Goal: Task Accomplishment & Management: Use online tool/utility

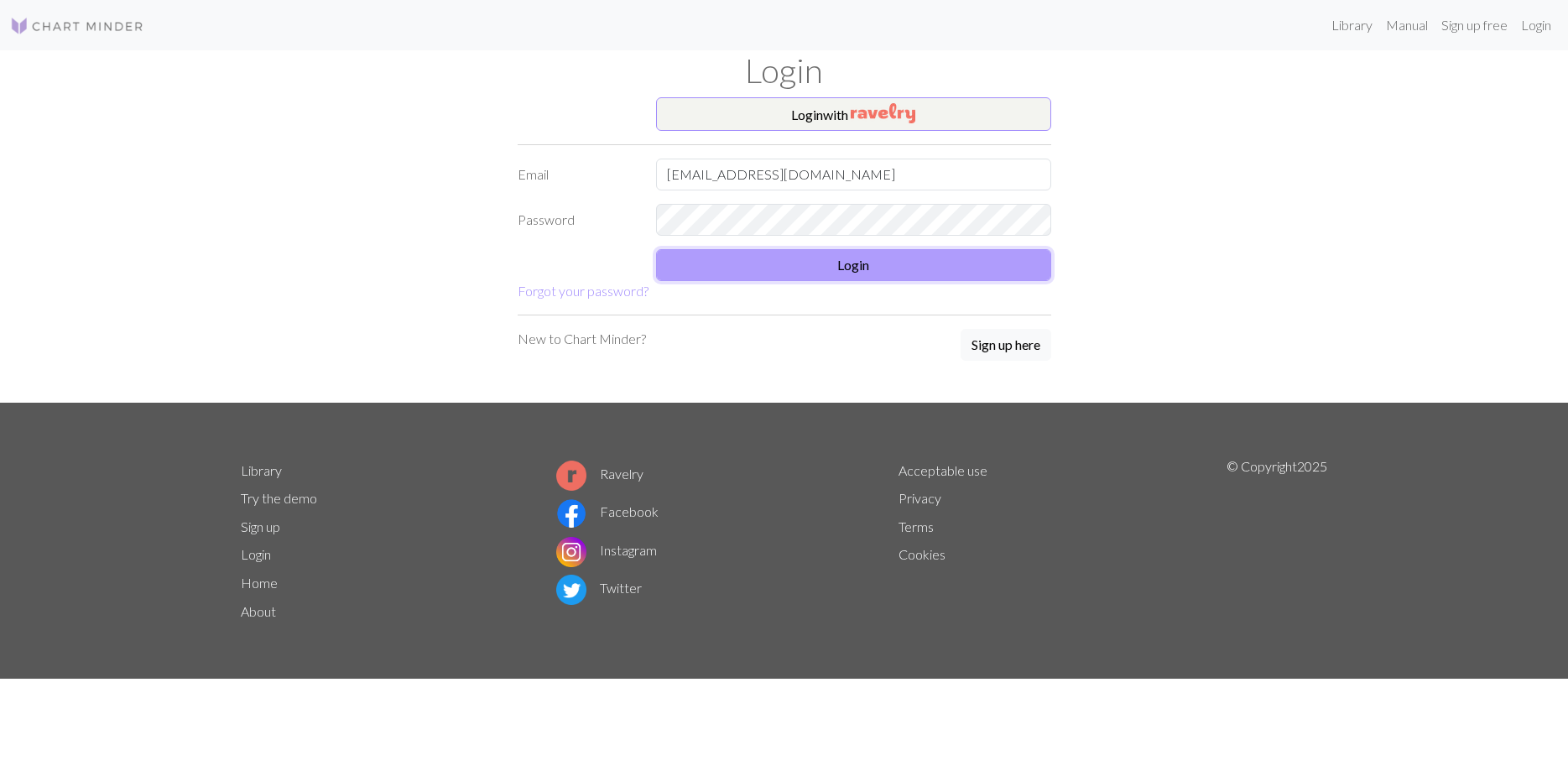
click at [849, 255] on button "Login" at bounding box center [853, 265] width 395 height 32
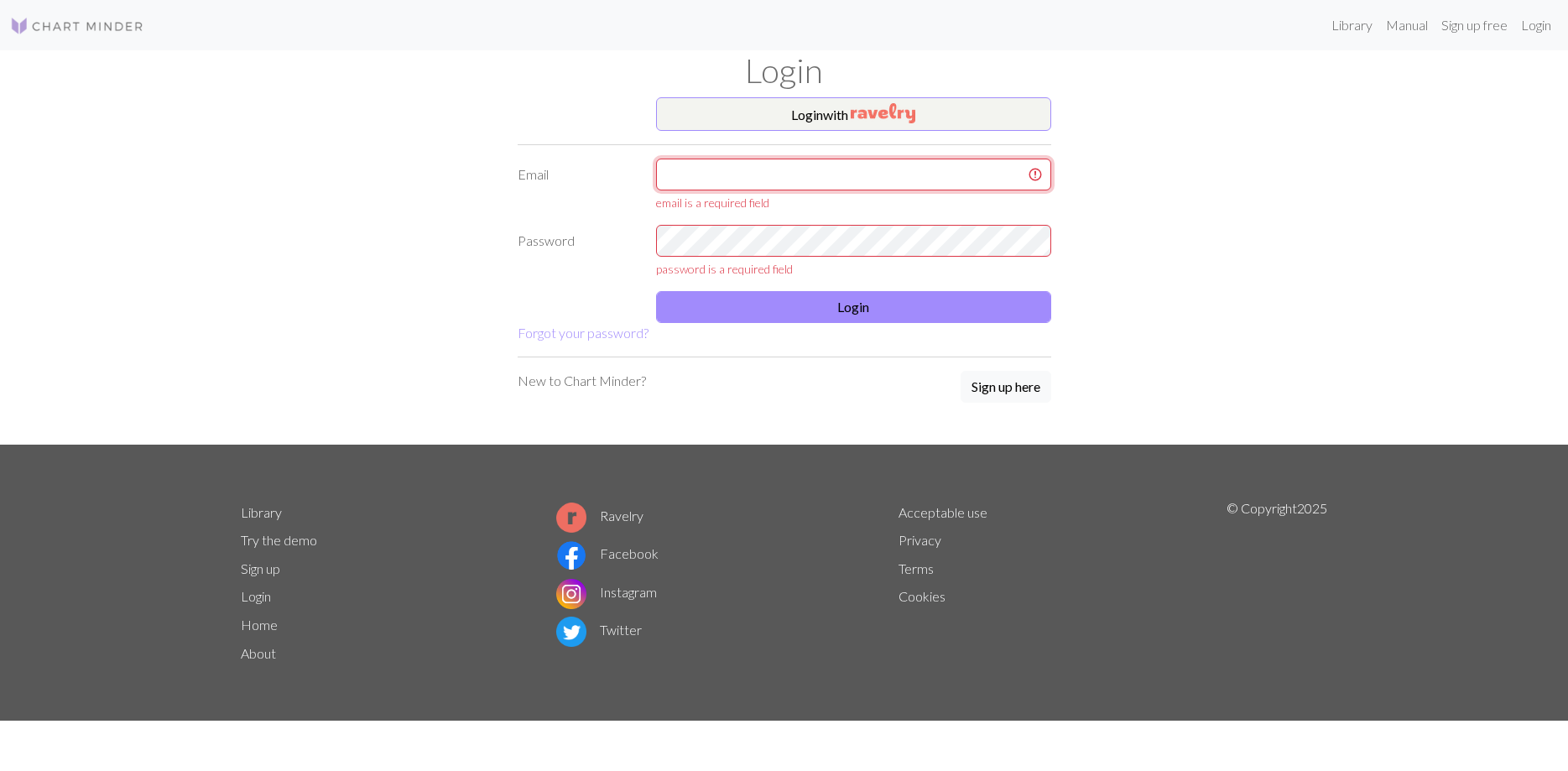
click at [760, 174] on input "text" at bounding box center [853, 175] width 395 height 32
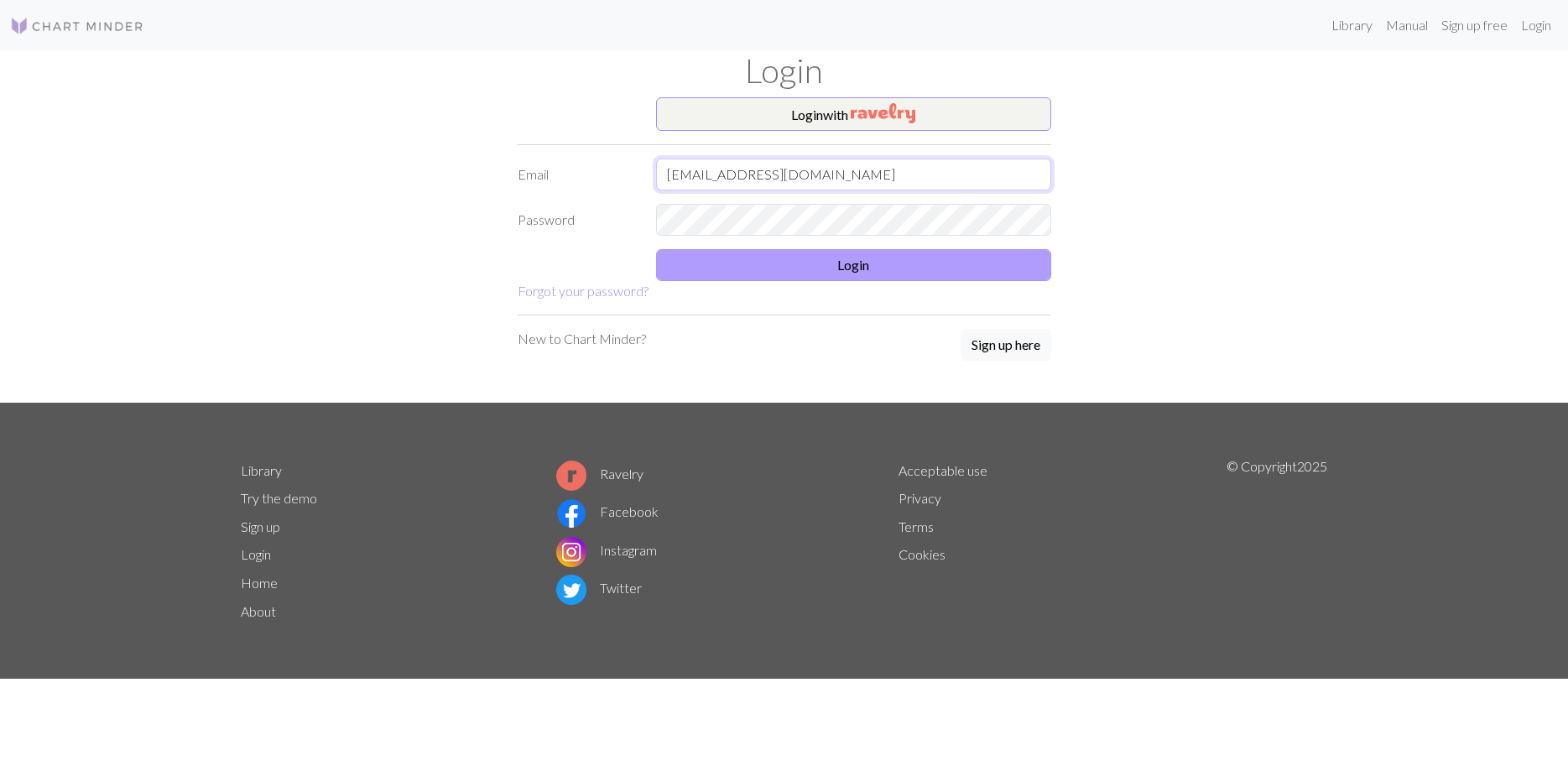
type input "caroleb54@live.fr"
click at [842, 269] on button "Login" at bounding box center [853, 265] width 395 height 32
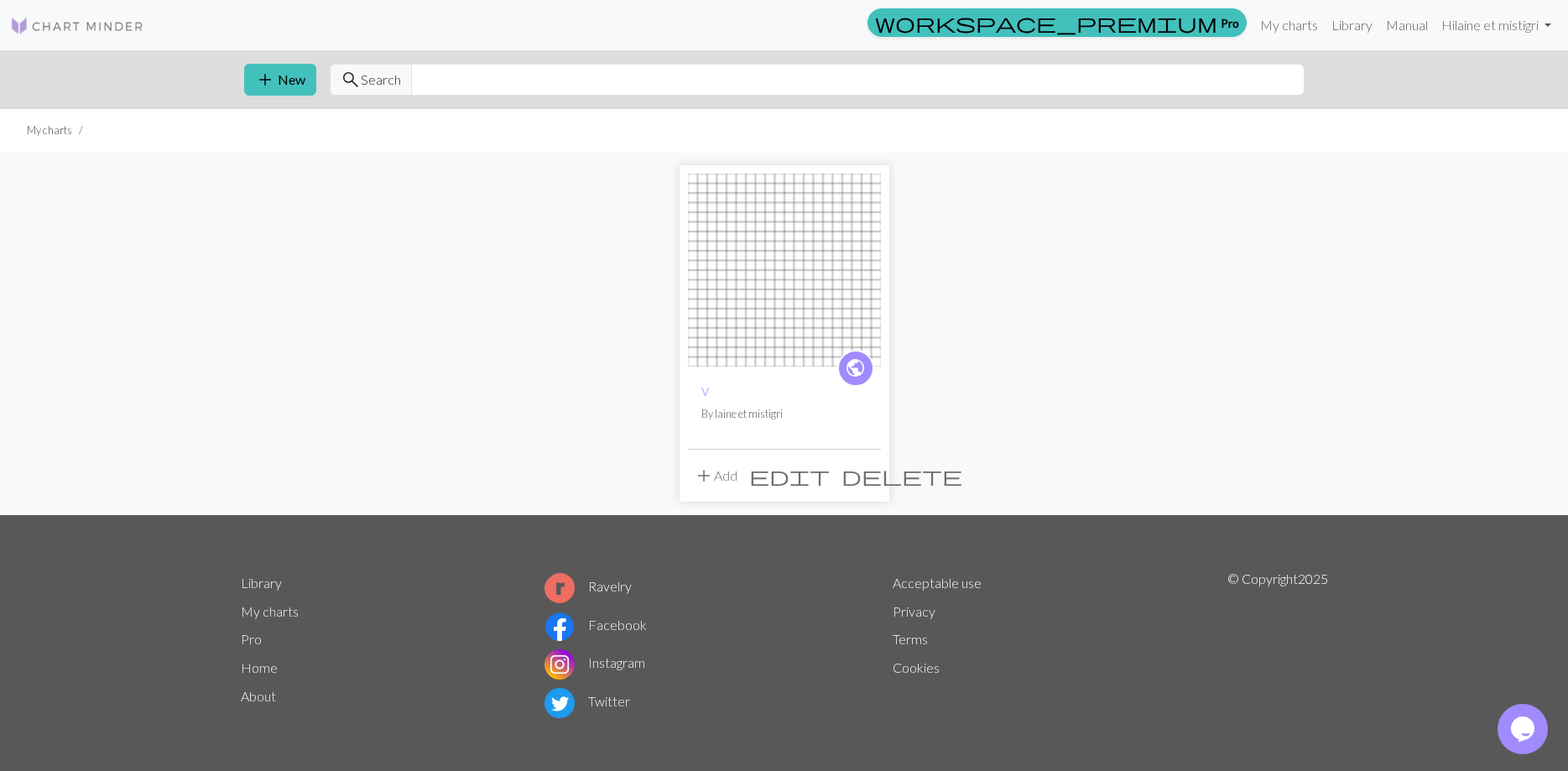
click at [794, 309] on img at bounding box center [785, 270] width 193 height 193
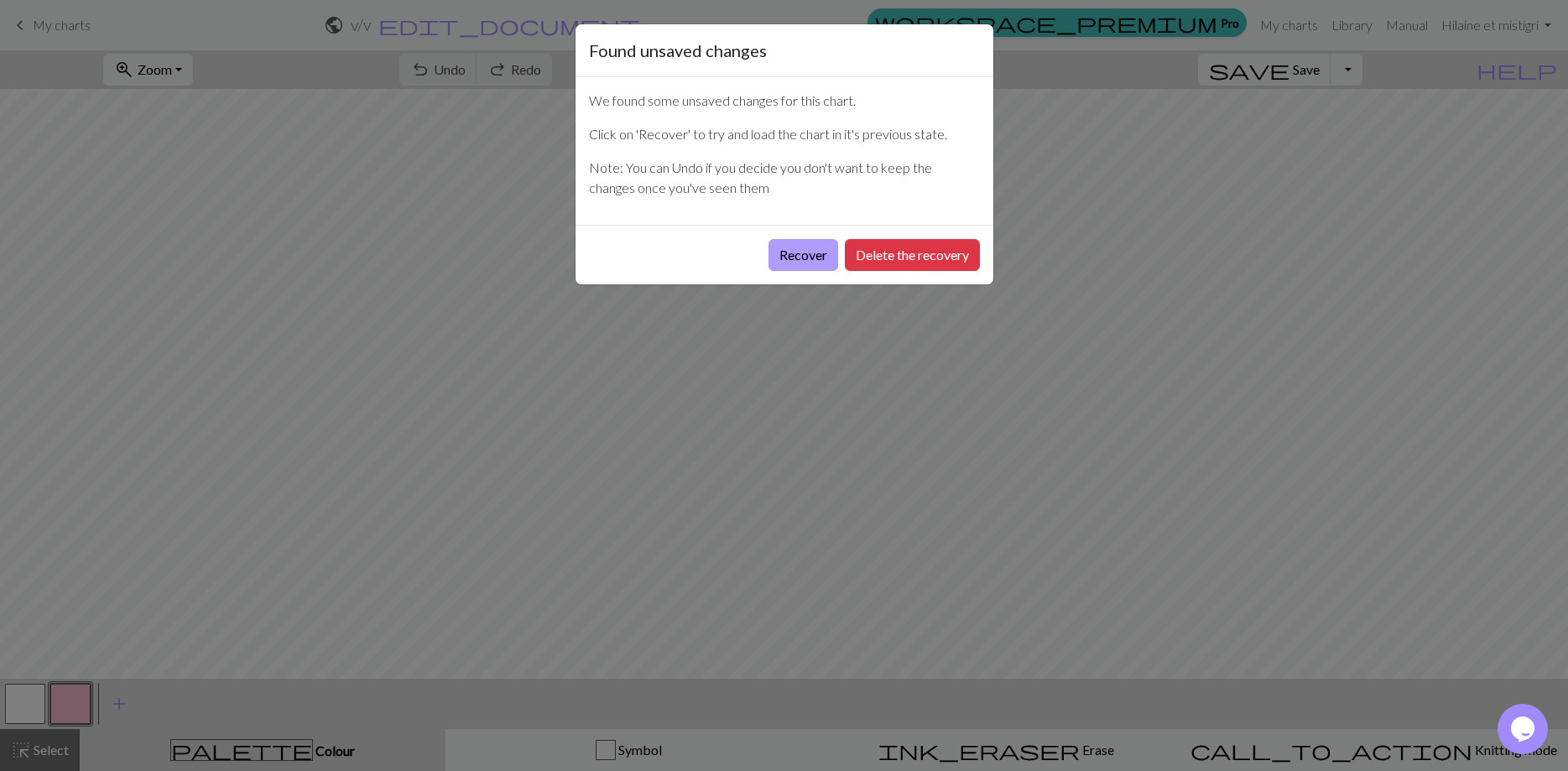
click at [816, 257] on button "Recover" at bounding box center [804, 255] width 69 height 32
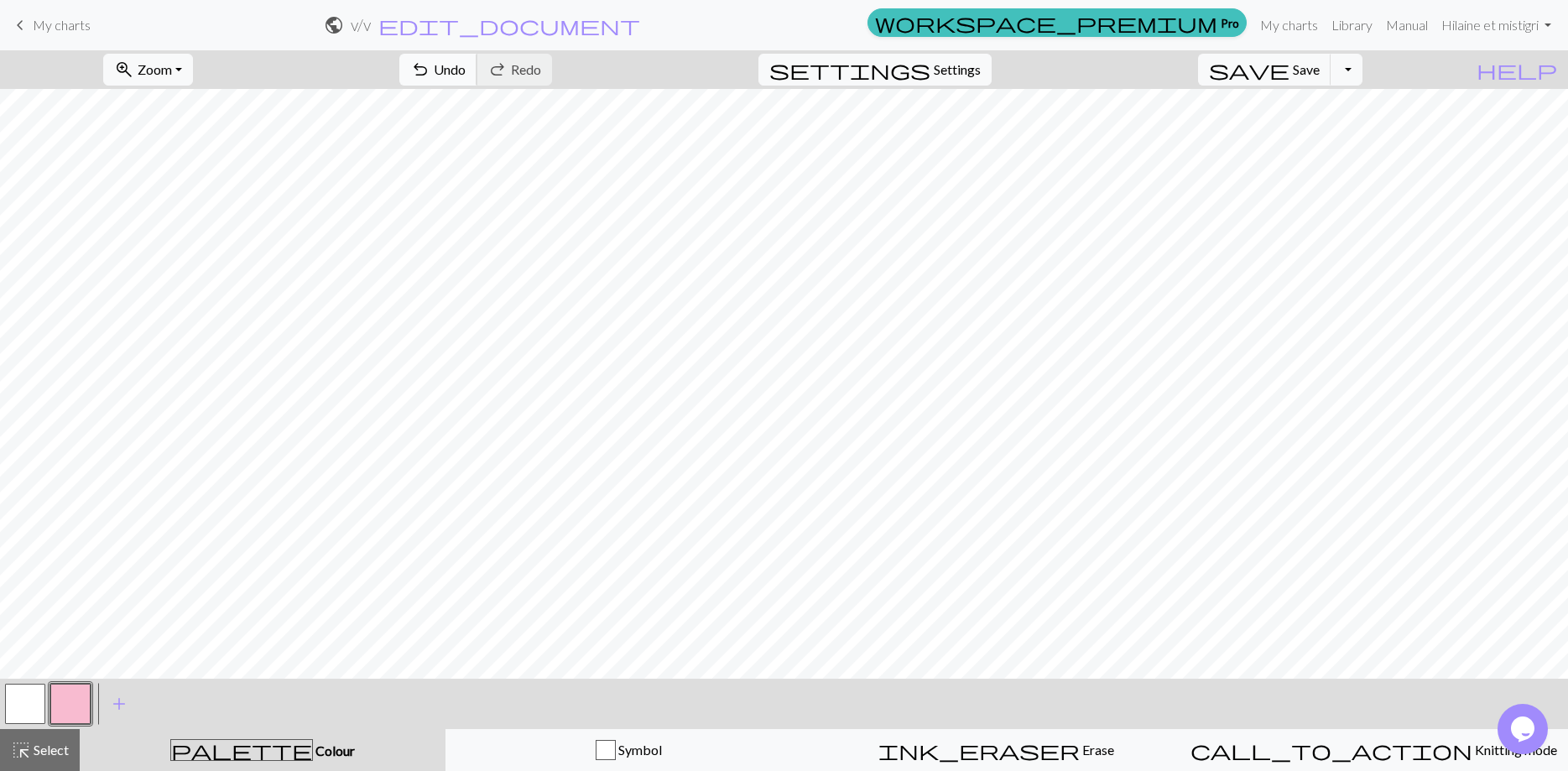
click at [430, 79] on span "undo" at bounding box center [420, 69] width 20 height 23
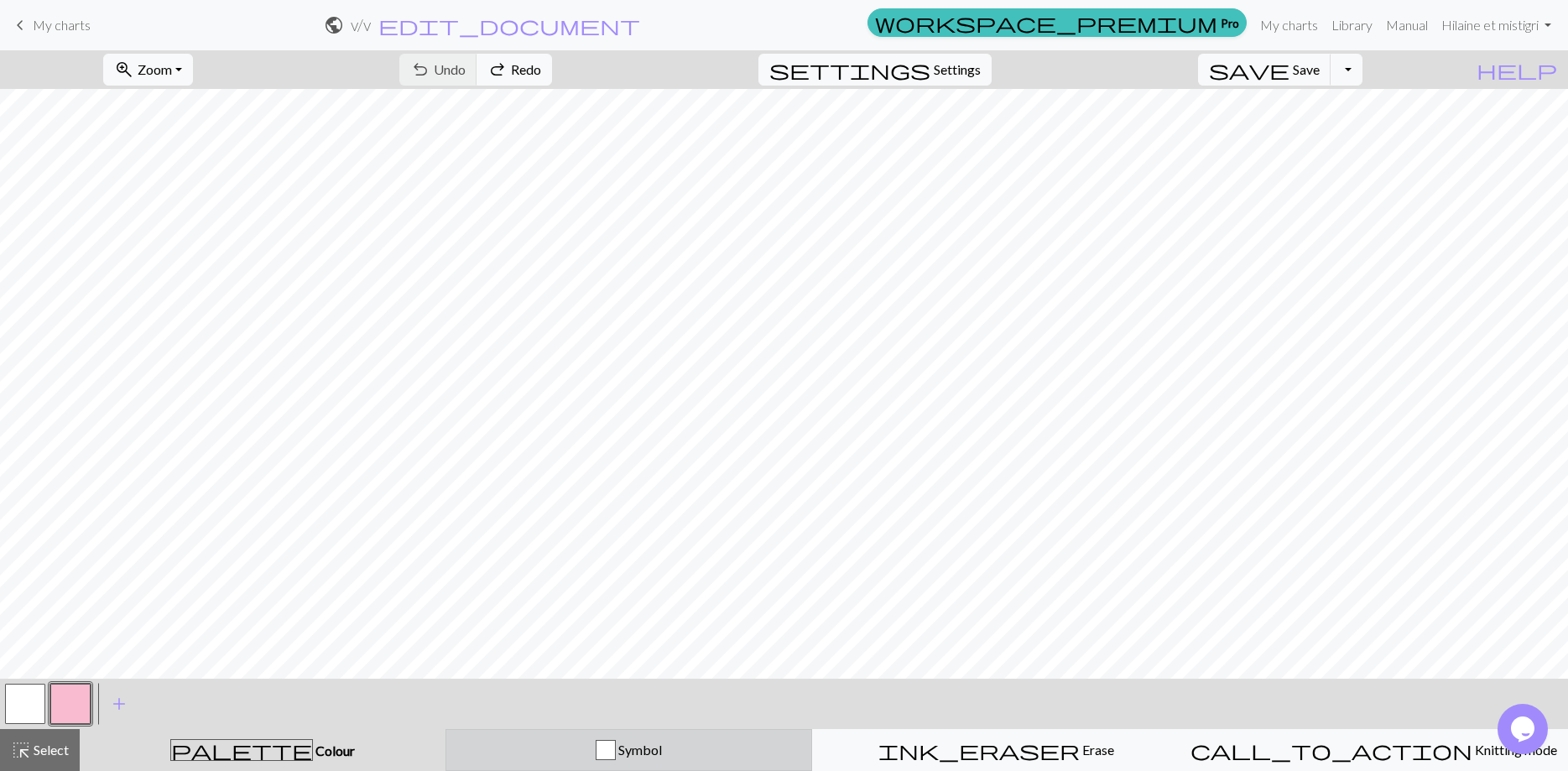
click at [484, 749] on div "Symbol" at bounding box center [629, 749] width 346 height 20
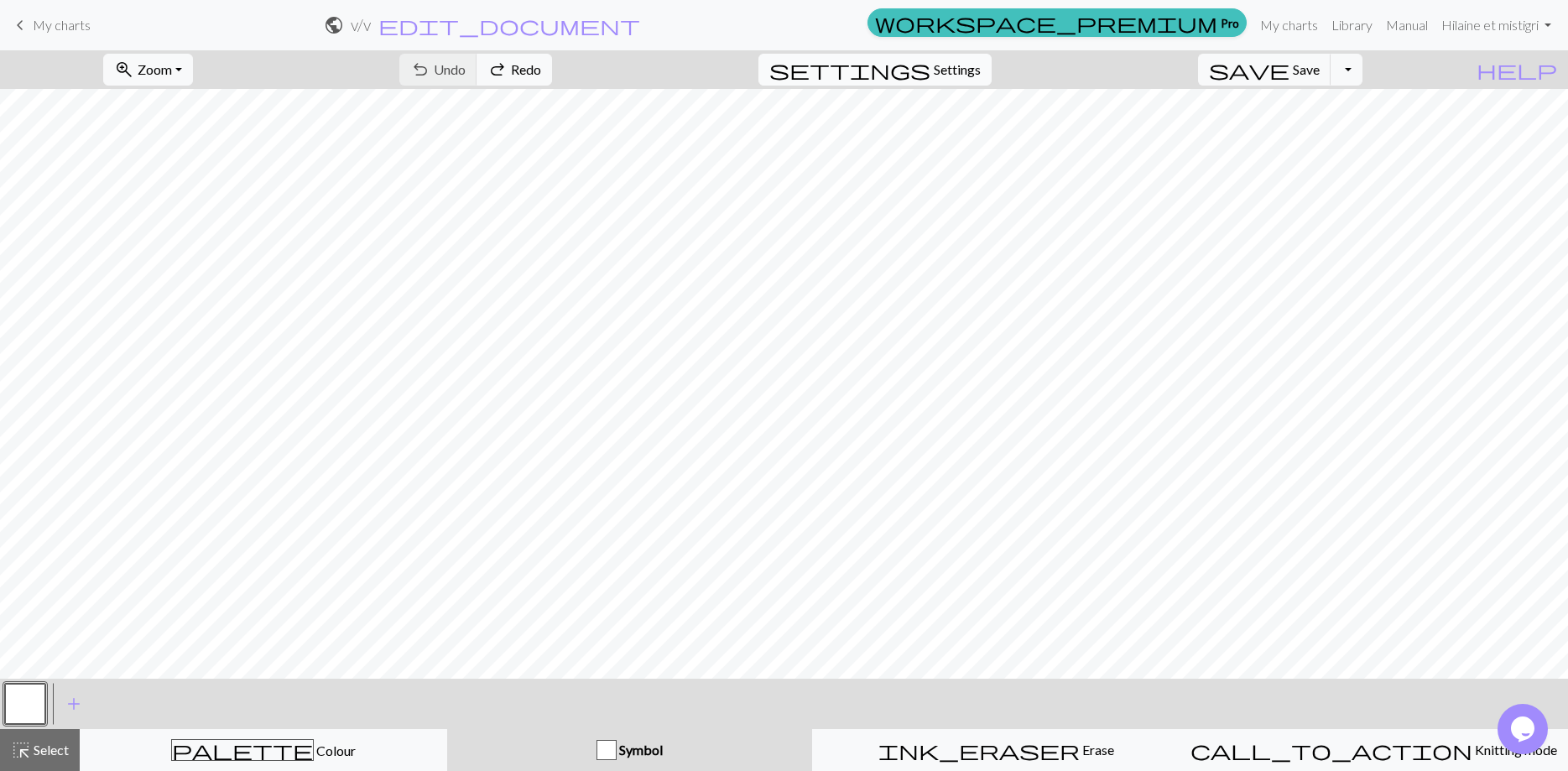
click at [969, 67] on span "Settings" at bounding box center [958, 69] width 47 height 20
select select "aran"
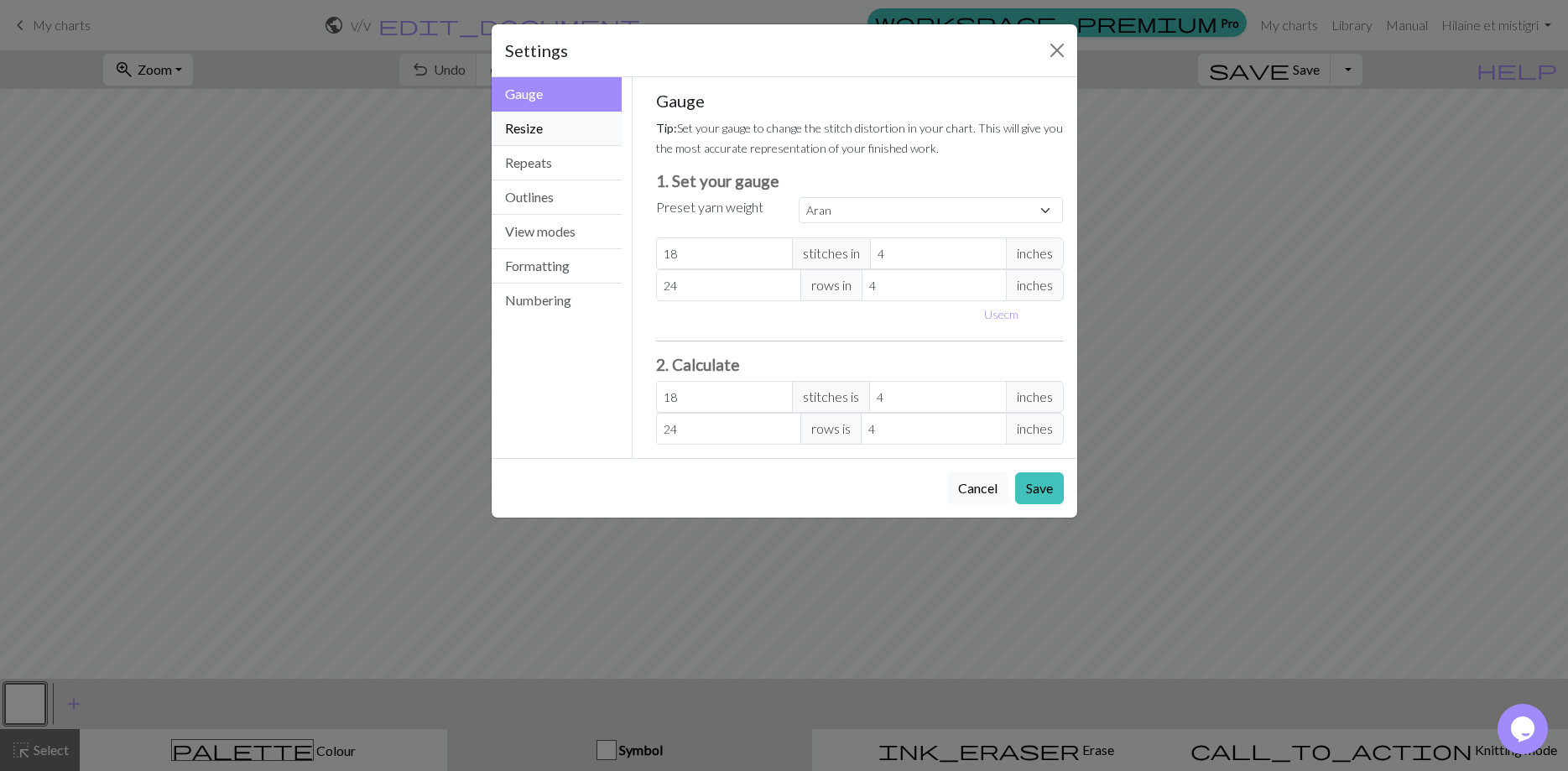
click at [542, 127] on button "Resize" at bounding box center [557, 129] width 131 height 35
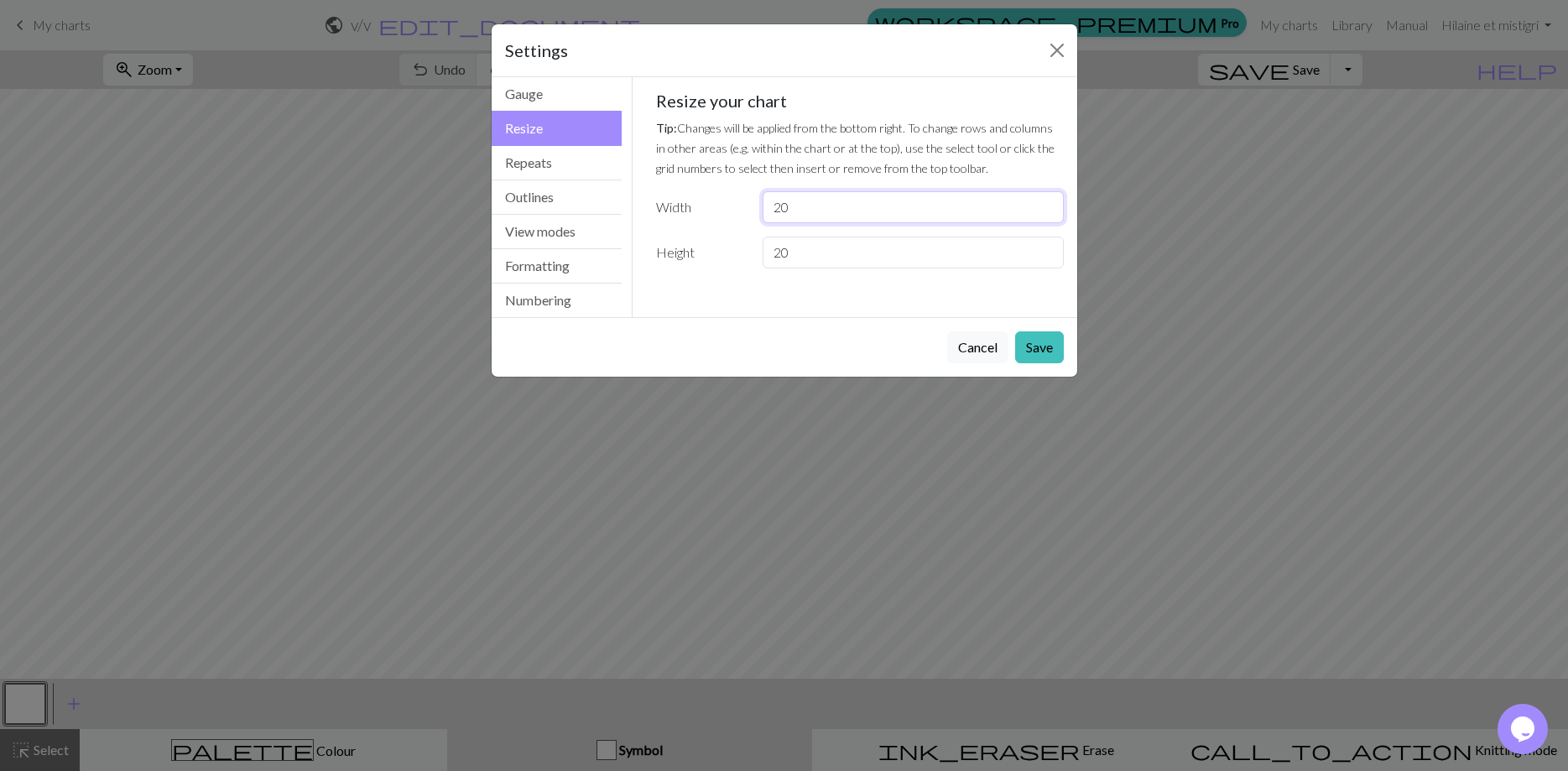
click at [793, 211] on input "20" at bounding box center [913, 208] width 300 height 32
type input "2"
type input "15"
click at [800, 250] on input "20" at bounding box center [913, 253] width 300 height 32
type input "2"
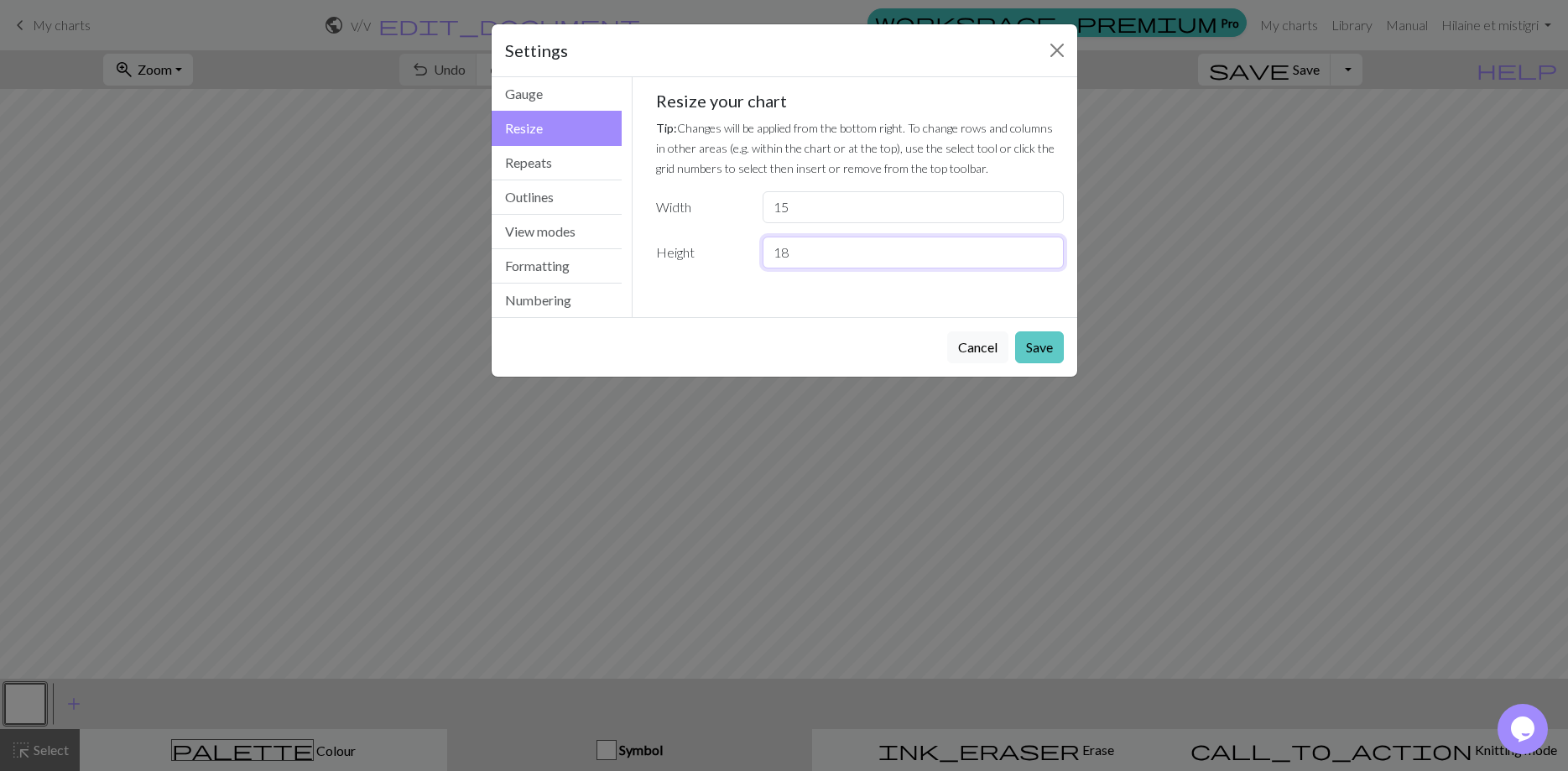
type input "18"
click at [1038, 343] on button "Save" at bounding box center [1039, 347] width 49 height 32
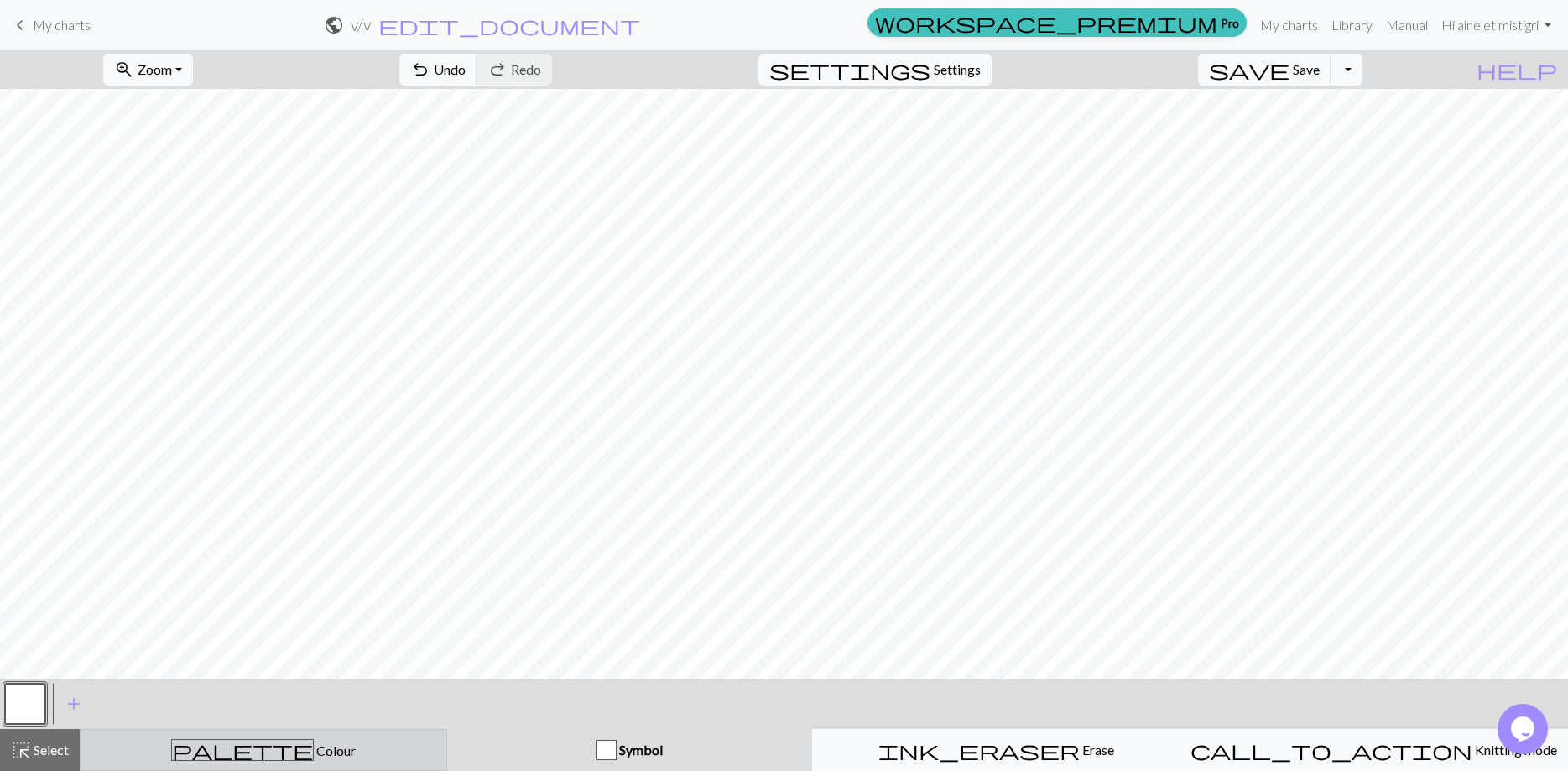
click at [233, 735] on button "palette Colour Colour" at bounding box center [263, 750] width 367 height 42
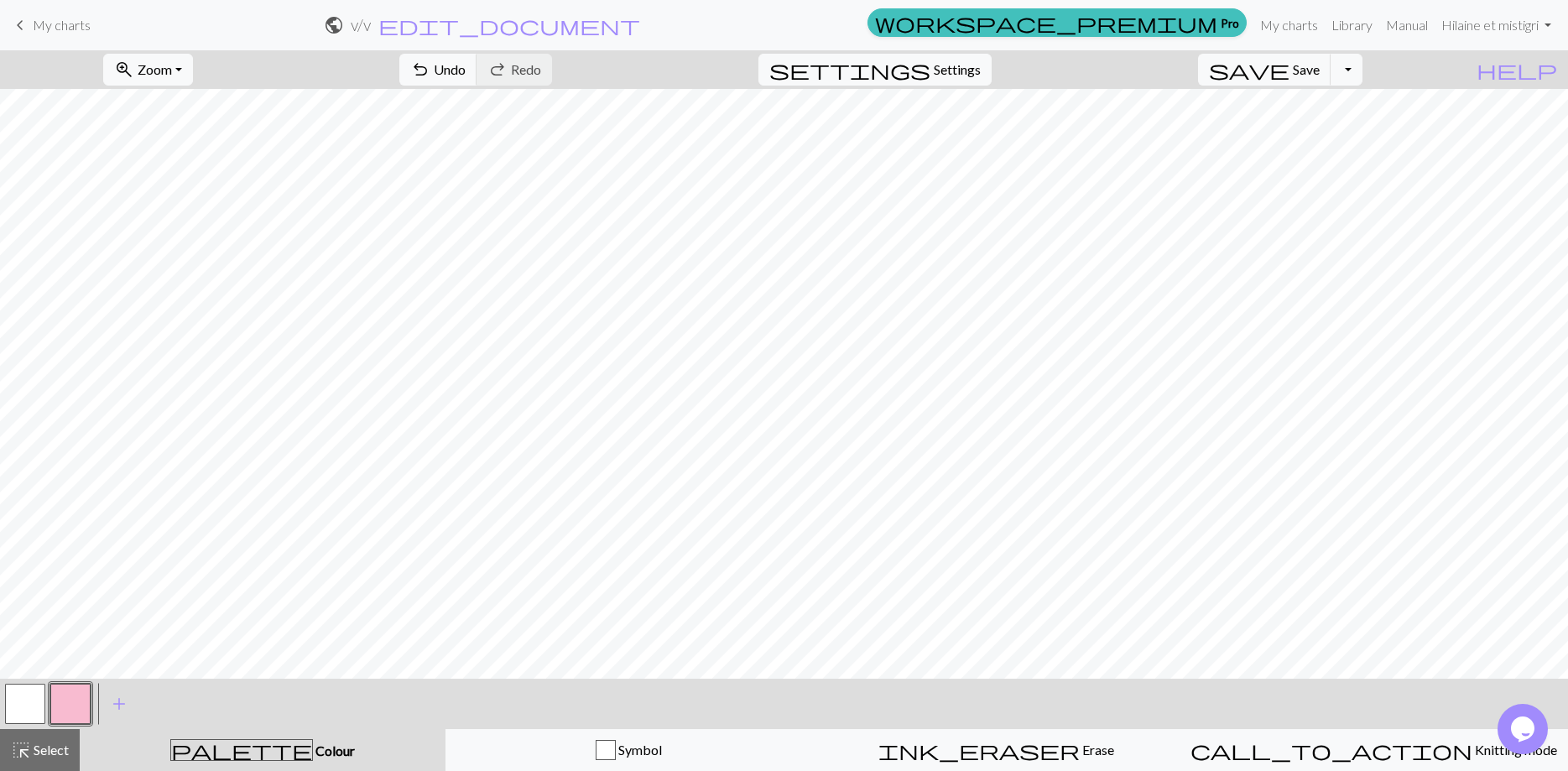
click at [63, 708] on button "button" at bounding box center [70, 703] width 40 height 40
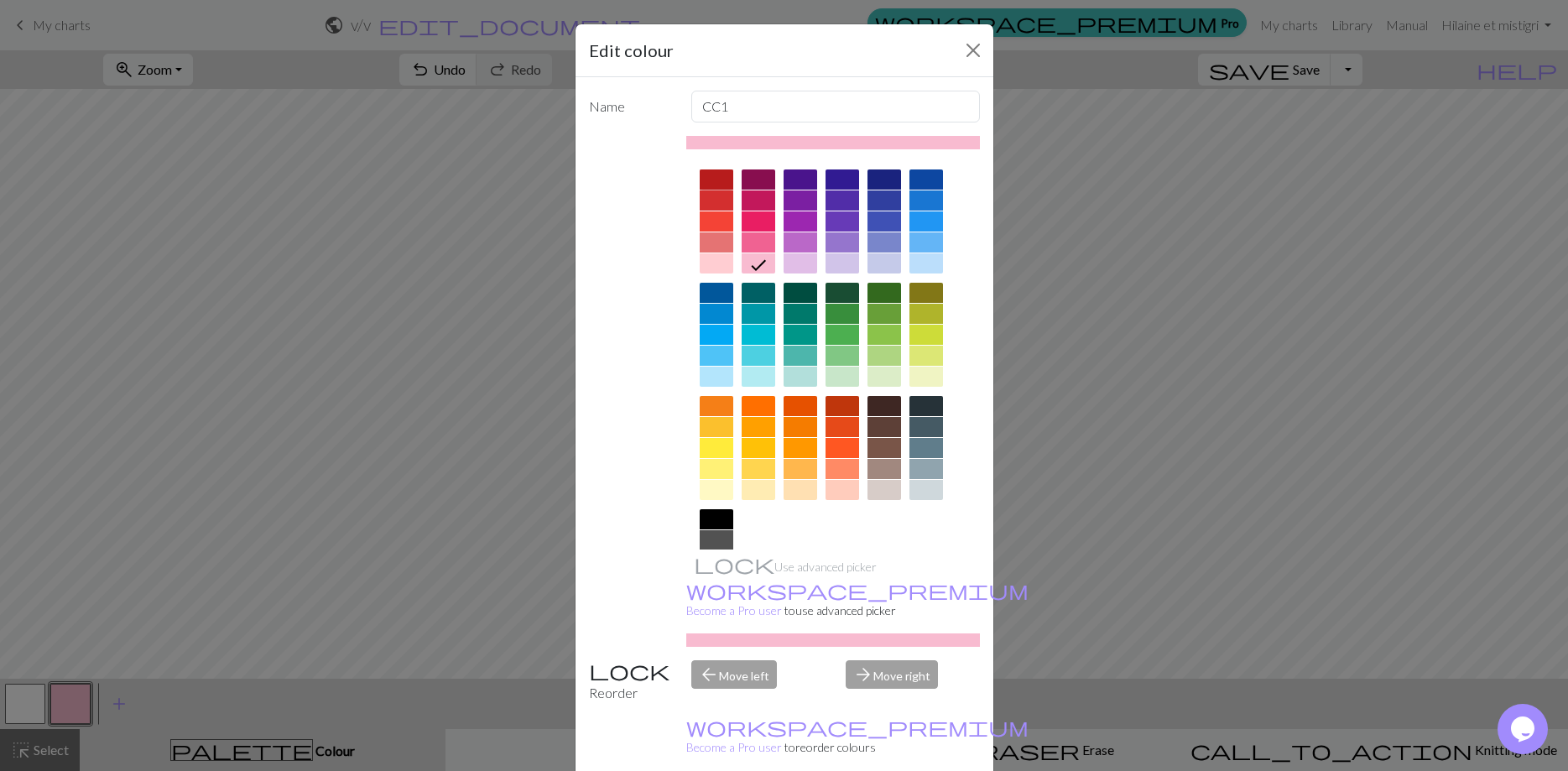
click at [717, 185] on div at bounding box center [716, 179] width 34 height 20
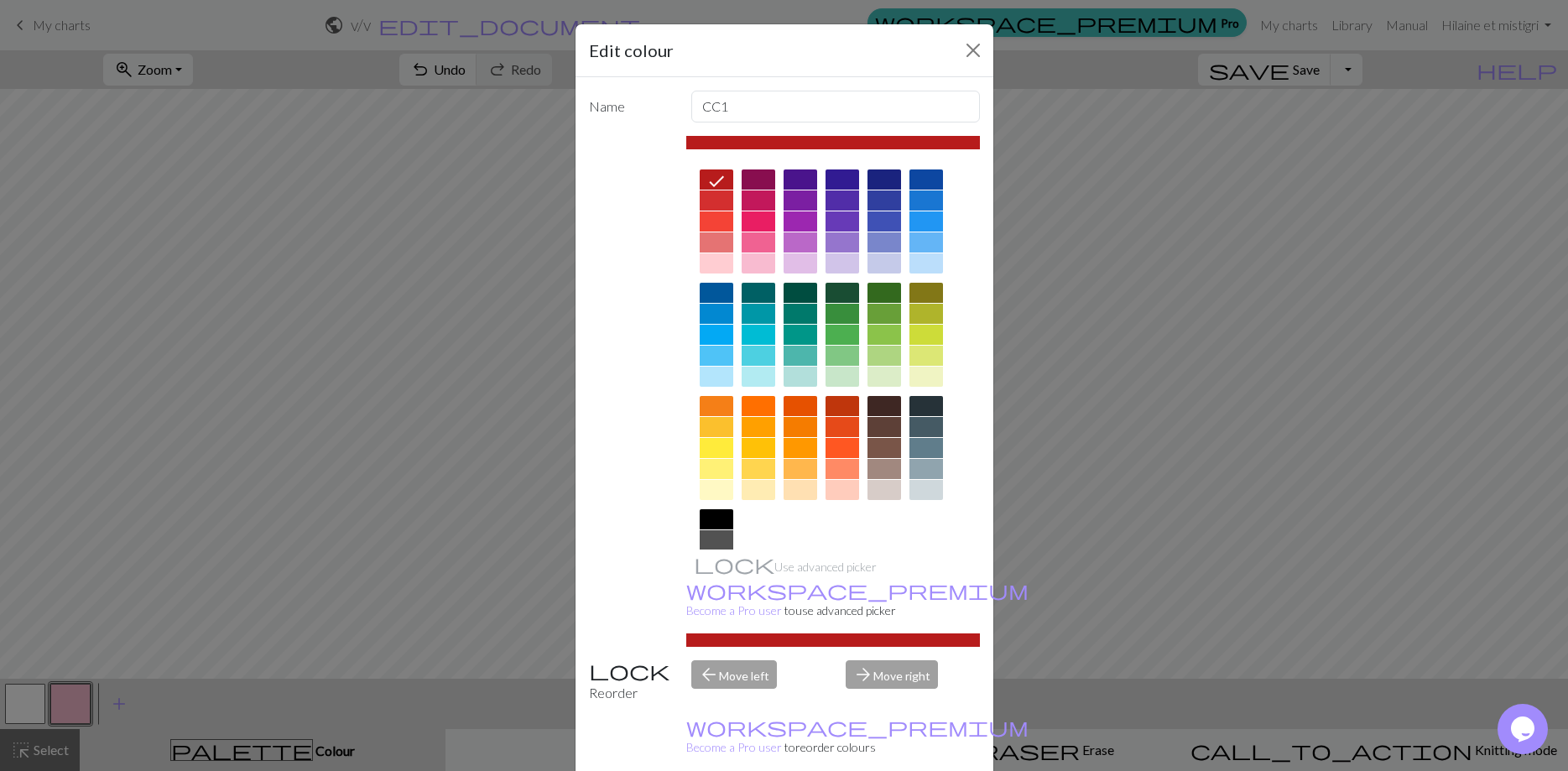
click at [396, 501] on div "Edit colour Name CC1 Use advanced picker workspace_premium Become a Pro user to…" at bounding box center [784, 385] width 1568 height 771
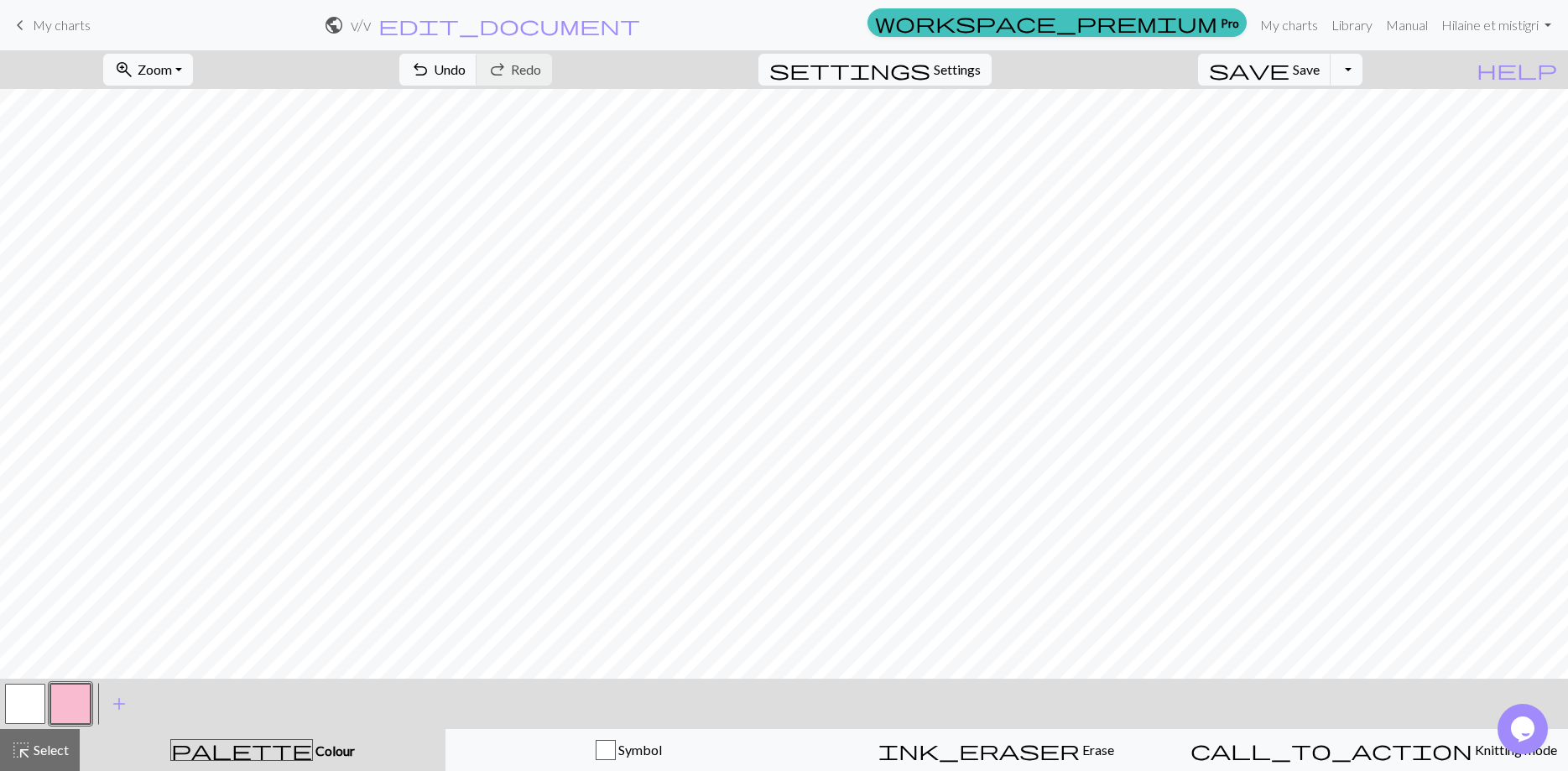
click at [83, 711] on button "button" at bounding box center [70, 703] width 40 height 40
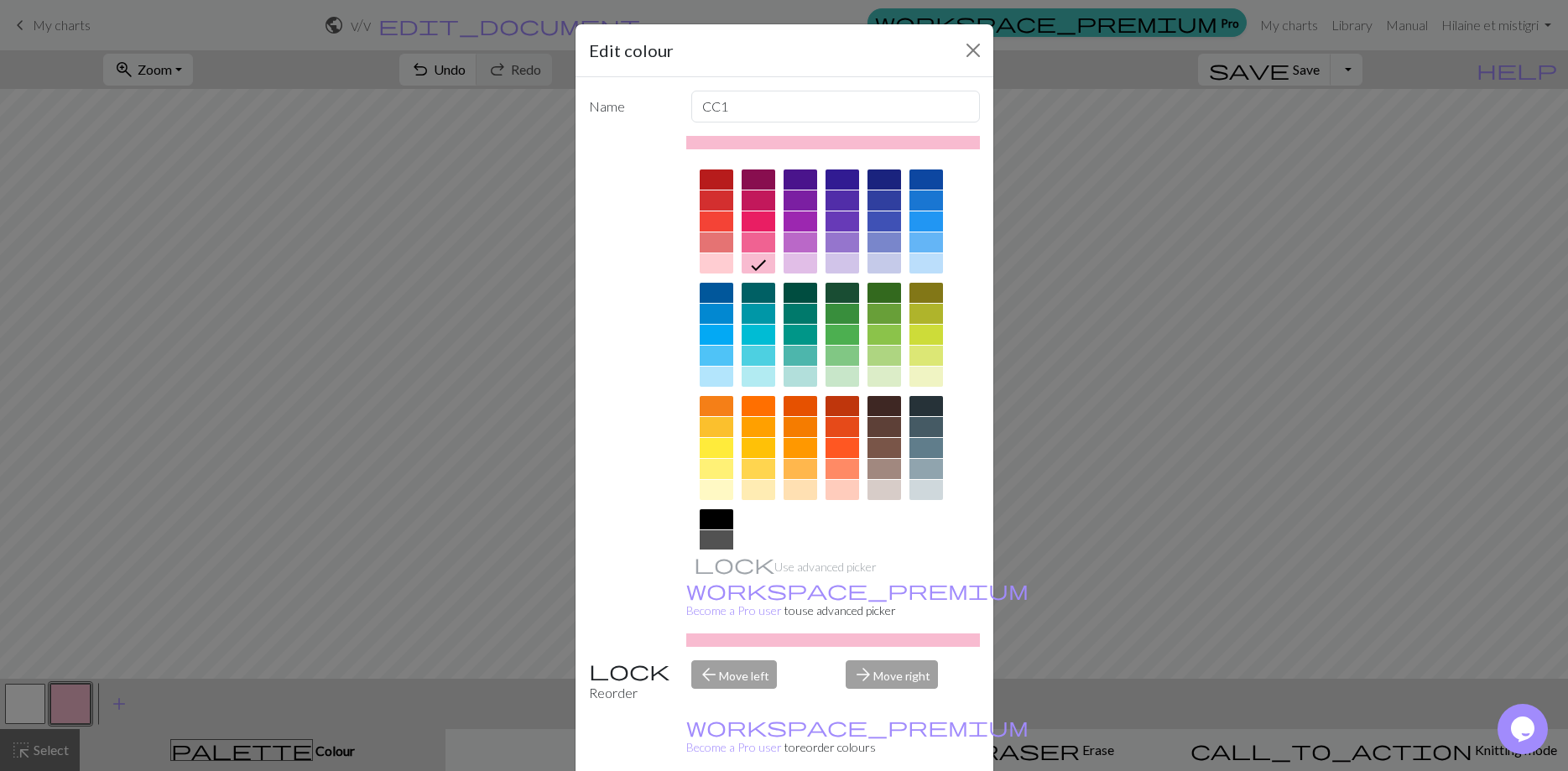
click at [717, 185] on div at bounding box center [716, 179] width 34 height 20
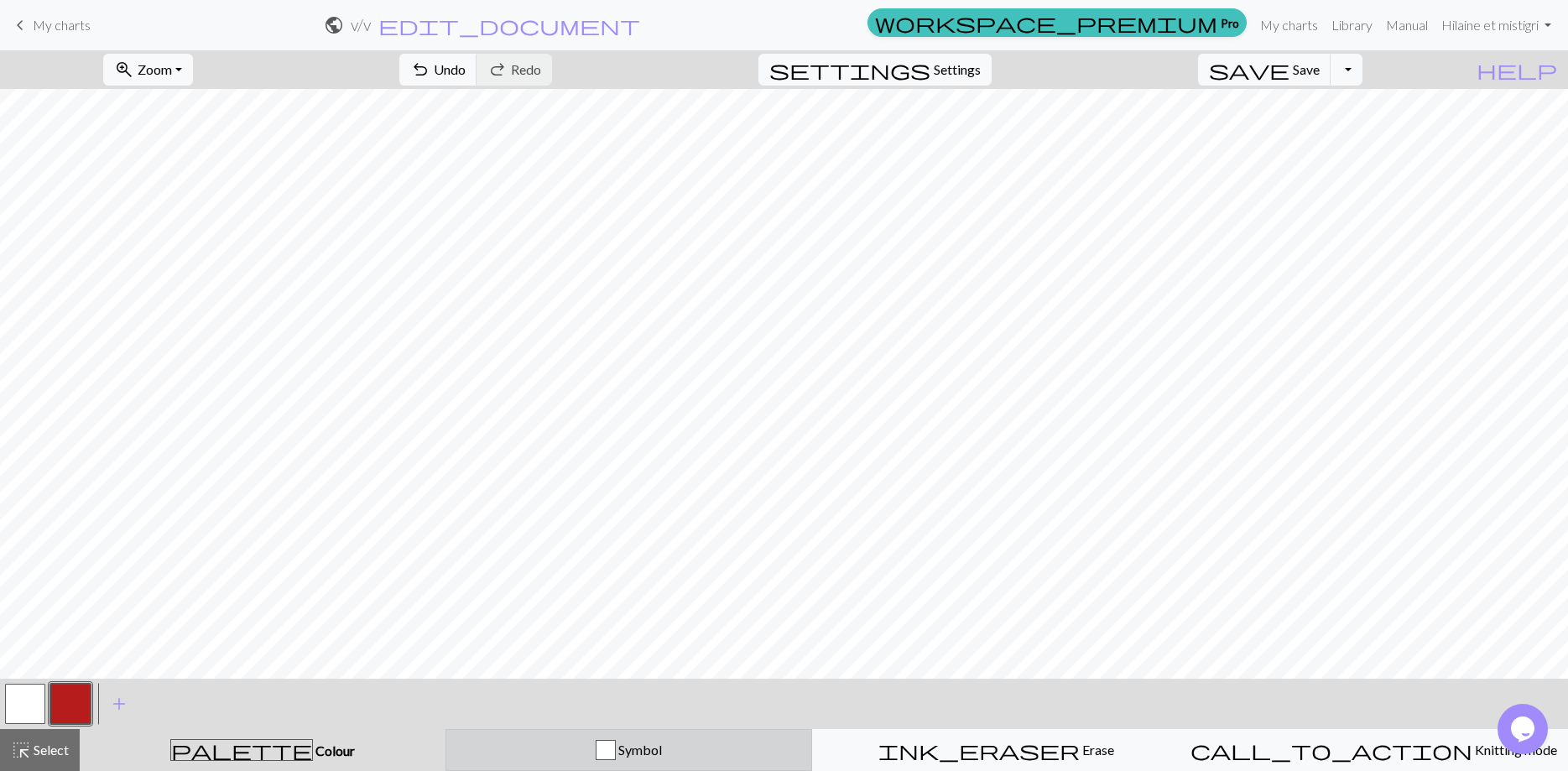
click at [606, 754] on div "button" at bounding box center [605, 749] width 20 height 20
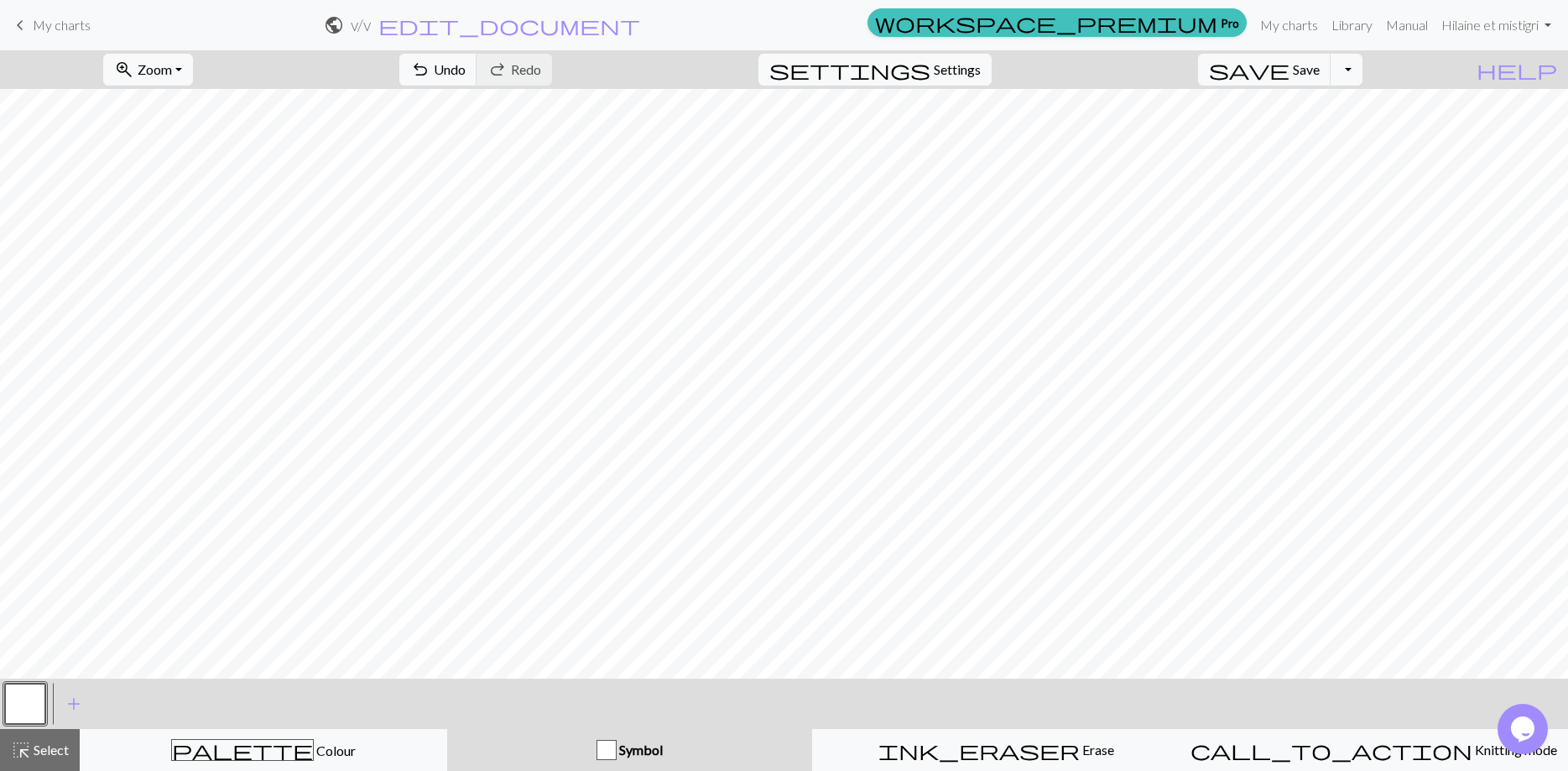
click at [78, 704] on span "add" at bounding box center [73, 703] width 20 height 23
click at [78, 704] on button "button" at bounding box center [70, 703] width 40 height 40
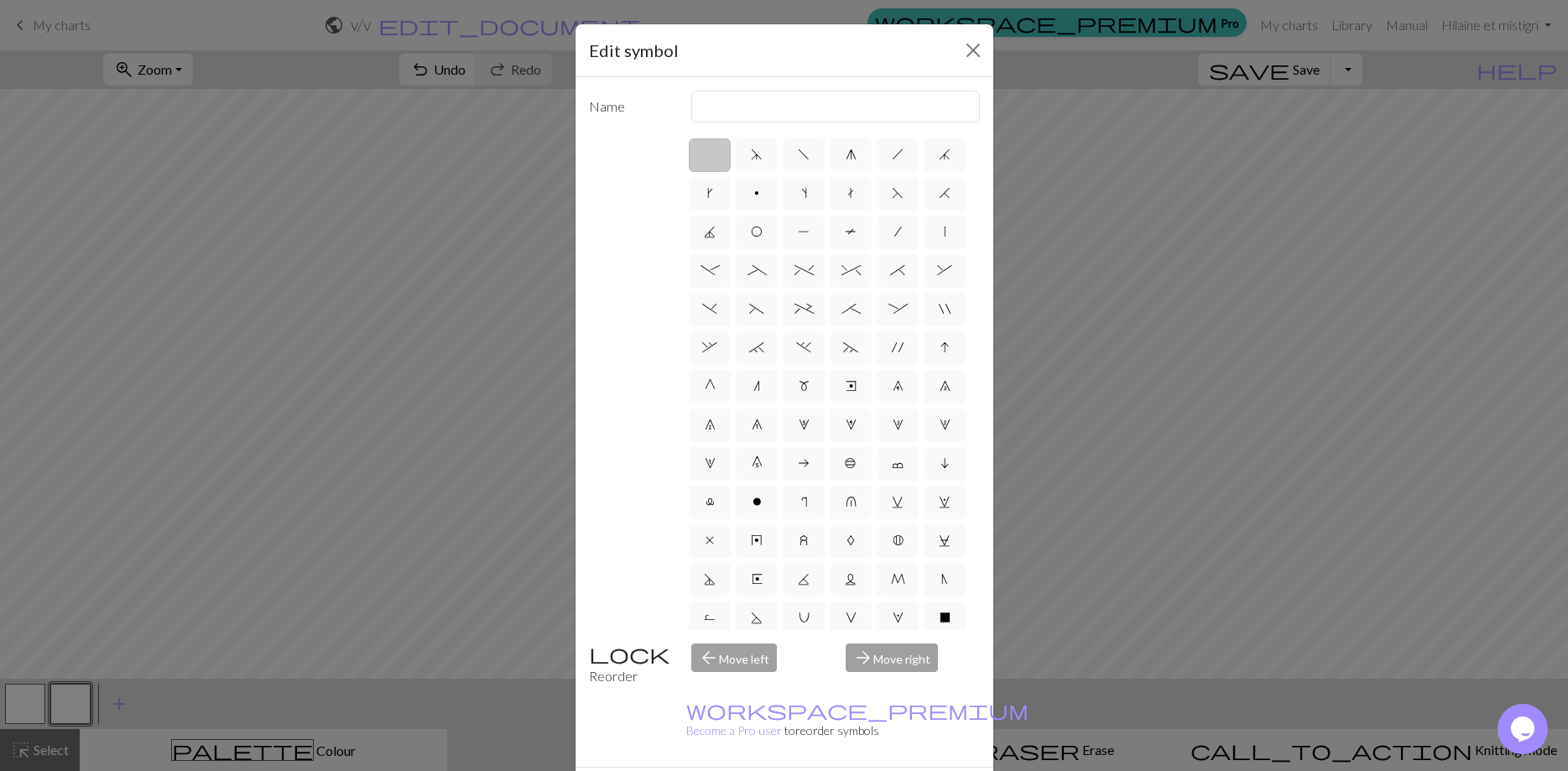
click at [745, 657] on div "arrow_back Move left" at bounding box center [759, 665] width 154 height 43
click at [869, 657] on div "arrow_forward Move right" at bounding box center [913, 665] width 154 height 43
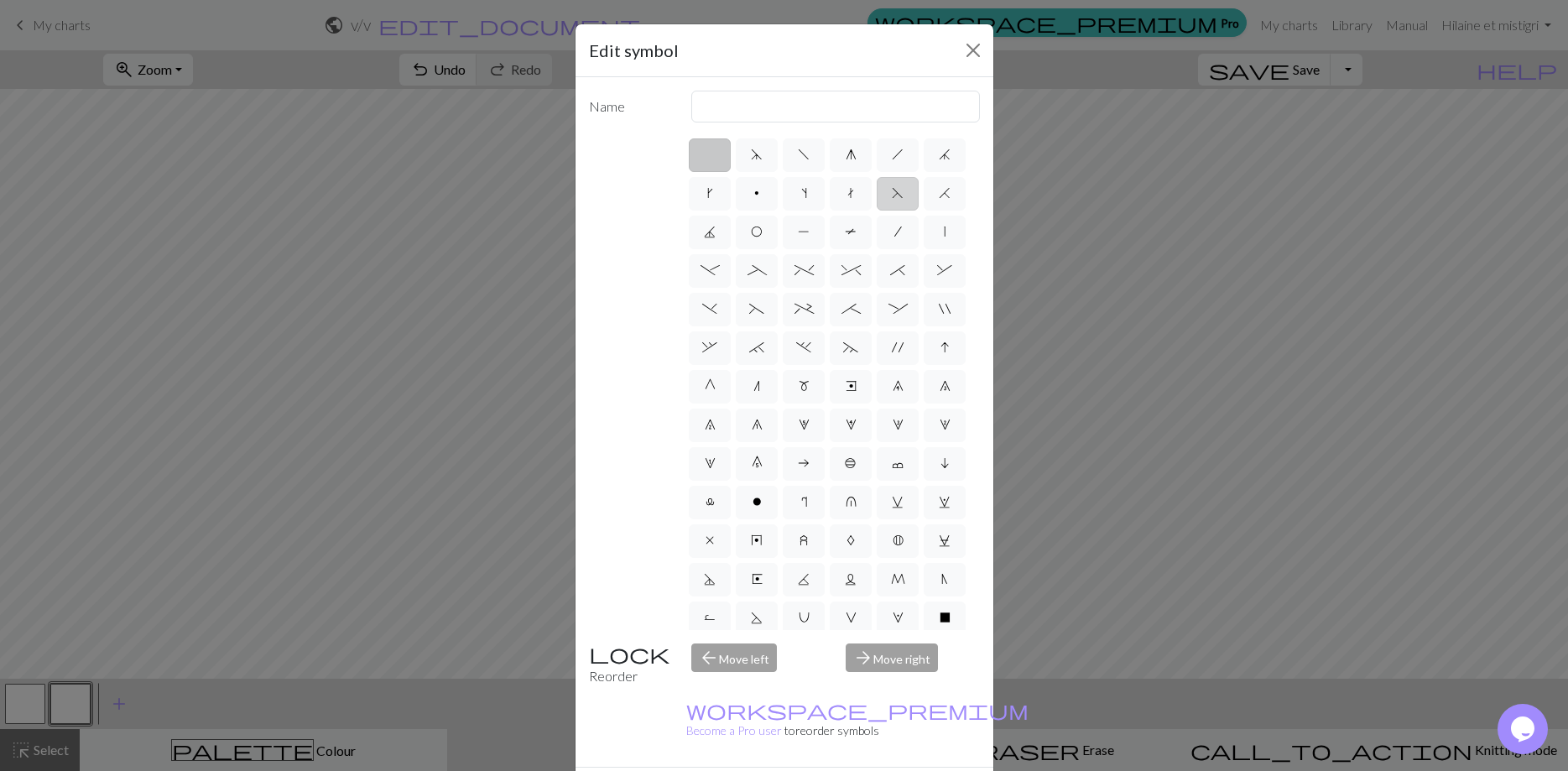
click at [908, 193] on label "F" at bounding box center [898, 194] width 42 height 34
click at [902, 193] on input "F" at bounding box center [898, 189] width 11 height 11
radio input "true"
type input "ssk"
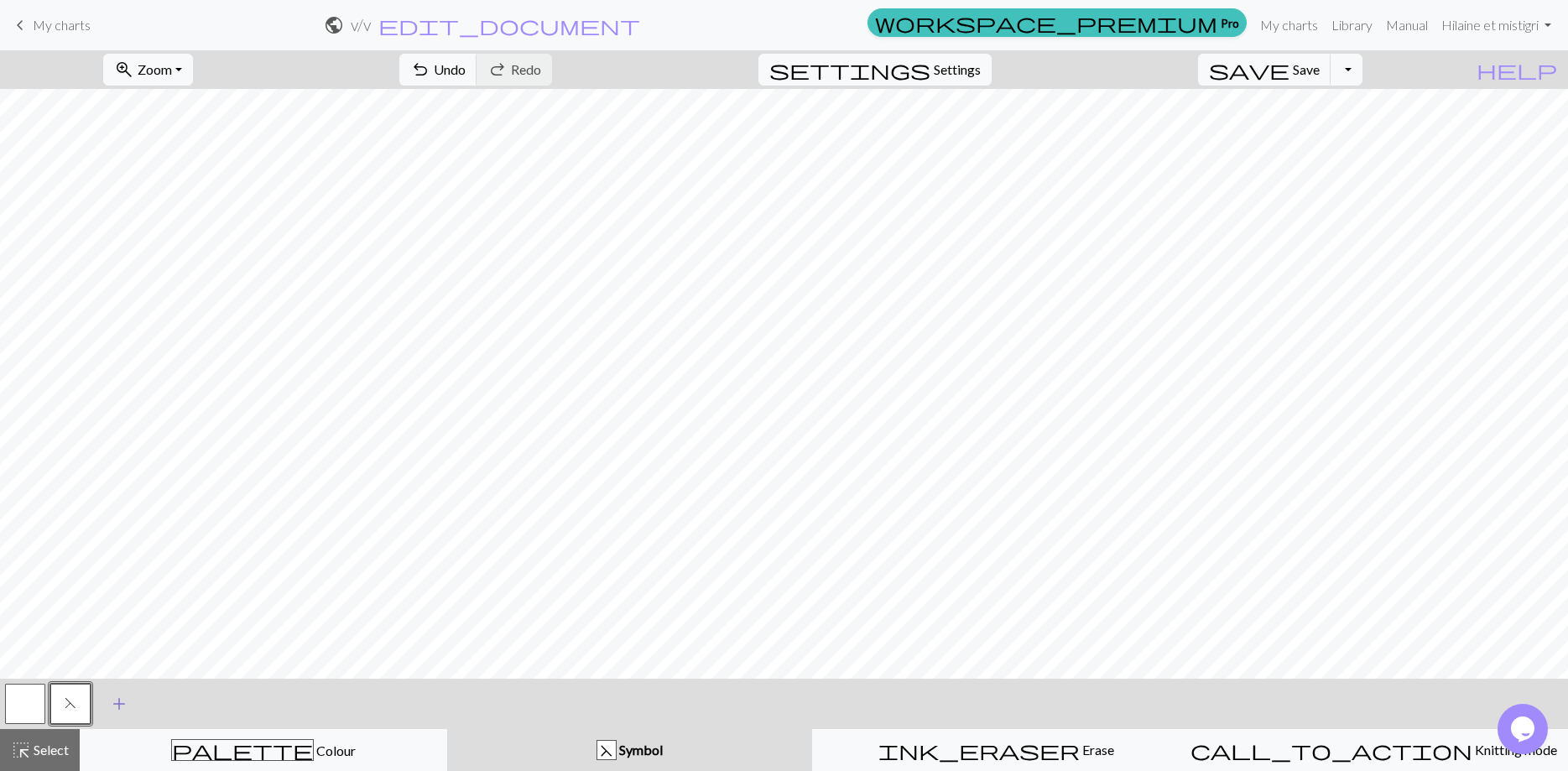
click at [120, 705] on span "add" at bounding box center [118, 703] width 20 height 23
click at [120, 705] on button "button" at bounding box center [115, 703] width 40 height 40
click at [120, 705] on div "Edit symbol Name d f g h j k p s t F H J O P T / | - _ % ^ * & ) ( + ; : " , ` …" at bounding box center [784, 385] width 1568 height 771
click at [120, 704] on button "button" at bounding box center [115, 703] width 40 height 40
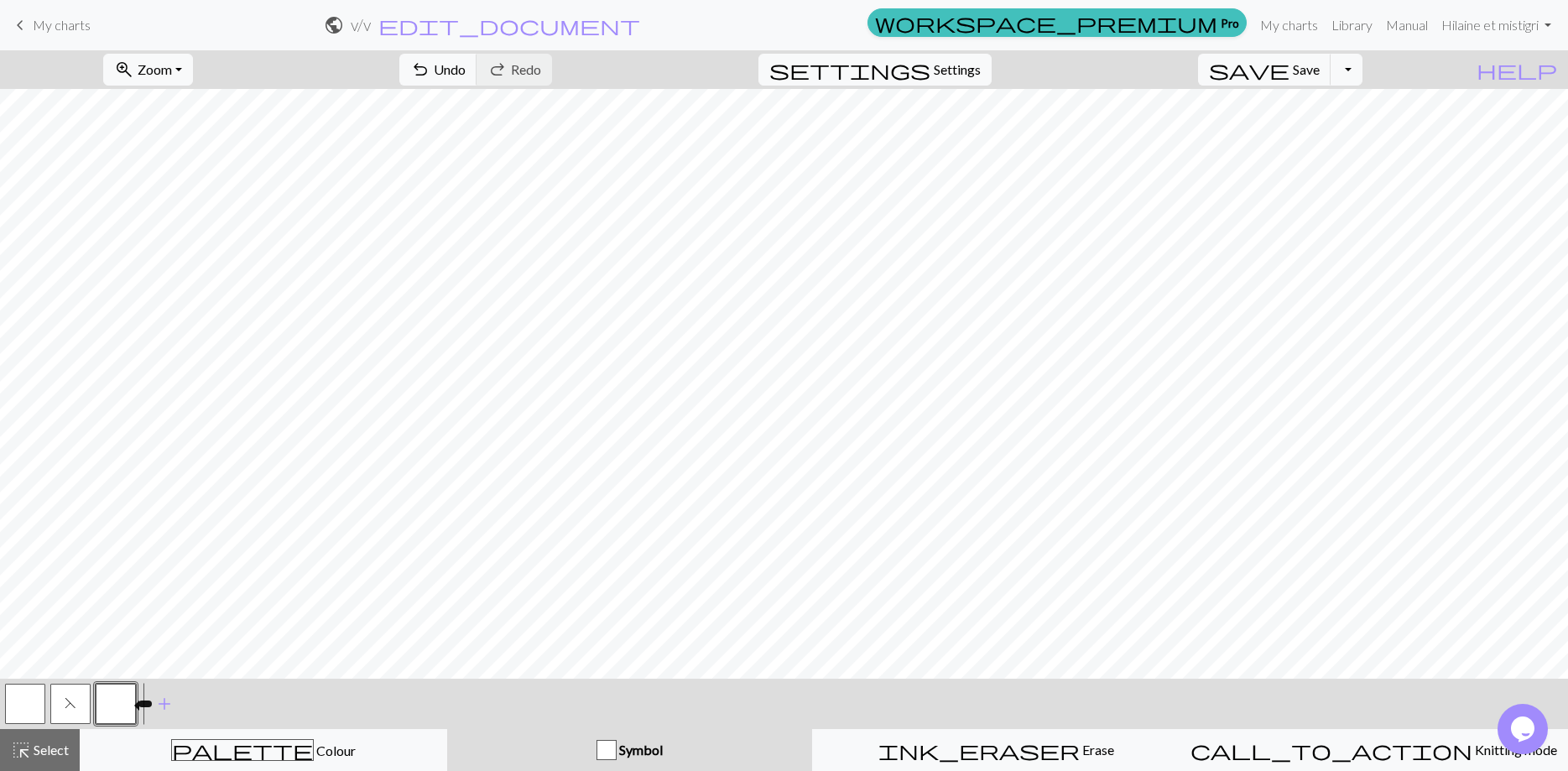
click at [120, 704] on div "Edit symbol Name d f g h j k p s t F H J O P T / | - _ % ^ * & ) ( + ; : " , ` …" at bounding box center [784, 385] width 1568 height 771
click at [118, 699] on button "button" at bounding box center [115, 703] width 40 height 40
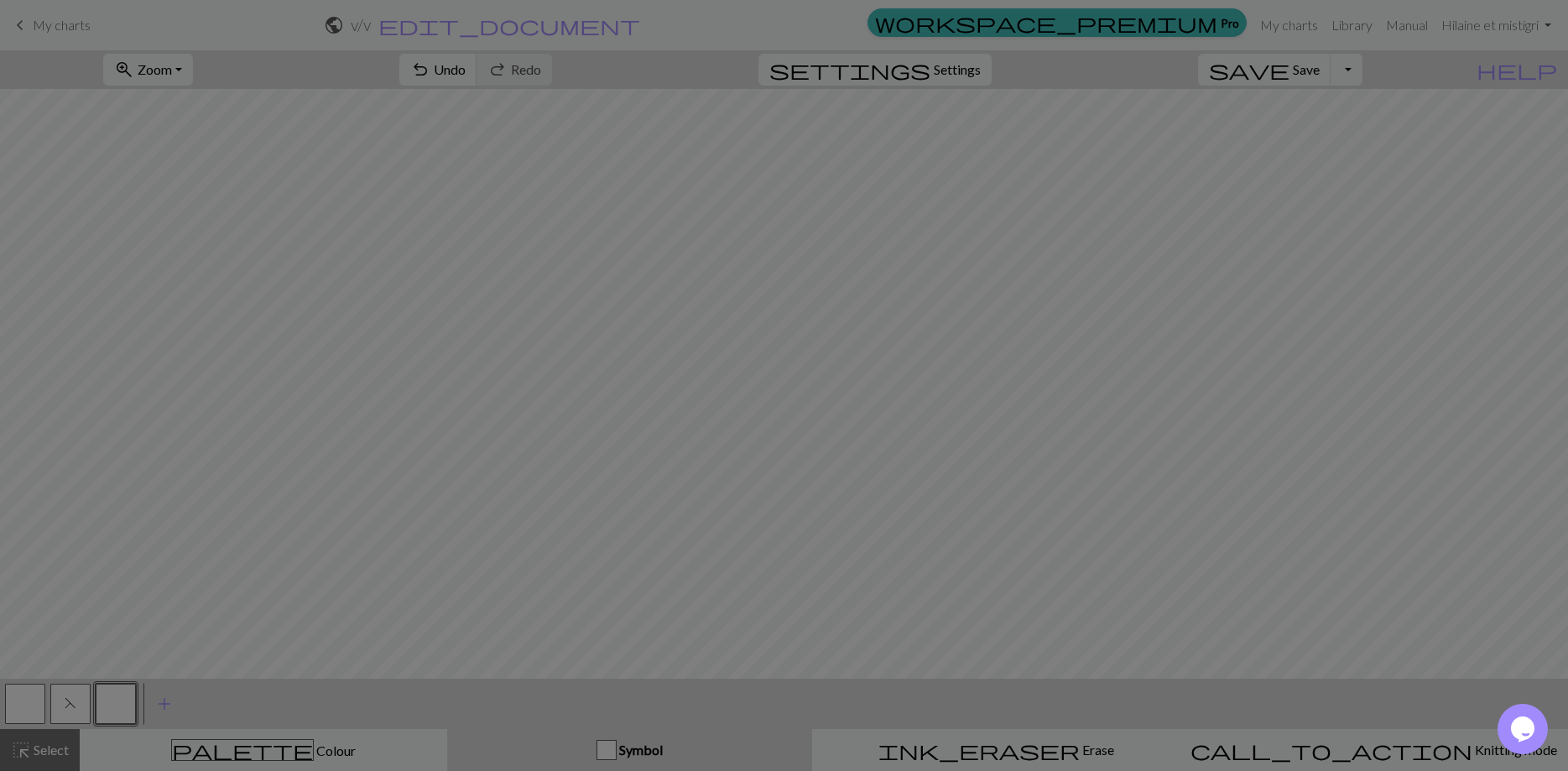
click at [118, 699] on div "Edit symbol Name d f g h j k p s t F H J O P T / | - _ % ^ * & ) ( + ; : " , ` …" at bounding box center [784, 385] width 1568 height 771
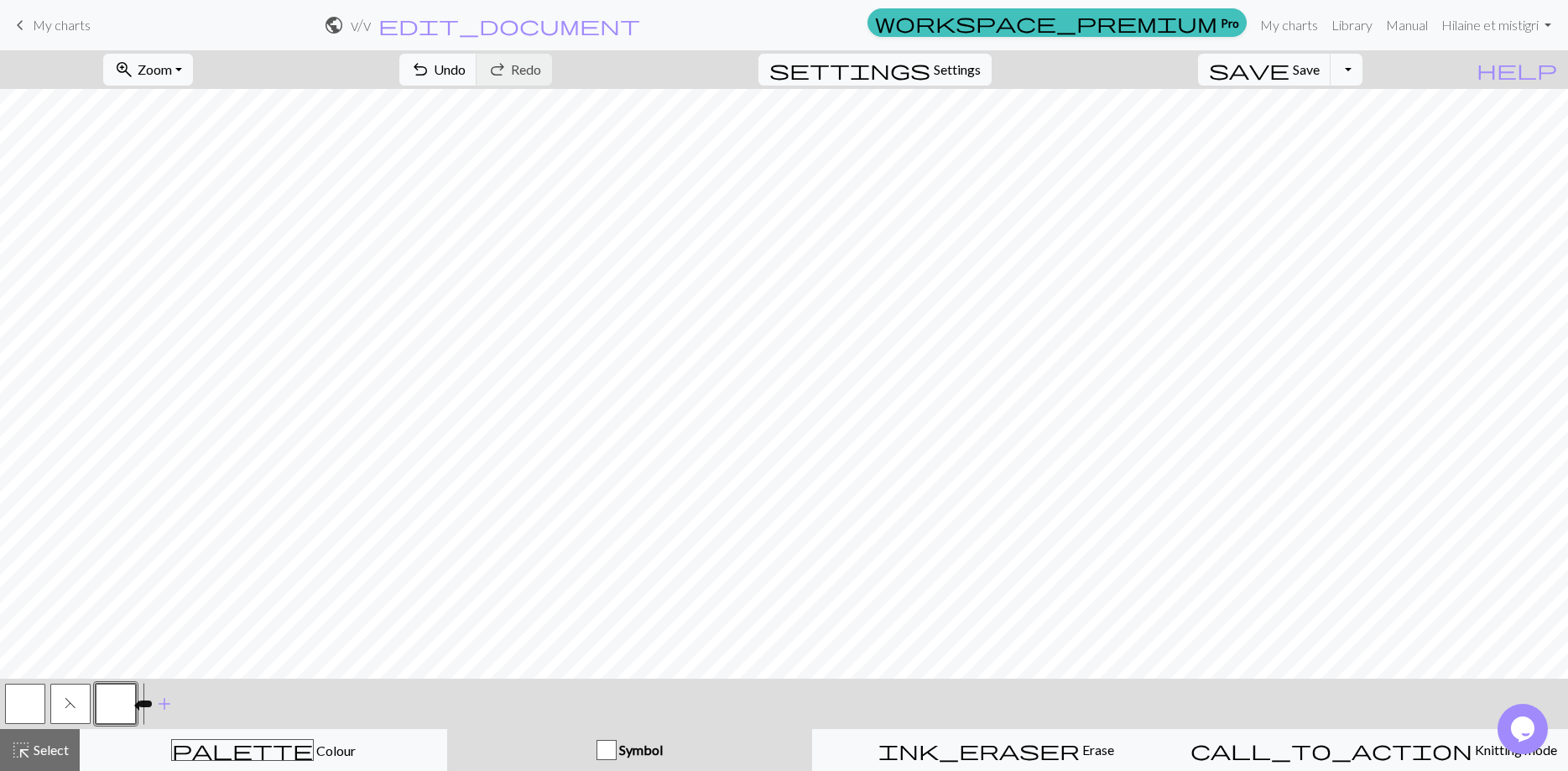
click at [118, 699] on button "button" at bounding box center [115, 703] width 40 height 40
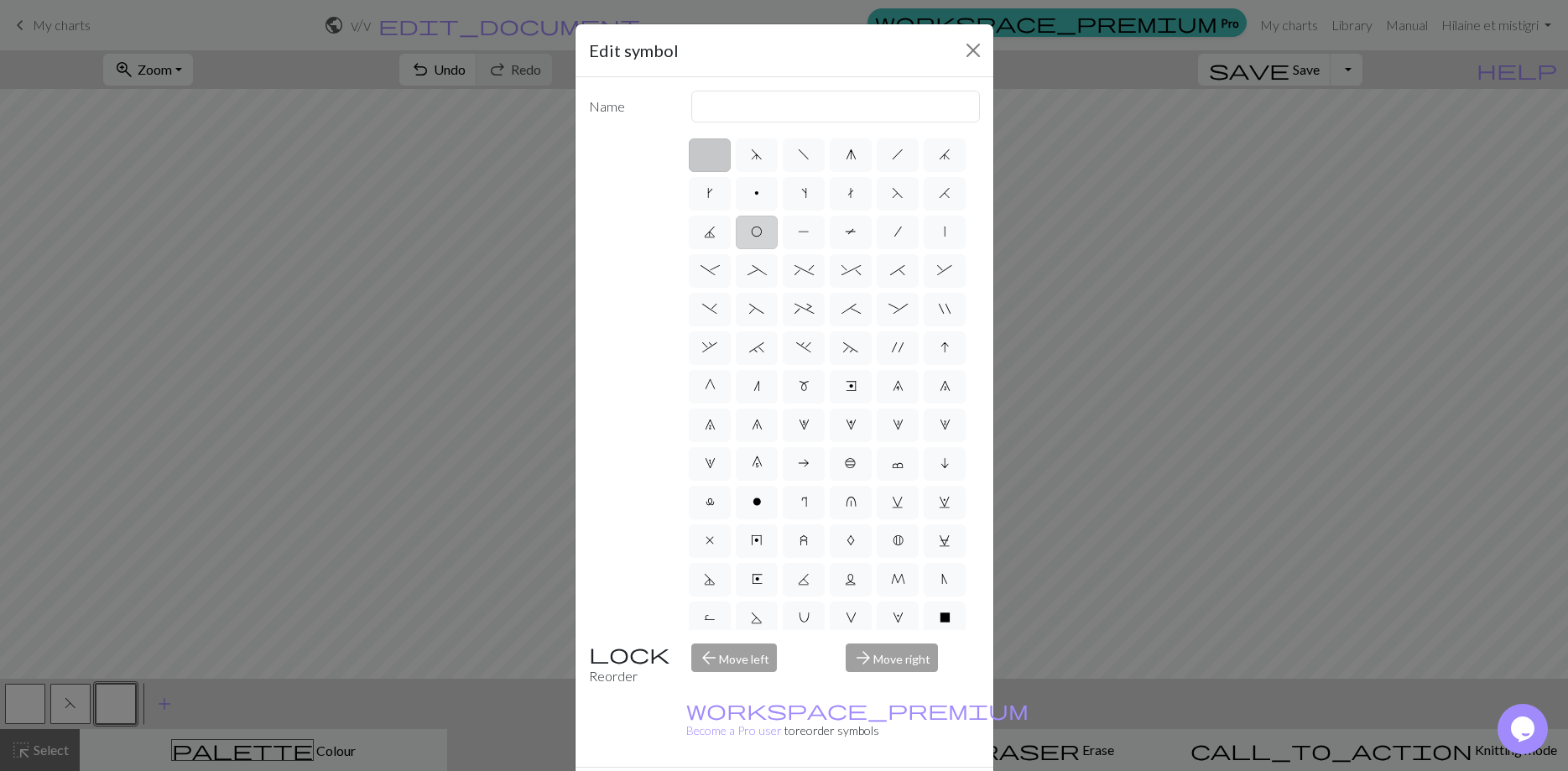
click at [759, 233] on span "O" at bounding box center [757, 231] width 12 height 13
click at [759, 233] on input "O" at bounding box center [757, 227] width 11 height 11
radio input "true"
type input "yo"
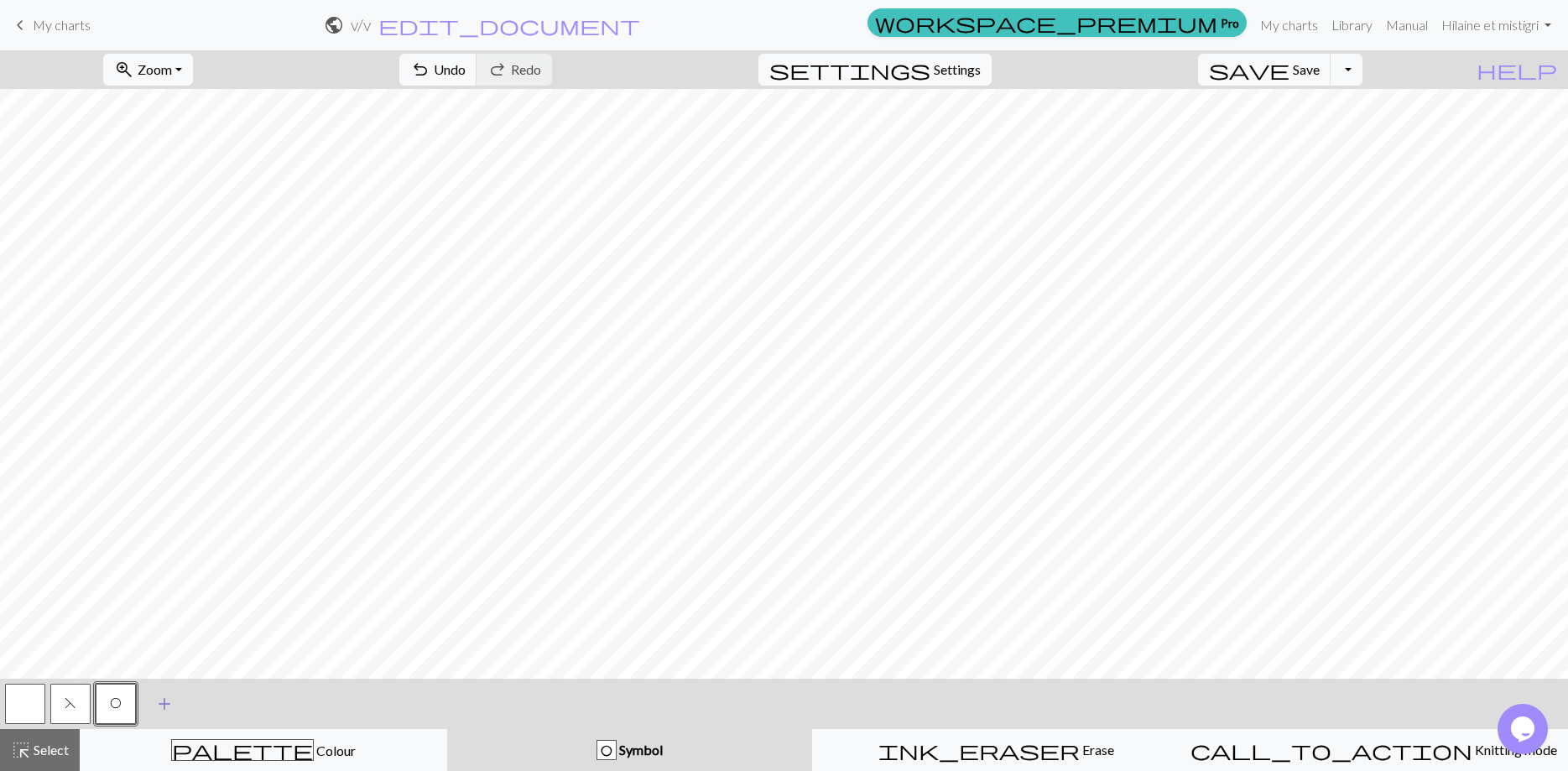
click at [163, 702] on span "add" at bounding box center [163, 703] width 20 height 23
click at [163, 702] on button "button" at bounding box center [161, 703] width 40 height 40
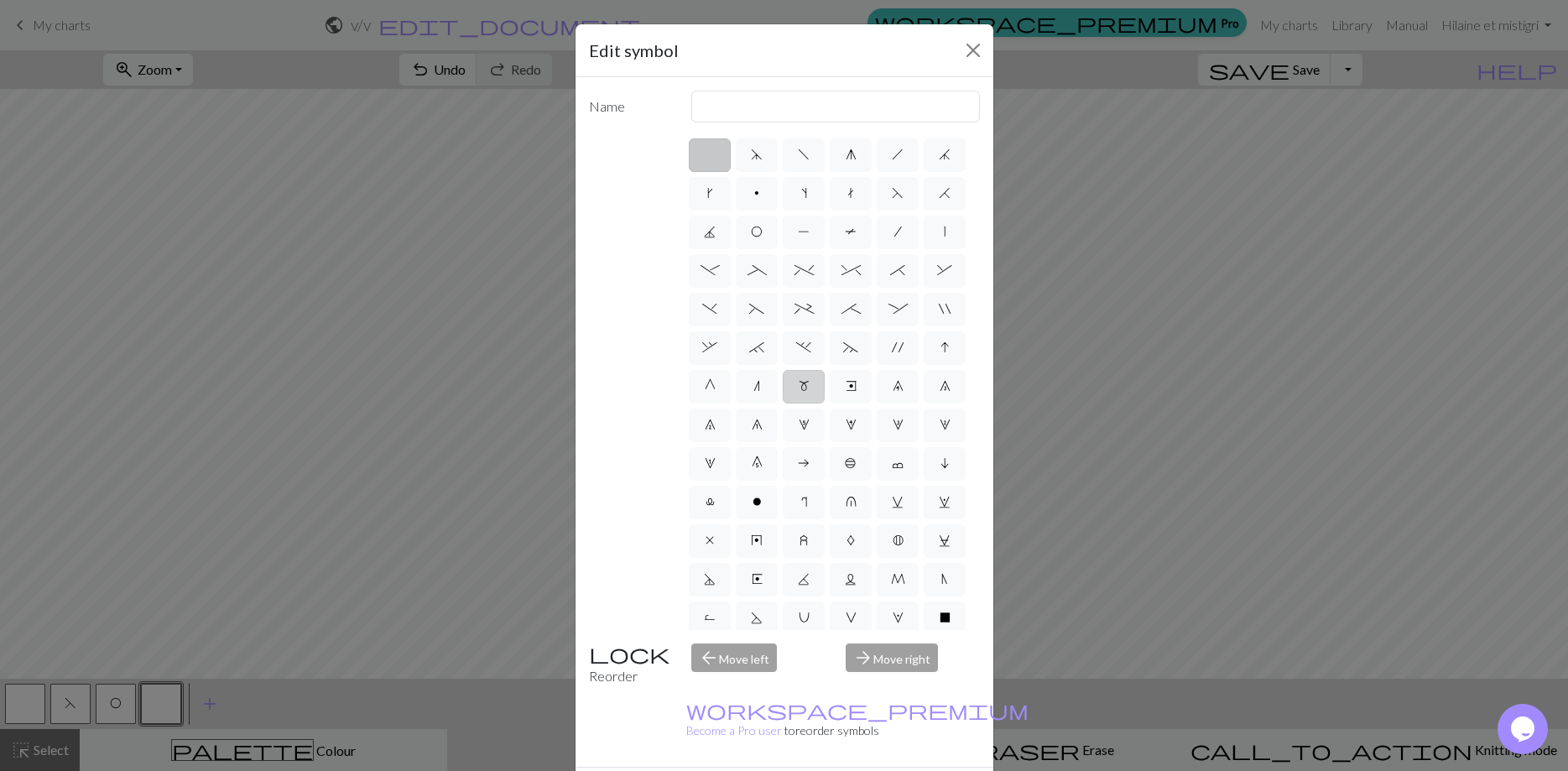
click at [807, 391] on span "m" at bounding box center [805, 386] width 11 height 13
click at [807, 387] on input "m" at bounding box center [805, 381] width 11 height 11
radio input "true"
type input "m1"
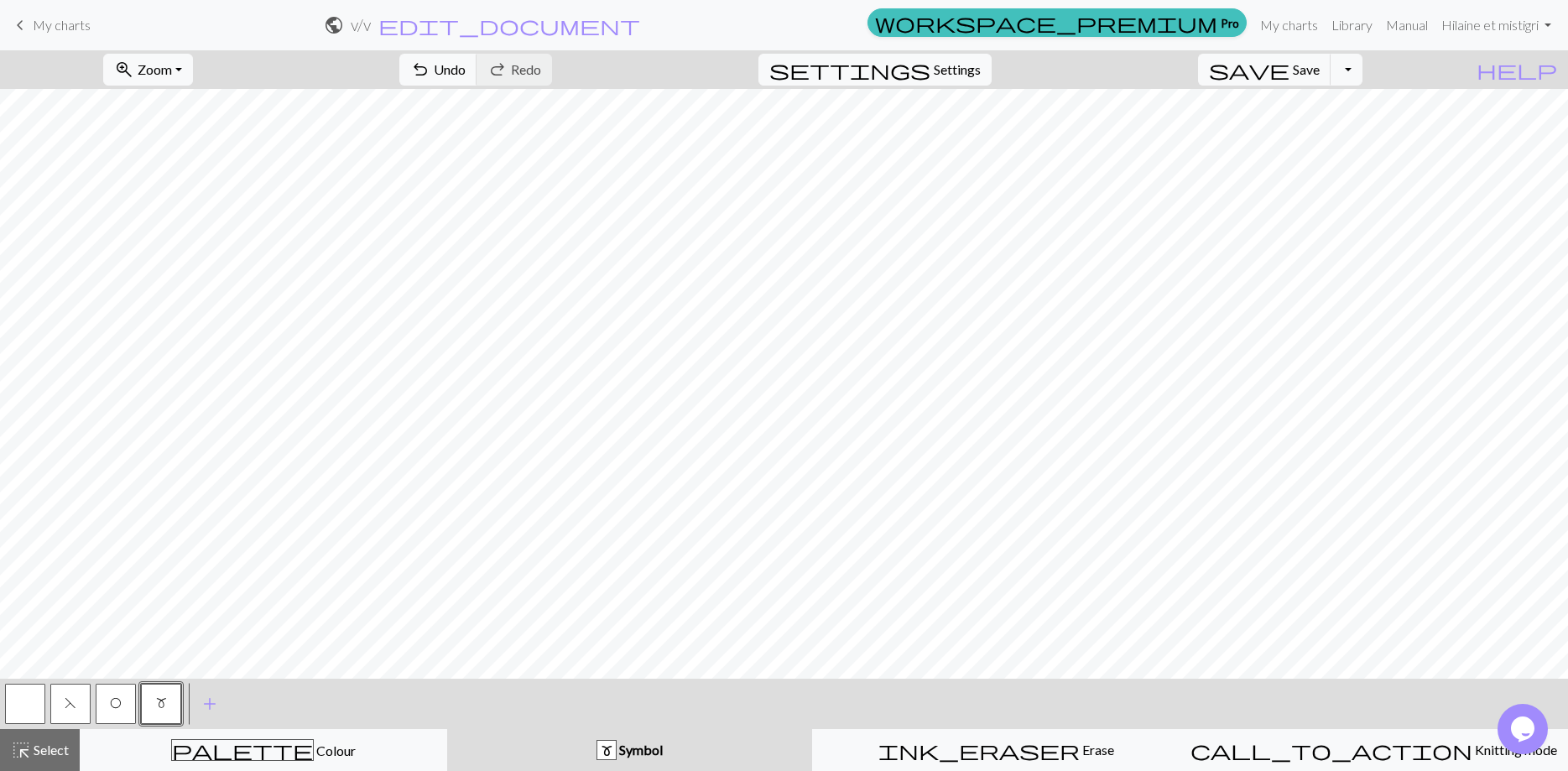
click at [111, 693] on button "O" at bounding box center [115, 703] width 40 height 40
click at [22, 696] on button "button" at bounding box center [24, 703] width 40 height 40
click at [85, 701] on button "F" at bounding box center [70, 703] width 40 height 40
click at [23, 702] on button "button" at bounding box center [24, 703] width 40 height 40
click at [67, 711] on button "F" at bounding box center [70, 703] width 40 height 40
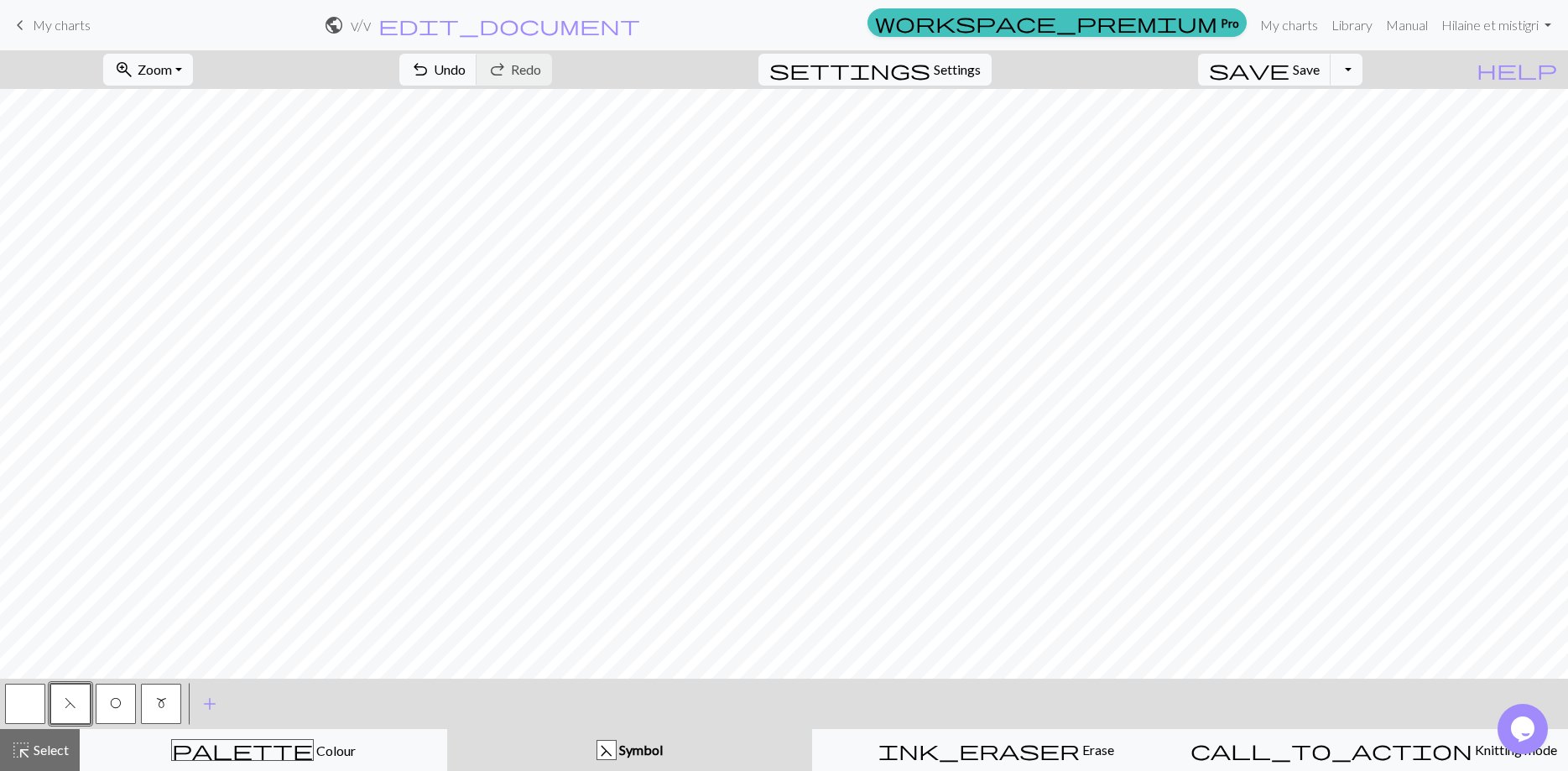
click at [115, 690] on button "O" at bounding box center [115, 703] width 40 height 40
click at [217, 702] on span "add" at bounding box center [209, 703] width 20 height 23
click at [217, 702] on button "button" at bounding box center [206, 703] width 40 height 40
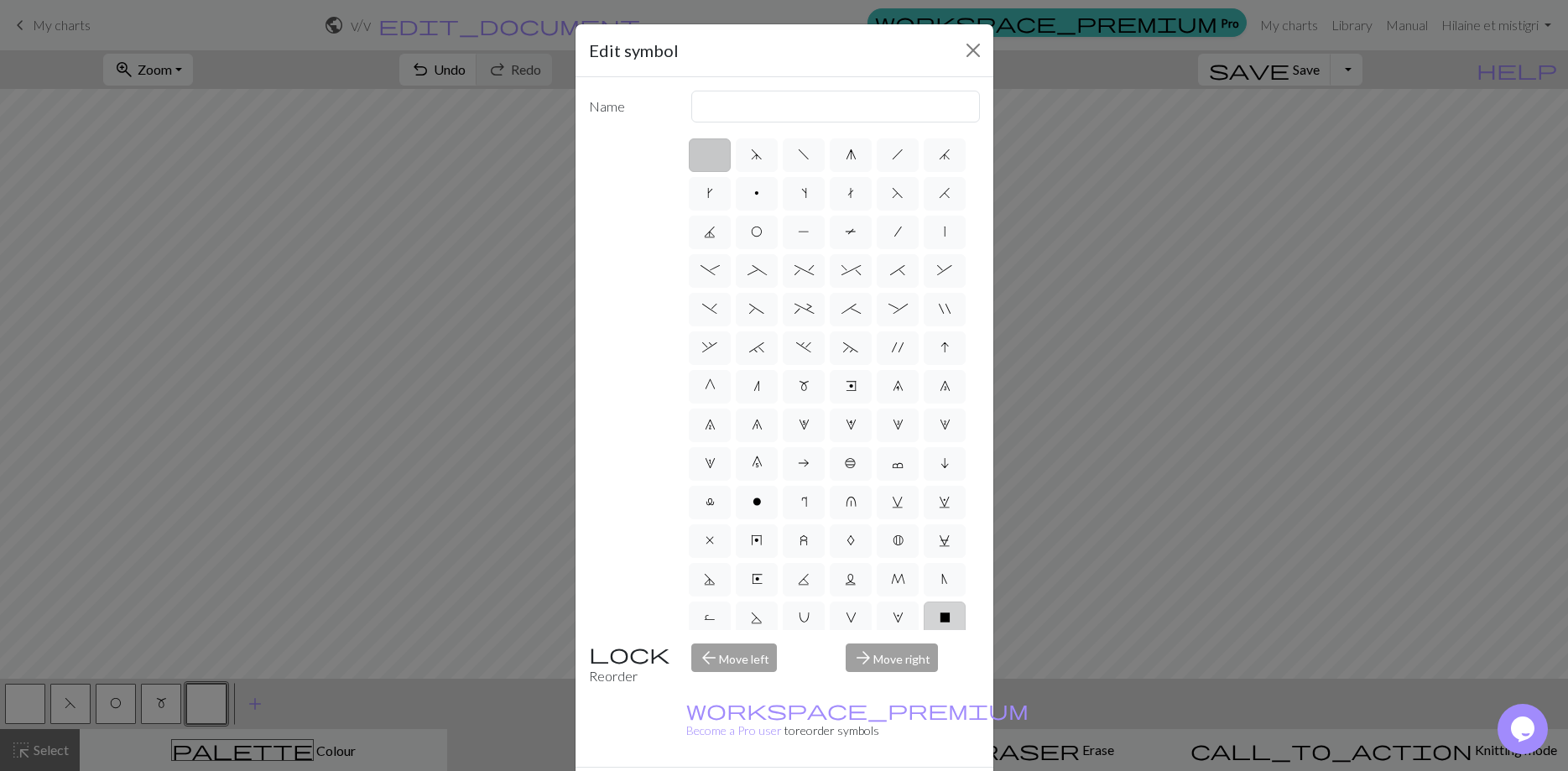
click at [950, 617] on span "X" at bounding box center [945, 618] width 11 height 13
click at [950, 617] on input "X" at bounding box center [945, 613] width 11 height 11
radio input "true"
type input "no stitch"
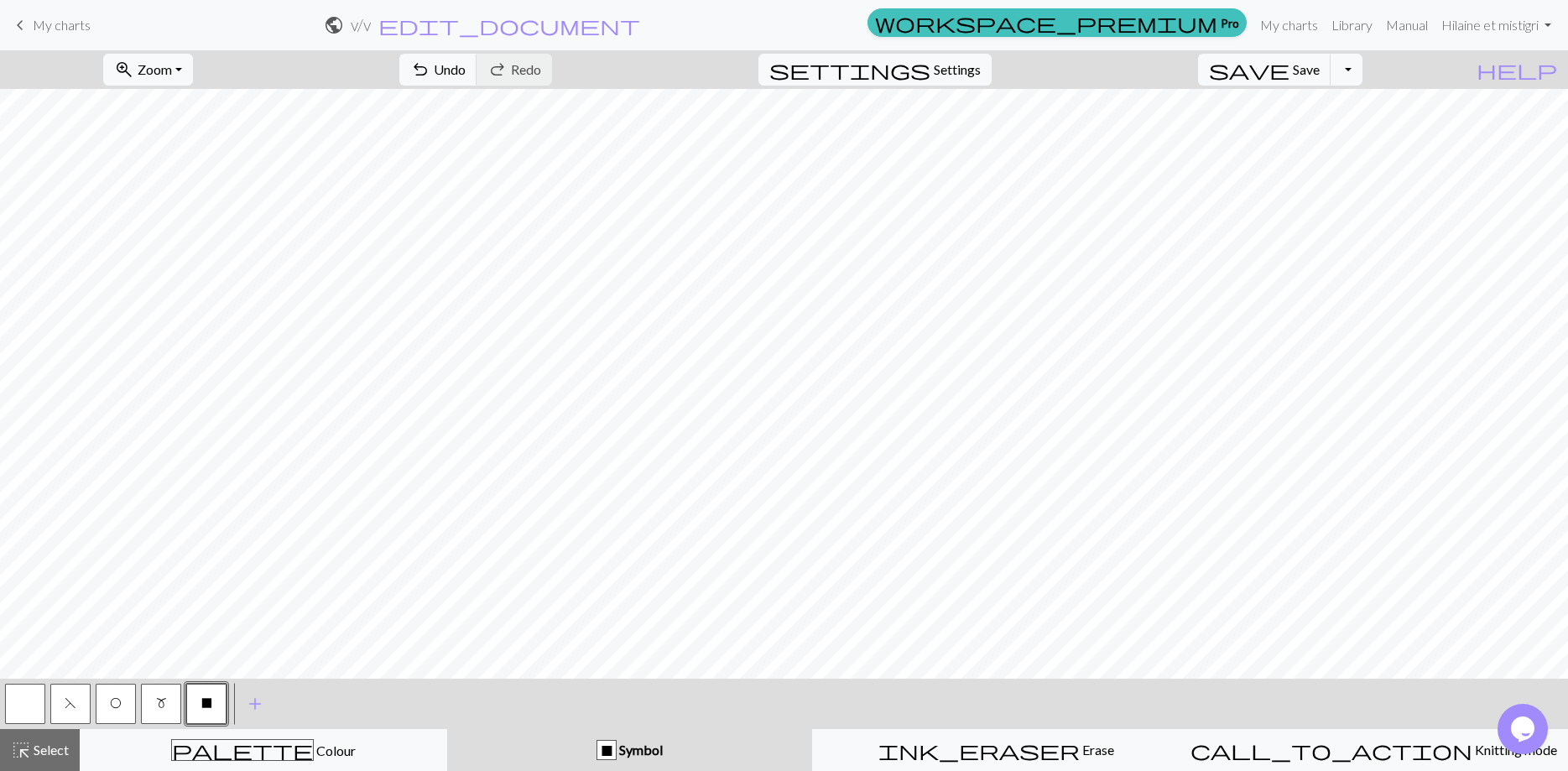
click at [164, 709] on span "m" at bounding box center [161, 703] width 11 height 13
click at [206, 702] on span "X" at bounding box center [207, 703] width 11 height 13
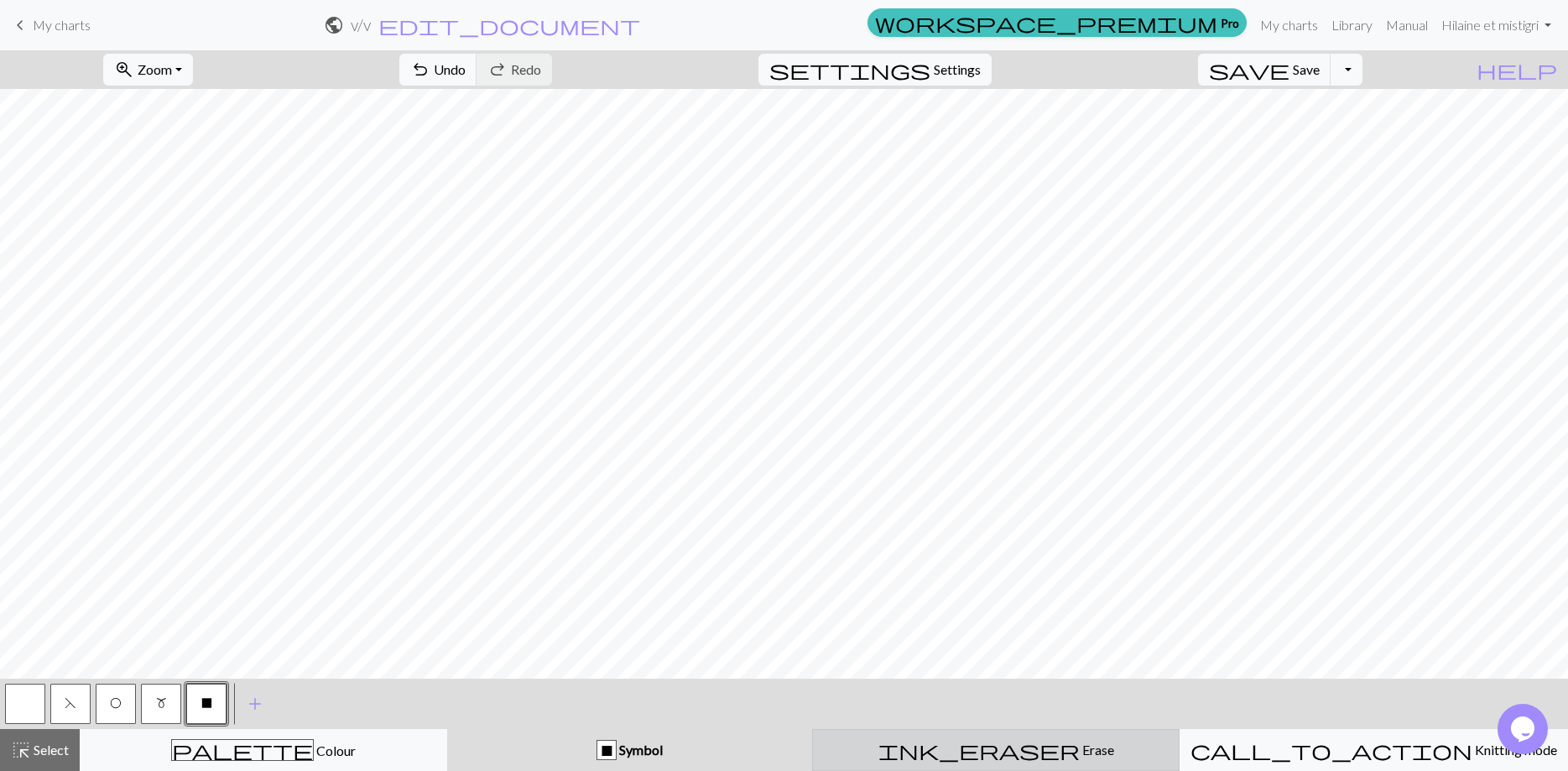
click at [1038, 763] on button "ink_eraser Erase Erase" at bounding box center [995, 750] width 367 height 42
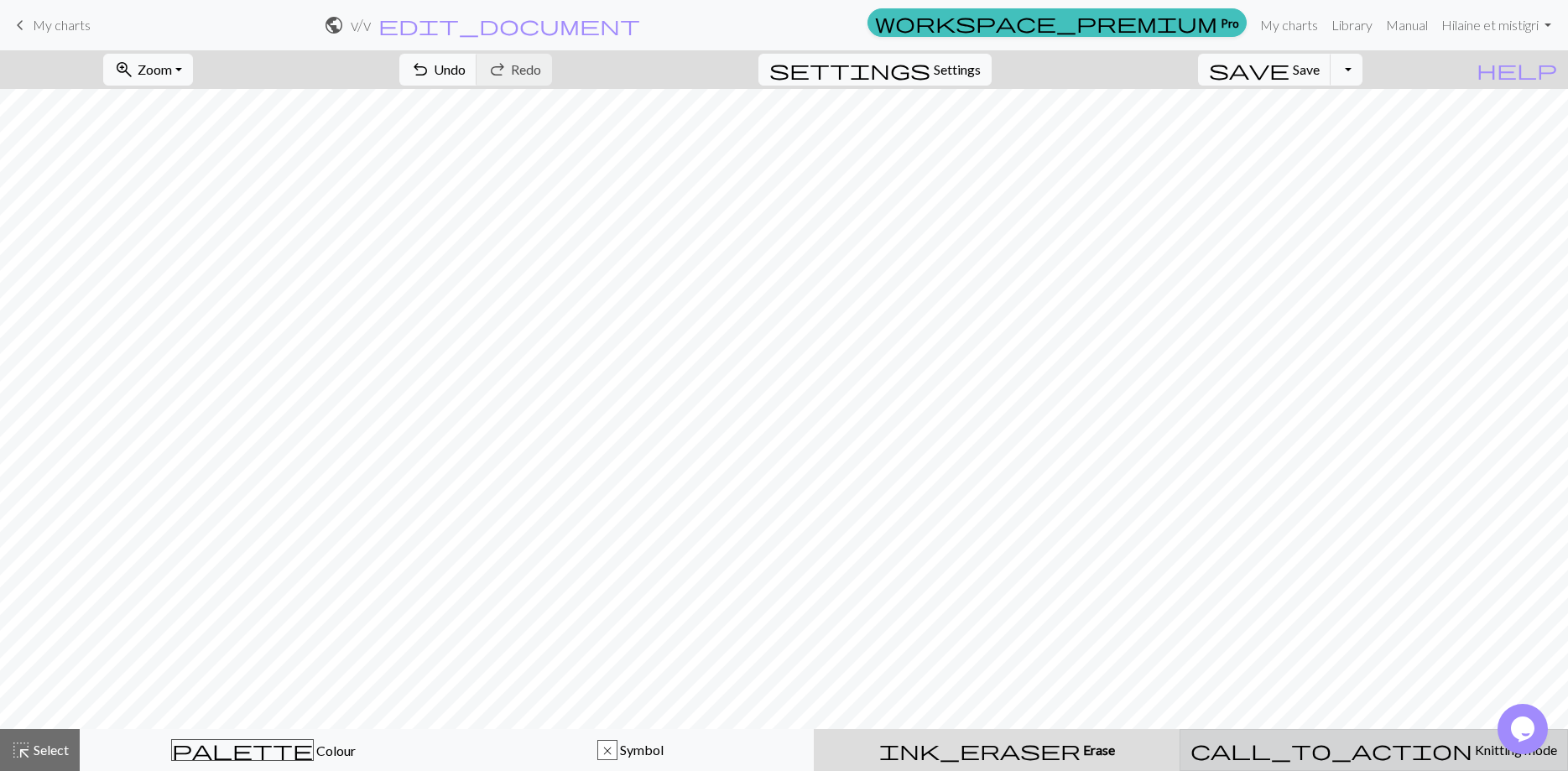
click at [1249, 744] on div "call_to_action Knitting mode Knitting mode" at bounding box center [1374, 749] width 366 height 20
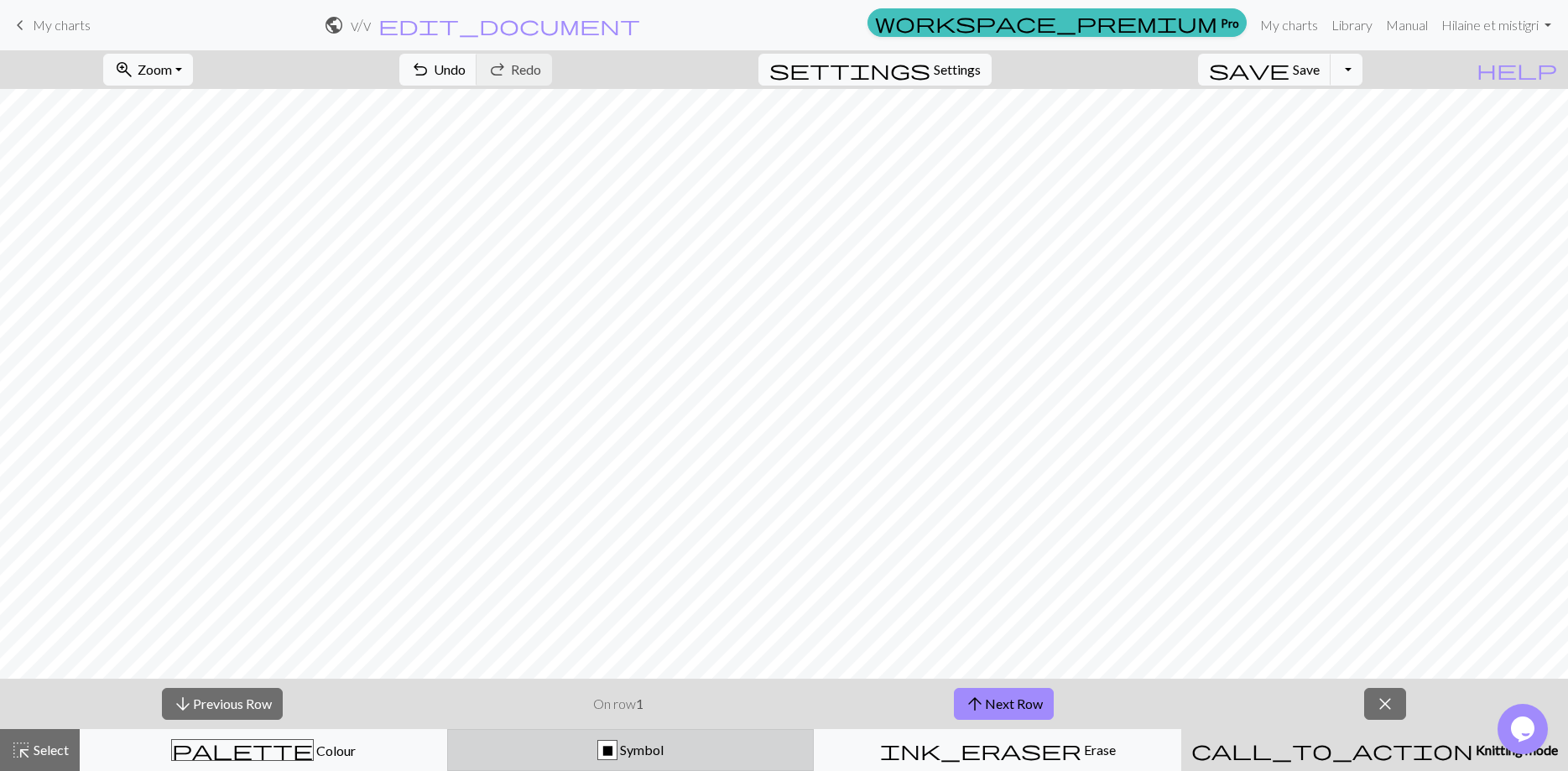
click at [714, 737] on button "X Symbol" at bounding box center [630, 750] width 367 height 42
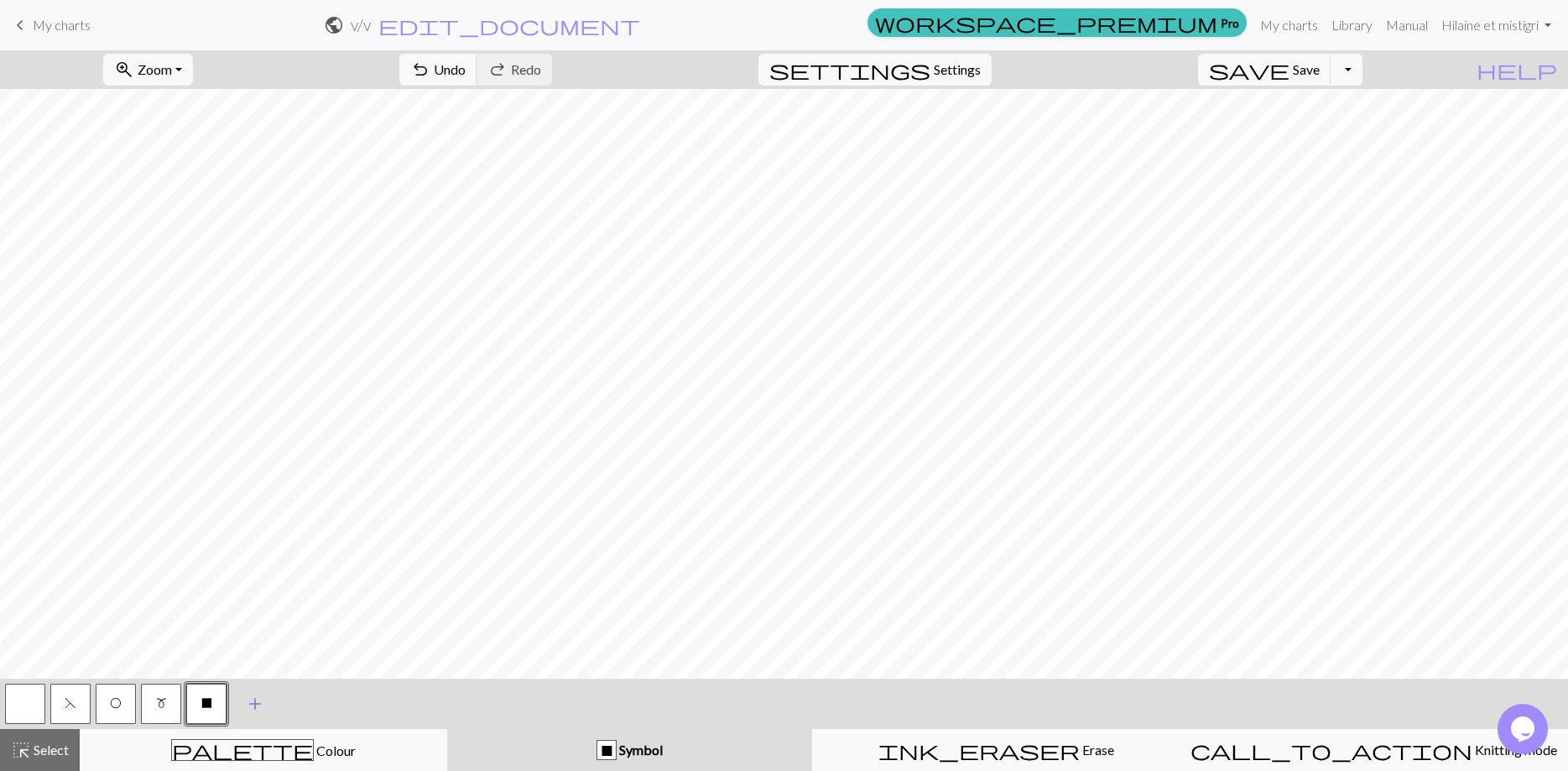
click at [258, 700] on span "add" at bounding box center [254, 703] width 20 height 23
click at [264, 700] on button "button" at bounding box center [252, 703] width 40 height 40
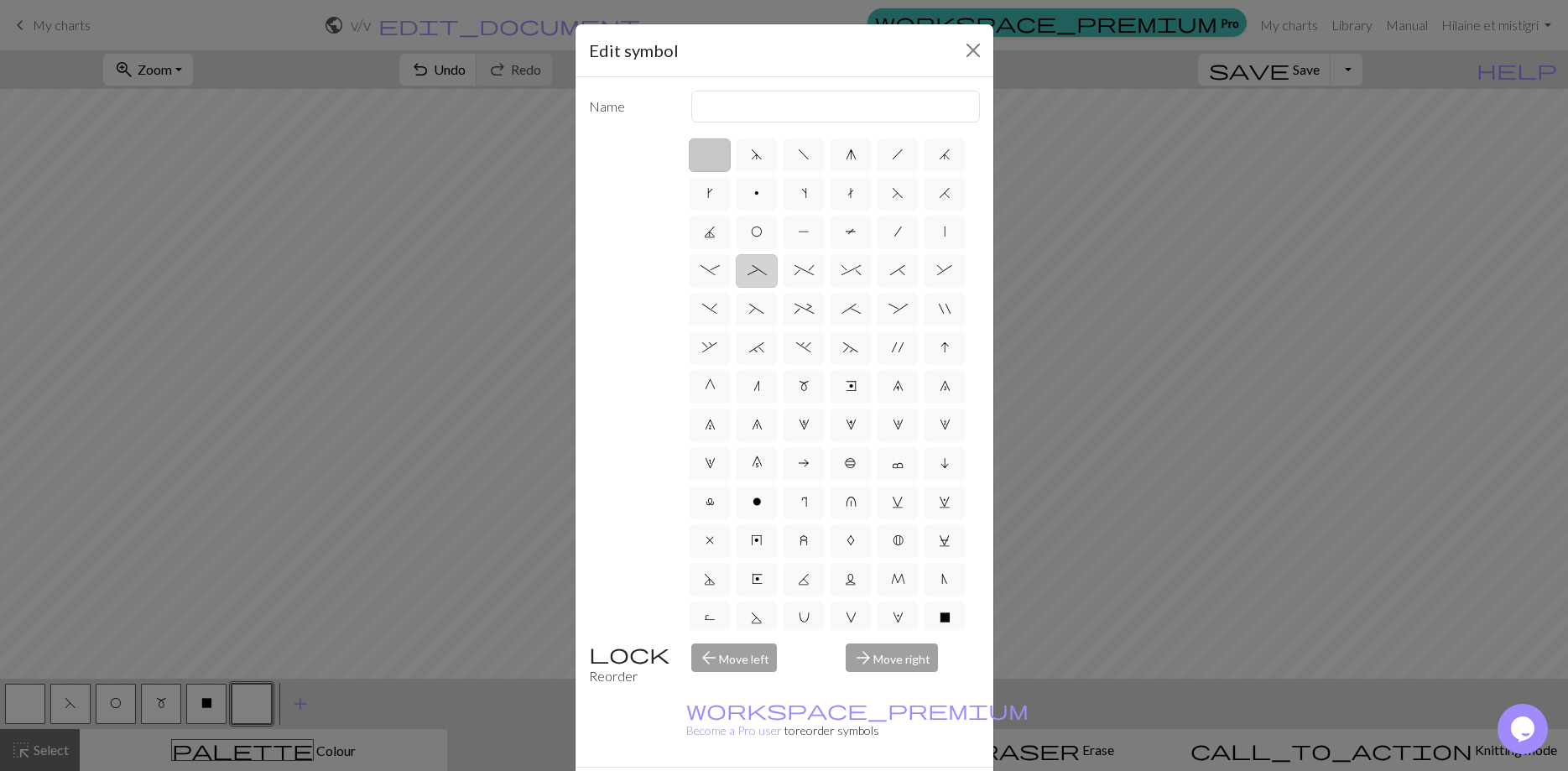
click at [756, 267] on span "_" at bounding box center [757, 270] width 20 height 13
click at [756, 267] on input "_" at bounding box center [753, 266] width 11 height 11
radio input "true"
type input "Left part of left 4+ cable"
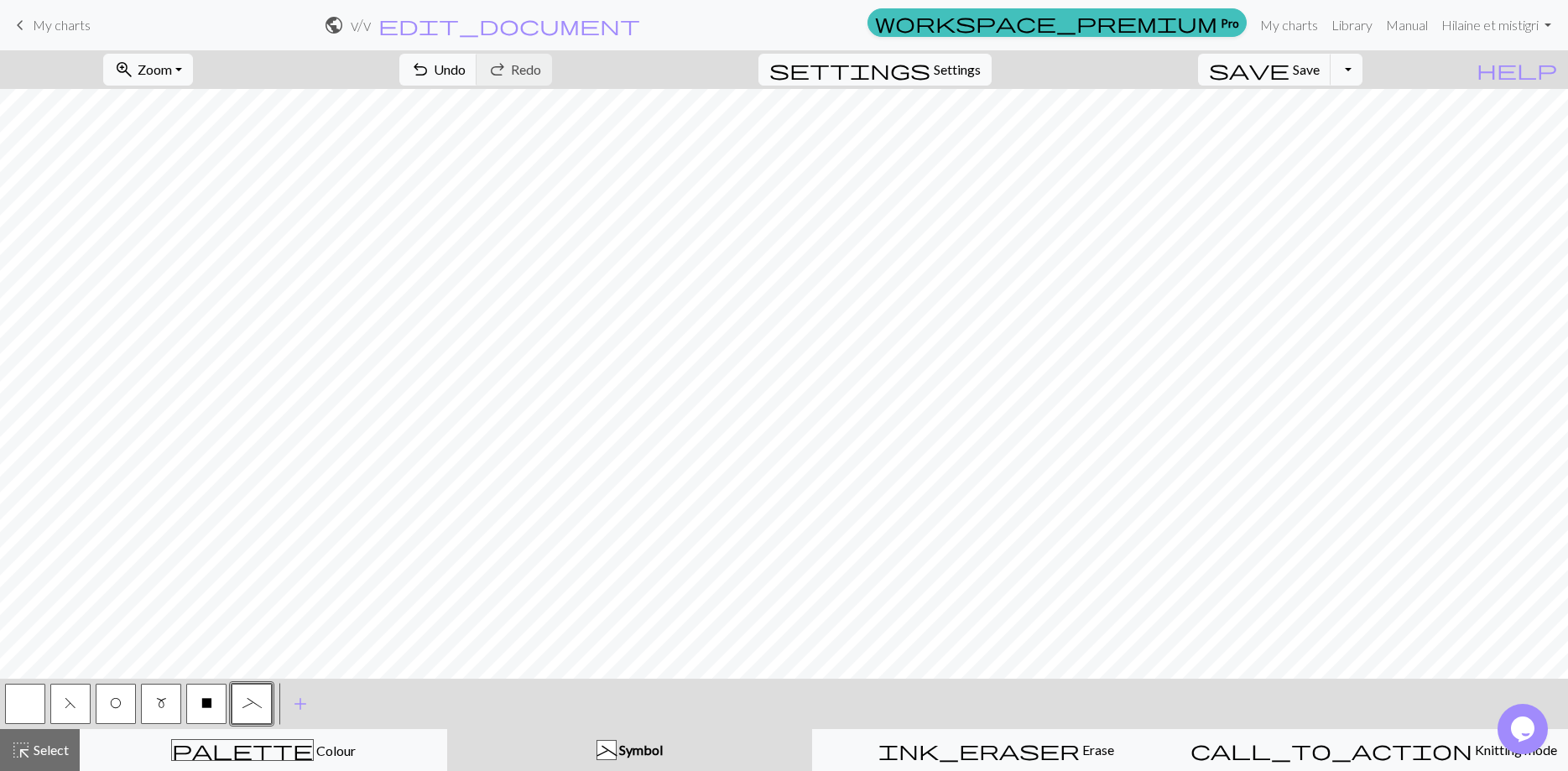
click at [262, 710] on span "_" at bounding box center [252, 703] width 20 height 13
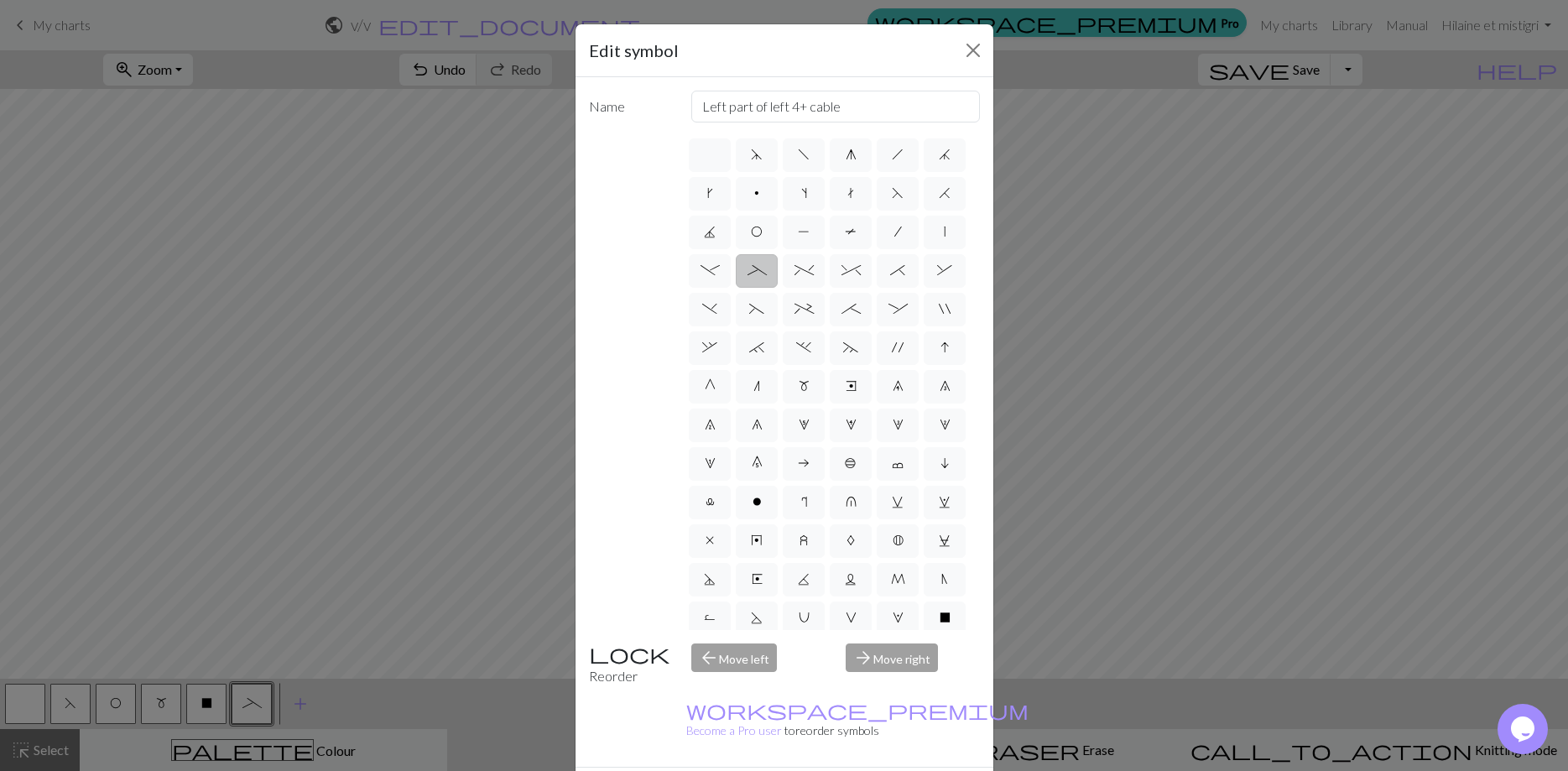
click at [262, 710] on div "Edit symbol Name Left part of left 4+ cable d f g h j k p s t F H J O P T / | -…" at bounding box center [784, 385] width 1568 height 771
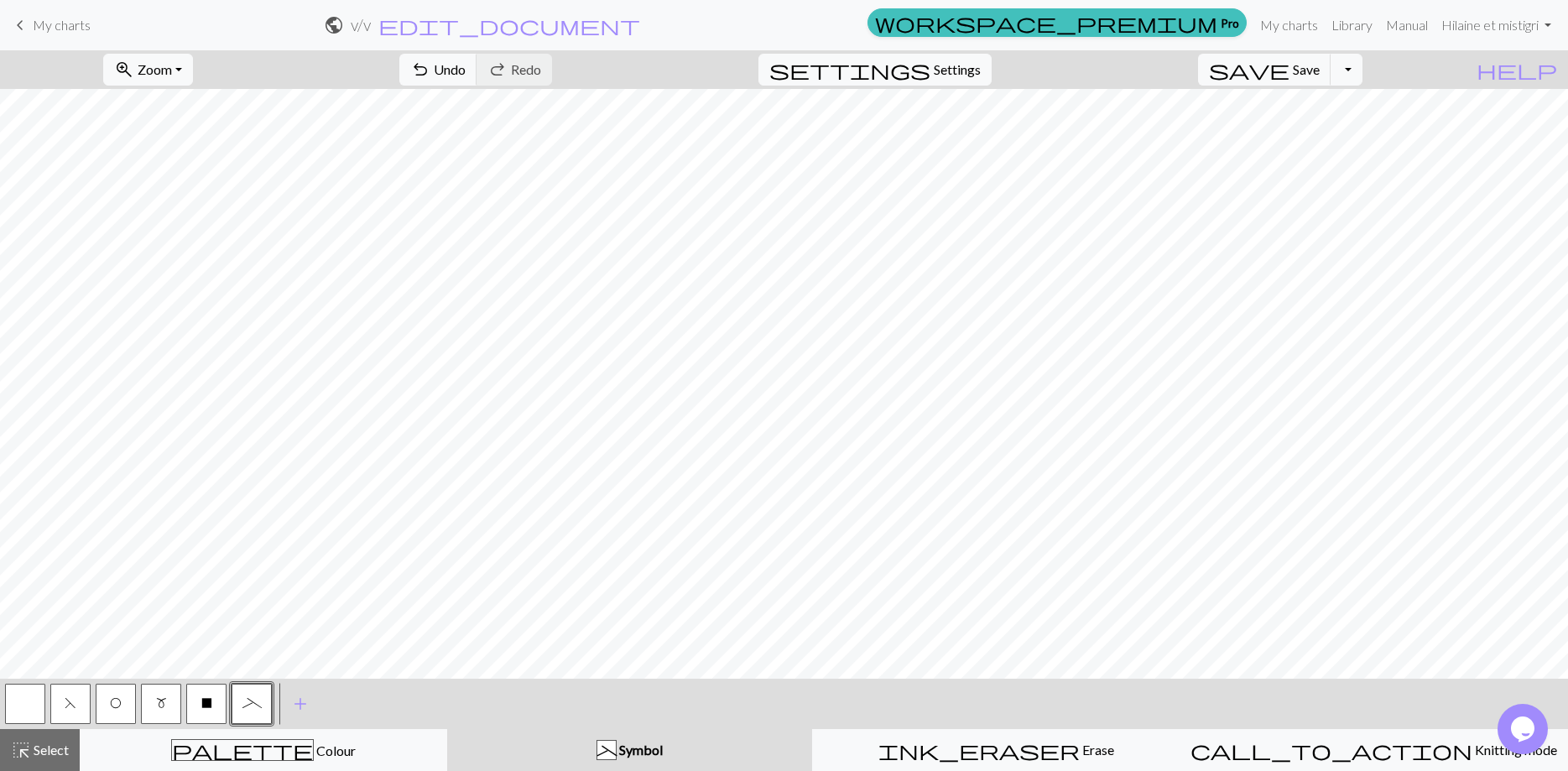
click at [262, 710] on span "_" at bounding box center [252, 703] width 20 height 13
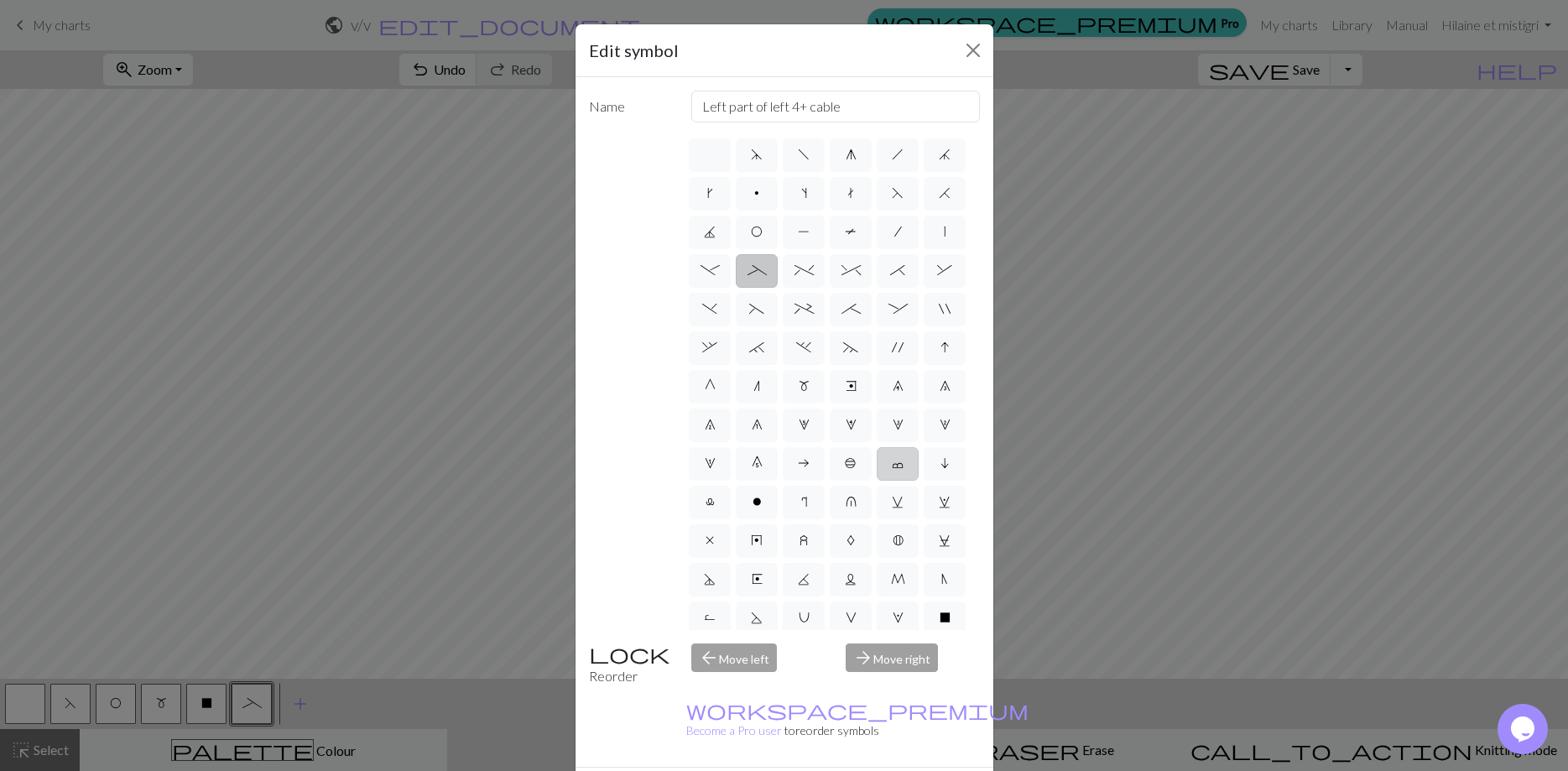
click at [900, 461] on span "c" at bounding box center [898, 463] width 12 height 13
click at [900, 461] on input "c" at bounding box center [898, 459] width 11 height 11
radio input "true"
type input "Bind off"
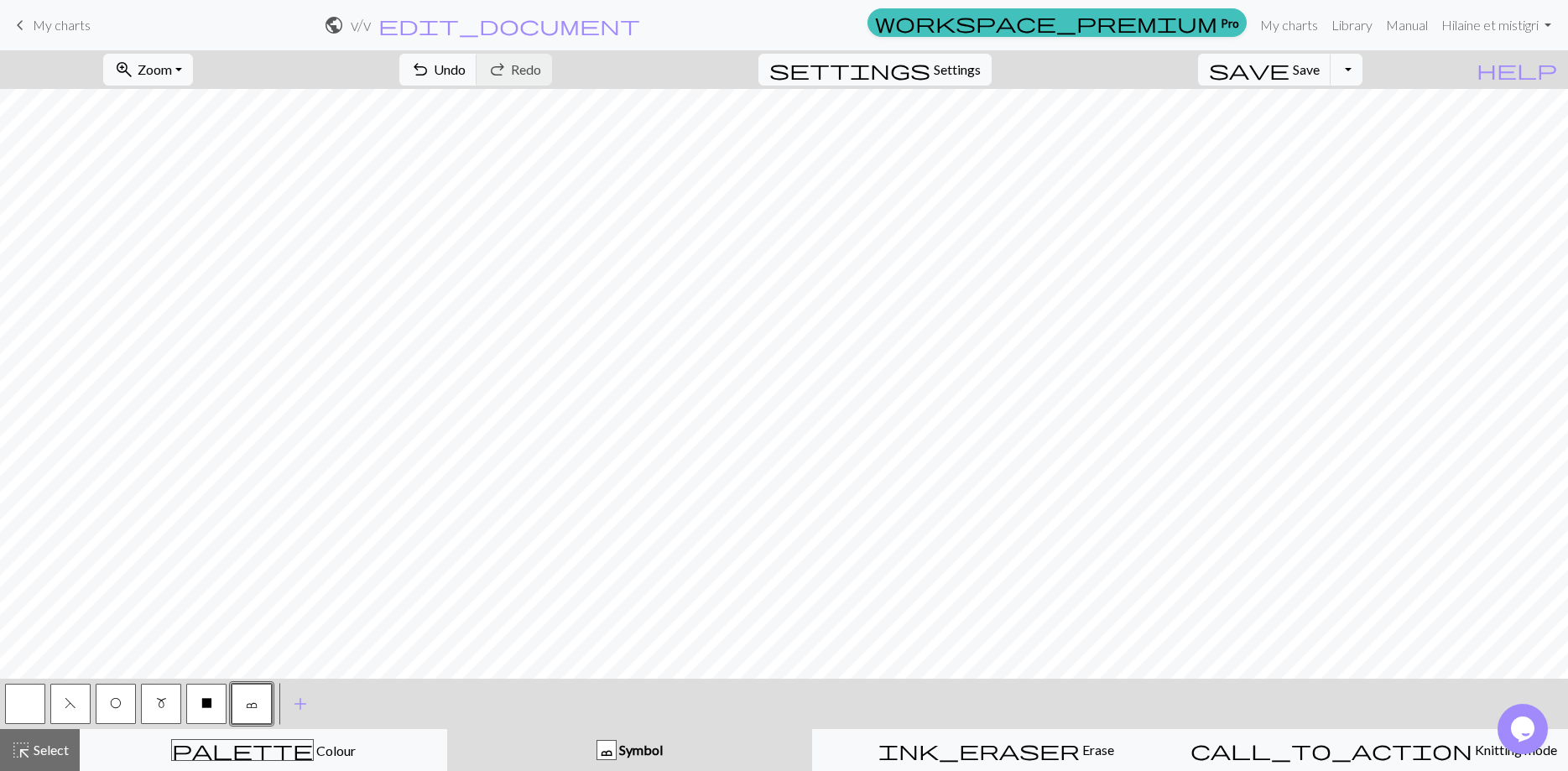
click at [247, 707] on span "c" at bounding box center [252, 703] width 12 height 13
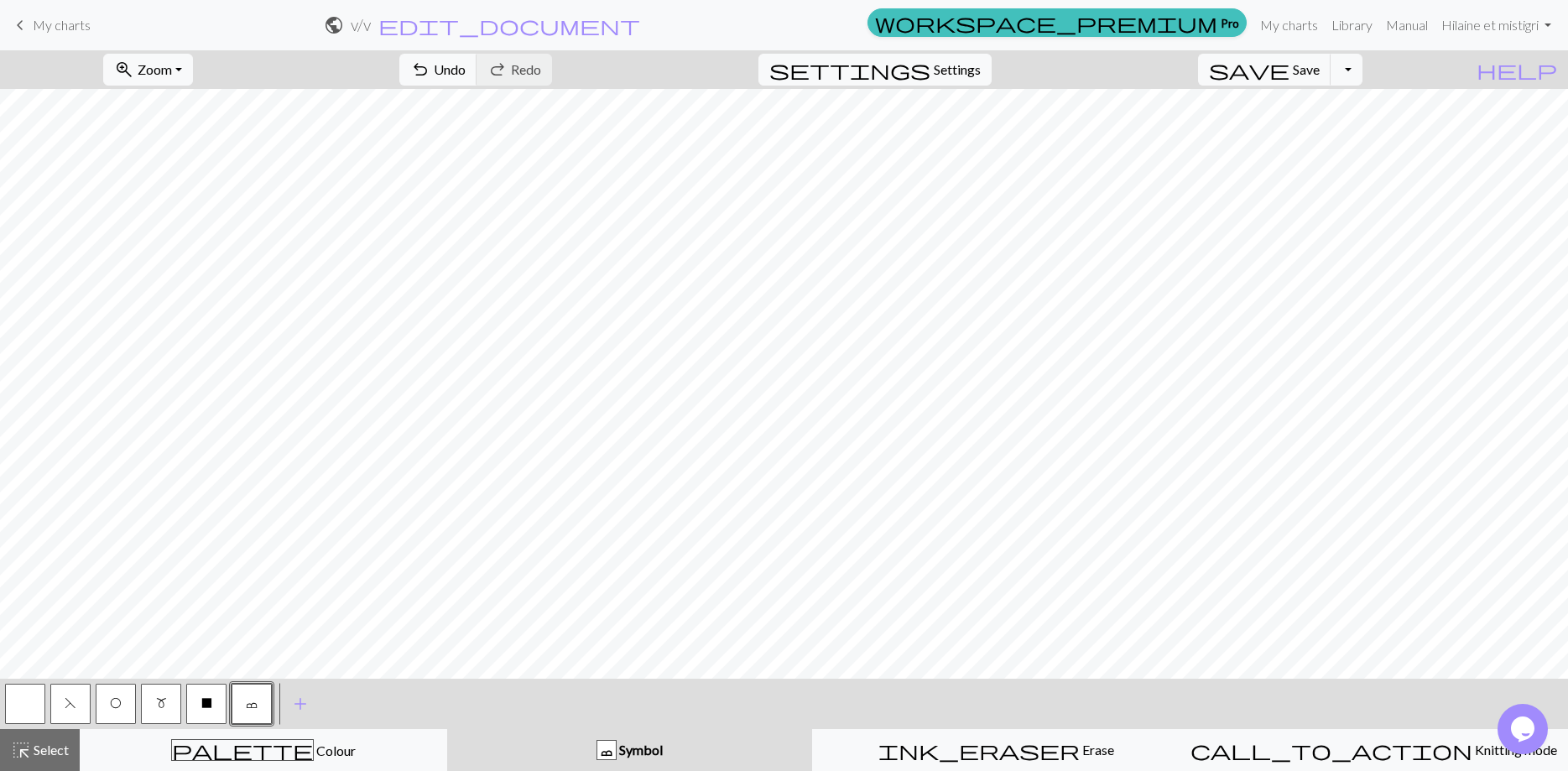
click at [249, 702] on span "c" at bounding box center [252, 703] width 12 height 13
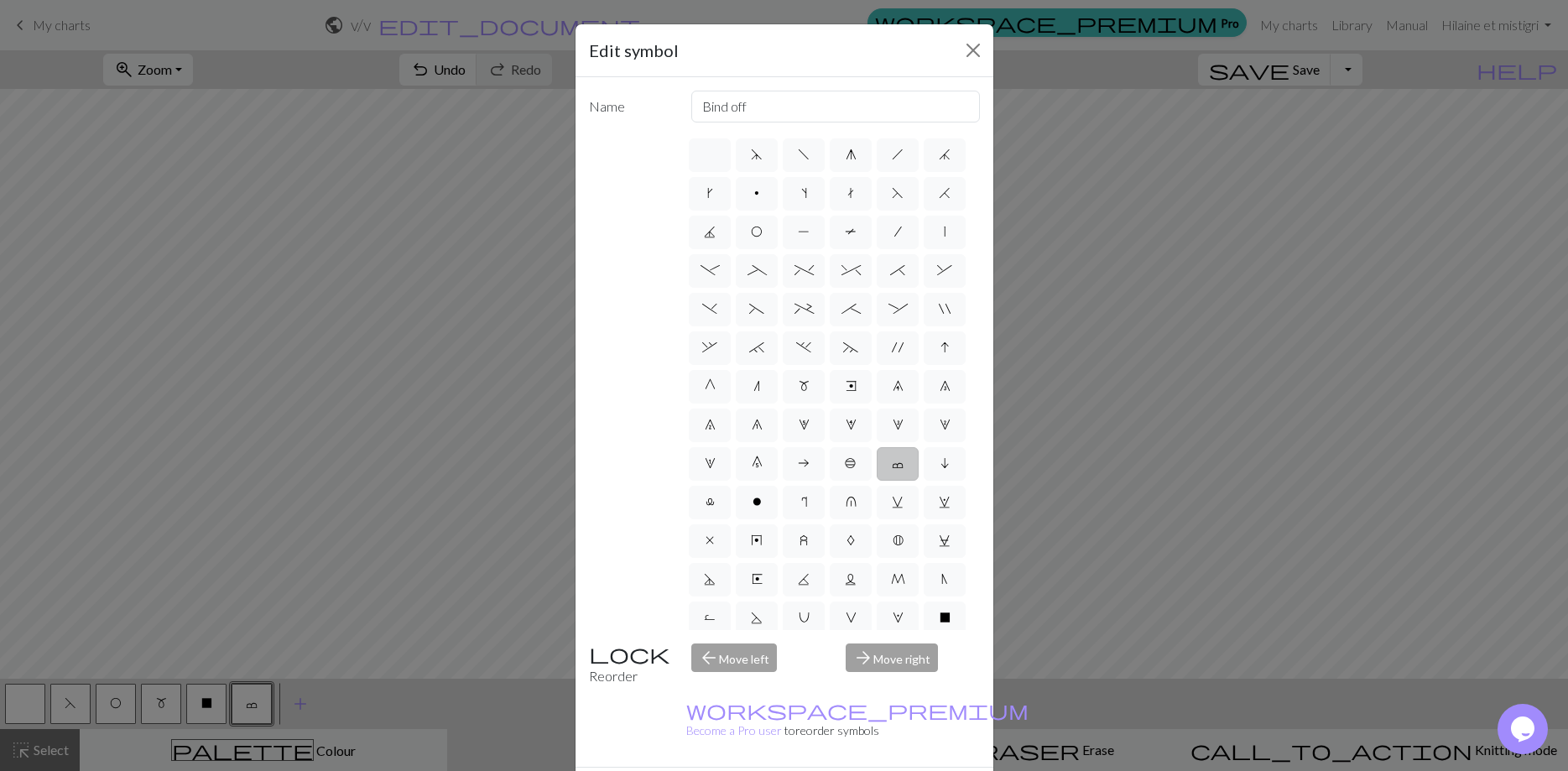
click at [249, 702] on div "Edit symbol Name Bind off d f g h j k p s t F H J O P T / | - _ % ^ * & ) ( + ;…" at bounding box center [784, 385] width 1568 height 771
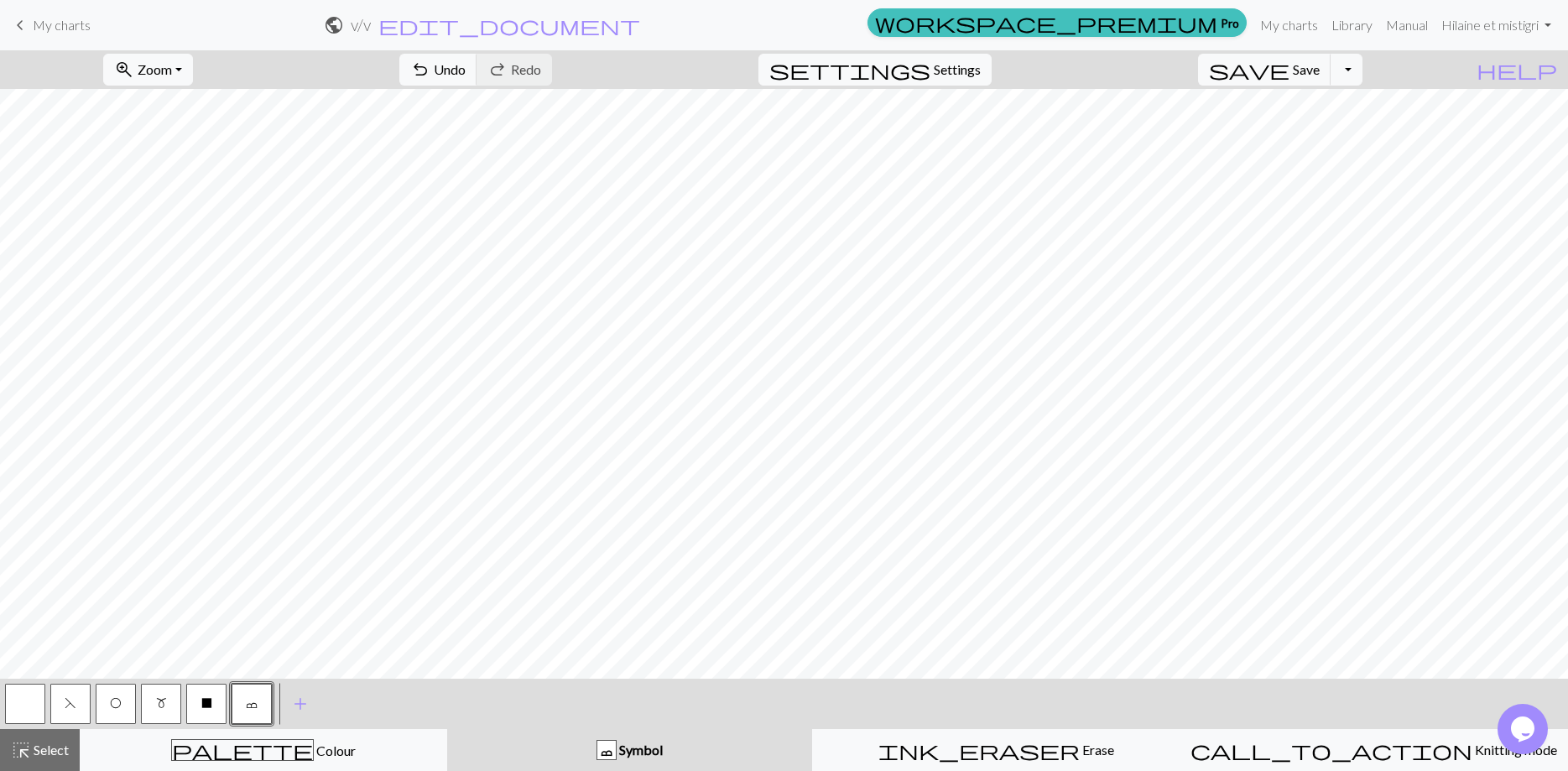
click at [249, 702] on span "c" at bounding box center [252, 703] width 12 height 13
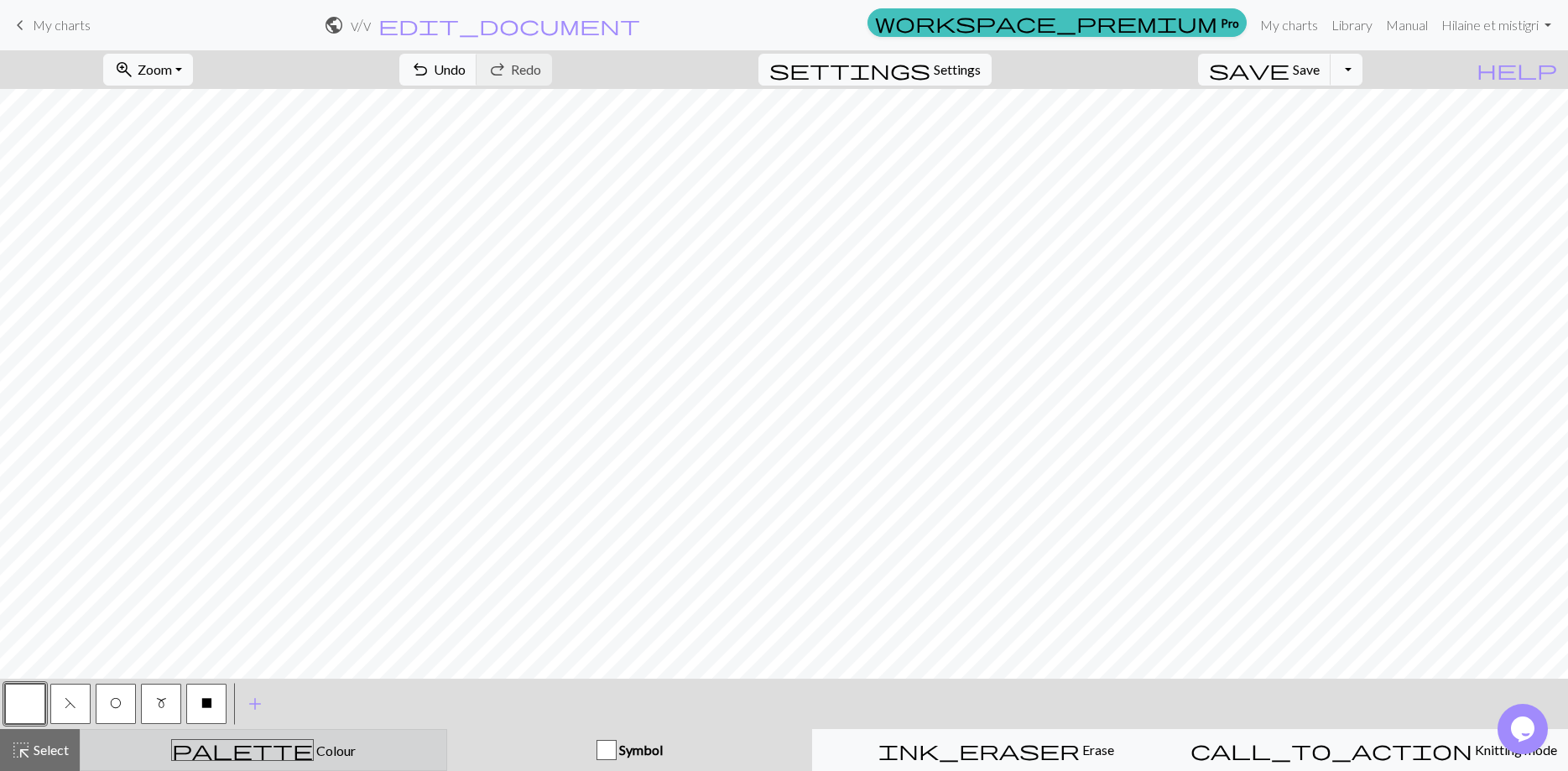
click at [422, 745] on div "palette Colour Colour" at bounding box center [264, 749] width 346 height 22
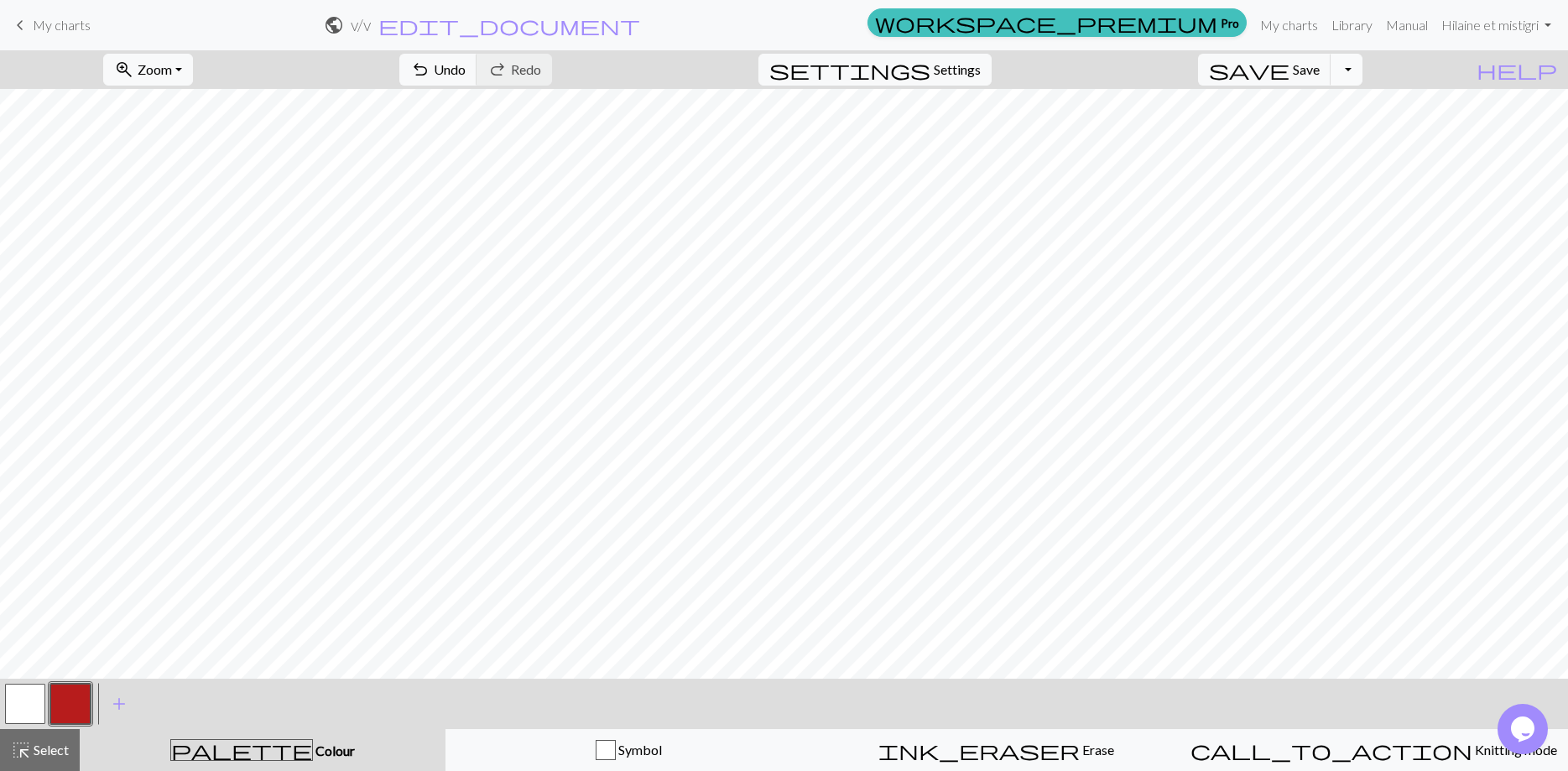
click at [1362, 71] on button "Toggle Dropdown" at bounding box center [1346, 69] width 32 height 32
click at [1333, 137] on button "save_alt Download" at bounding box center [1222, 133] width 277 height 27
click at [1545, 25] on div "Your download is ready! Download" at bounding box center [784, 49] width 1568 height 99
click at [1514, 24] on div "Your download is ready! Download" at bounding box center [784, 49] width 1568 height 99
click at [749, 55] on button "Download" at bounding box center [744, 54] width 82 height 32
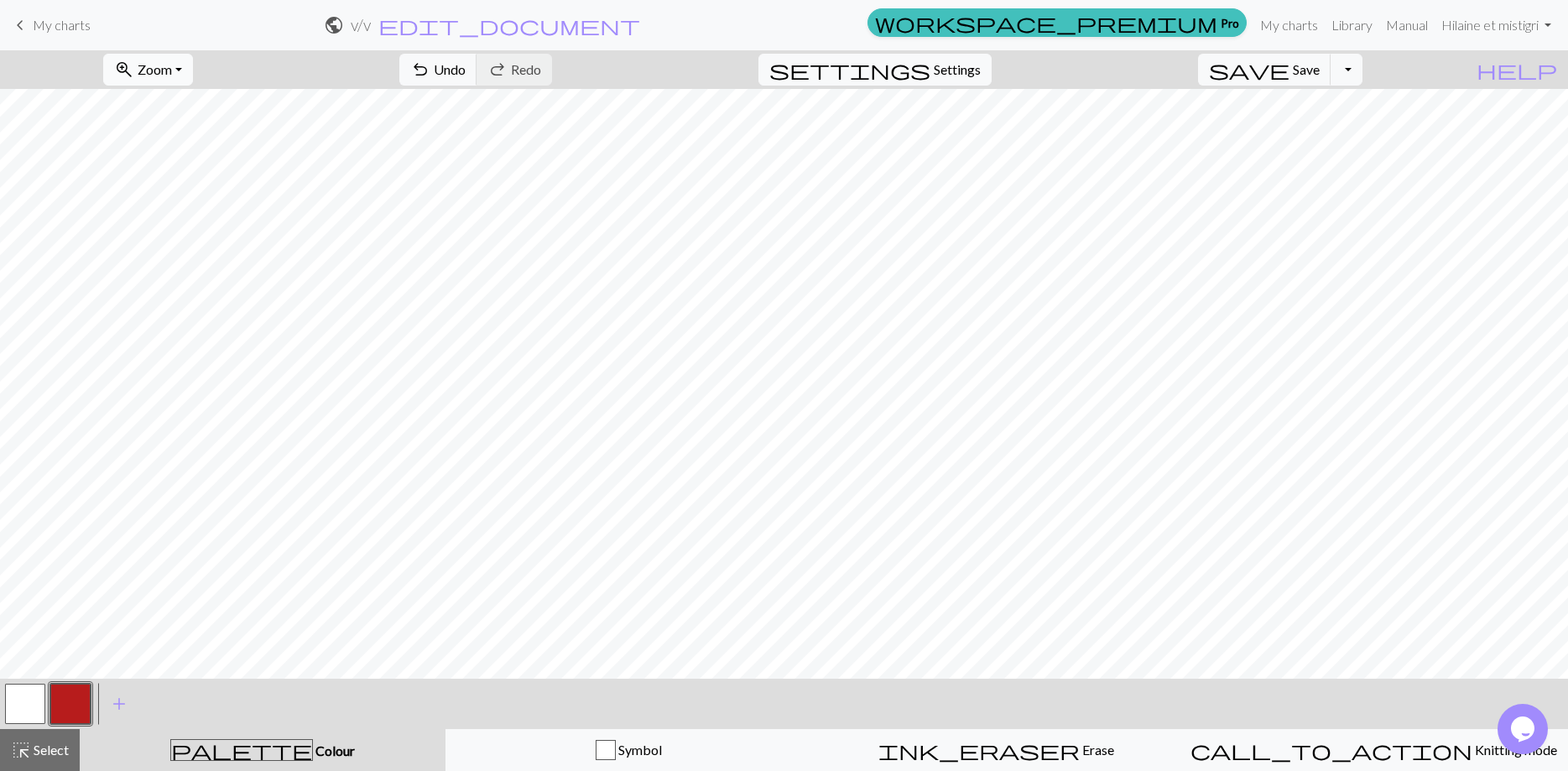
click at [193, 69] on button "zoom_in Zoom Zoom" at bounding box center [148, 69] width 90 height 32
click at [981, 79] on span "Settings" at bounding box center [958, 69] width 47 height 20
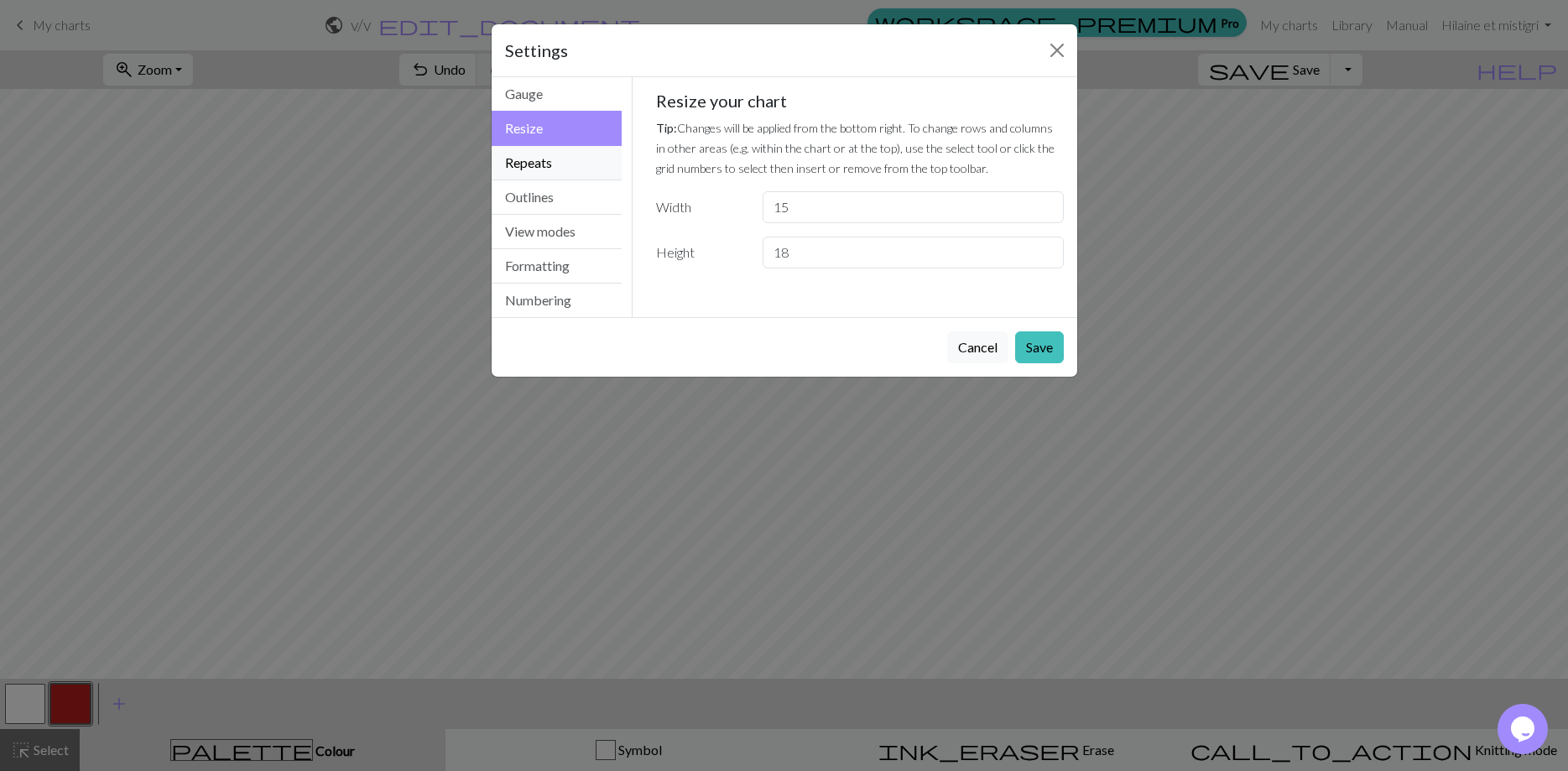
click at [576, 153] on button "Repeats" at bounding box center [557, 162] width 131 height 35
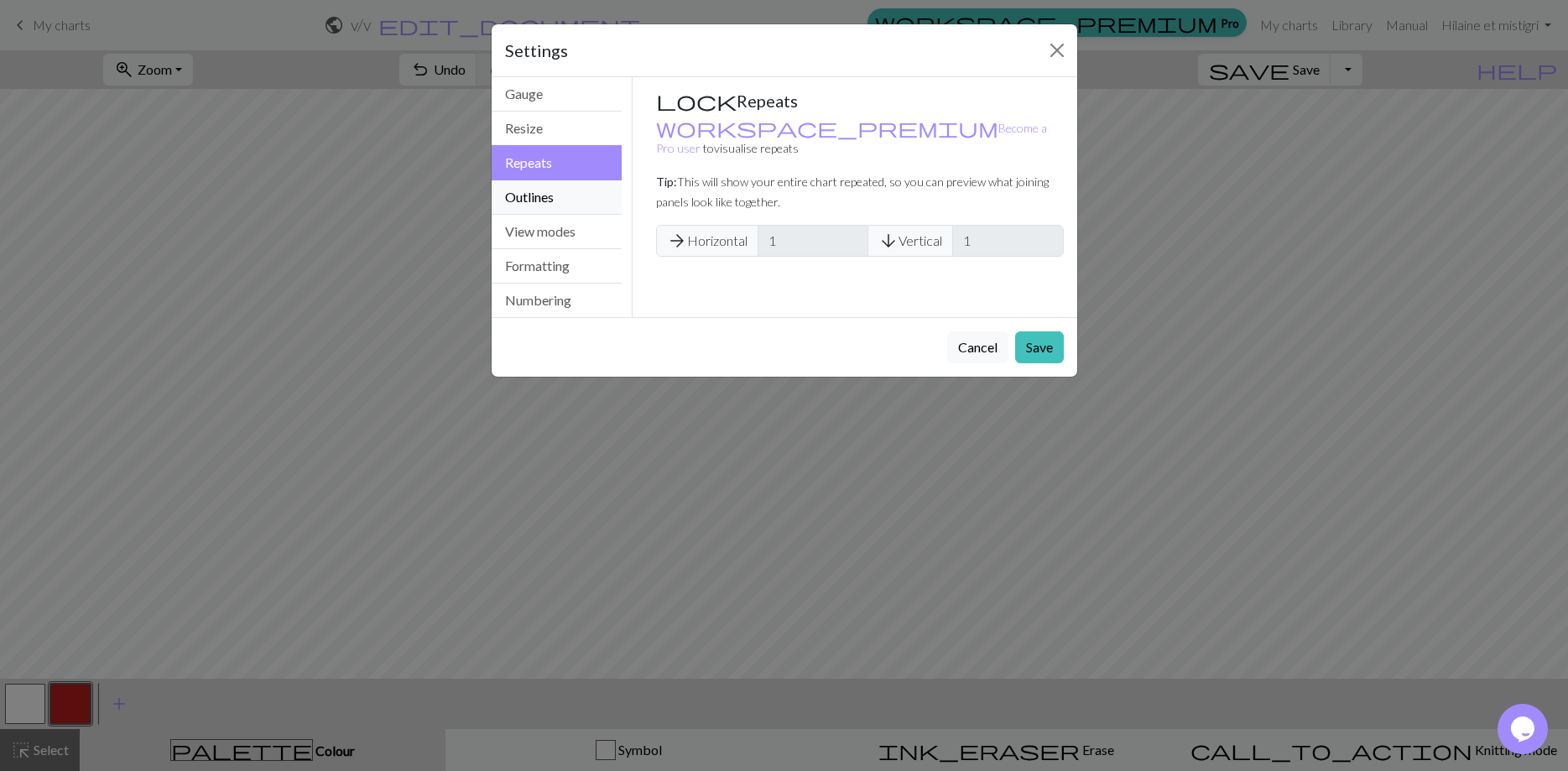
click at [561, 193] on button "Outlines" at bounding box center [557, 197] width 131 height 35
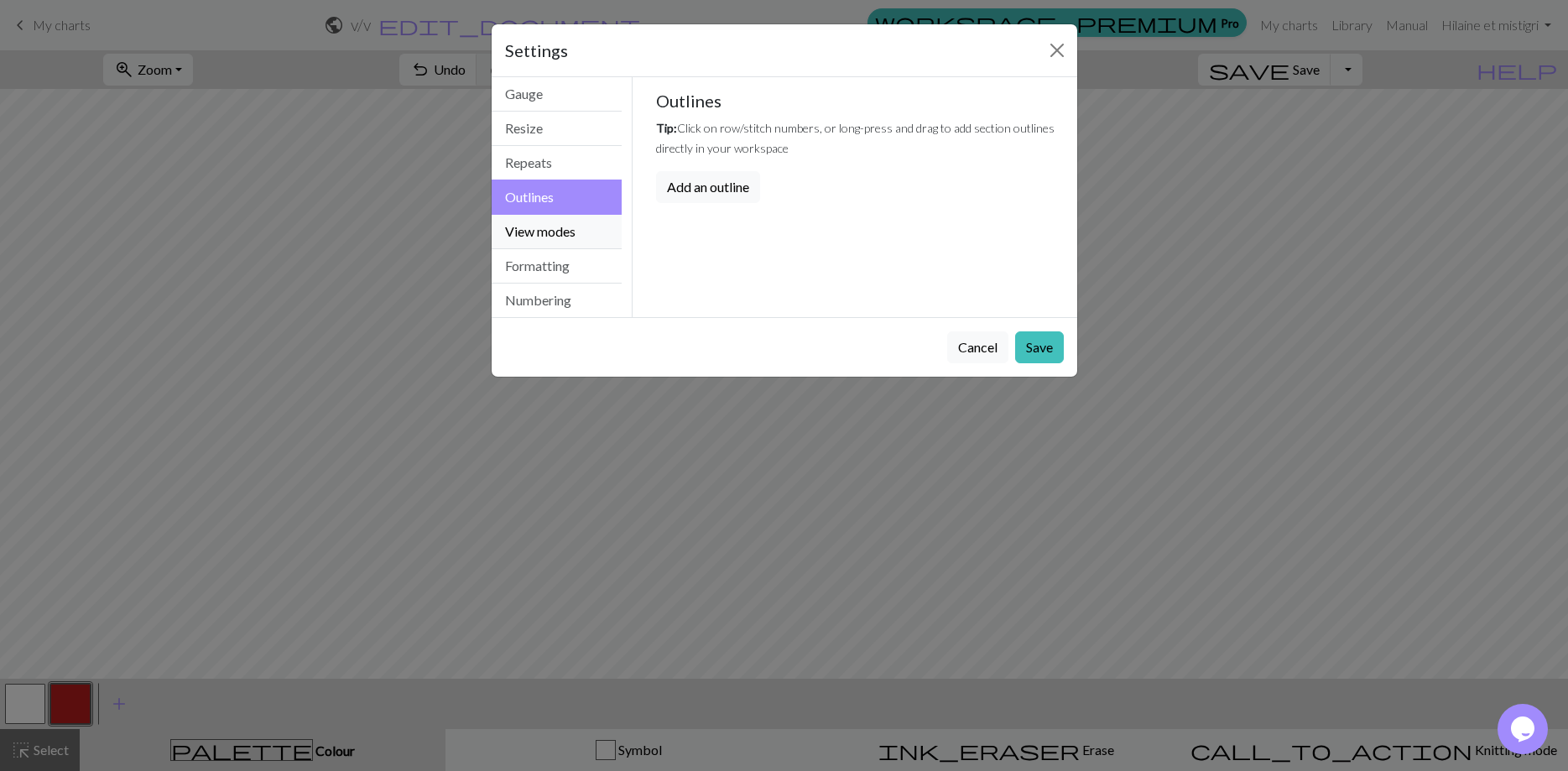
click at [558, 224] on button "View modes" at bounding box center [557, 232] width 131 height 35
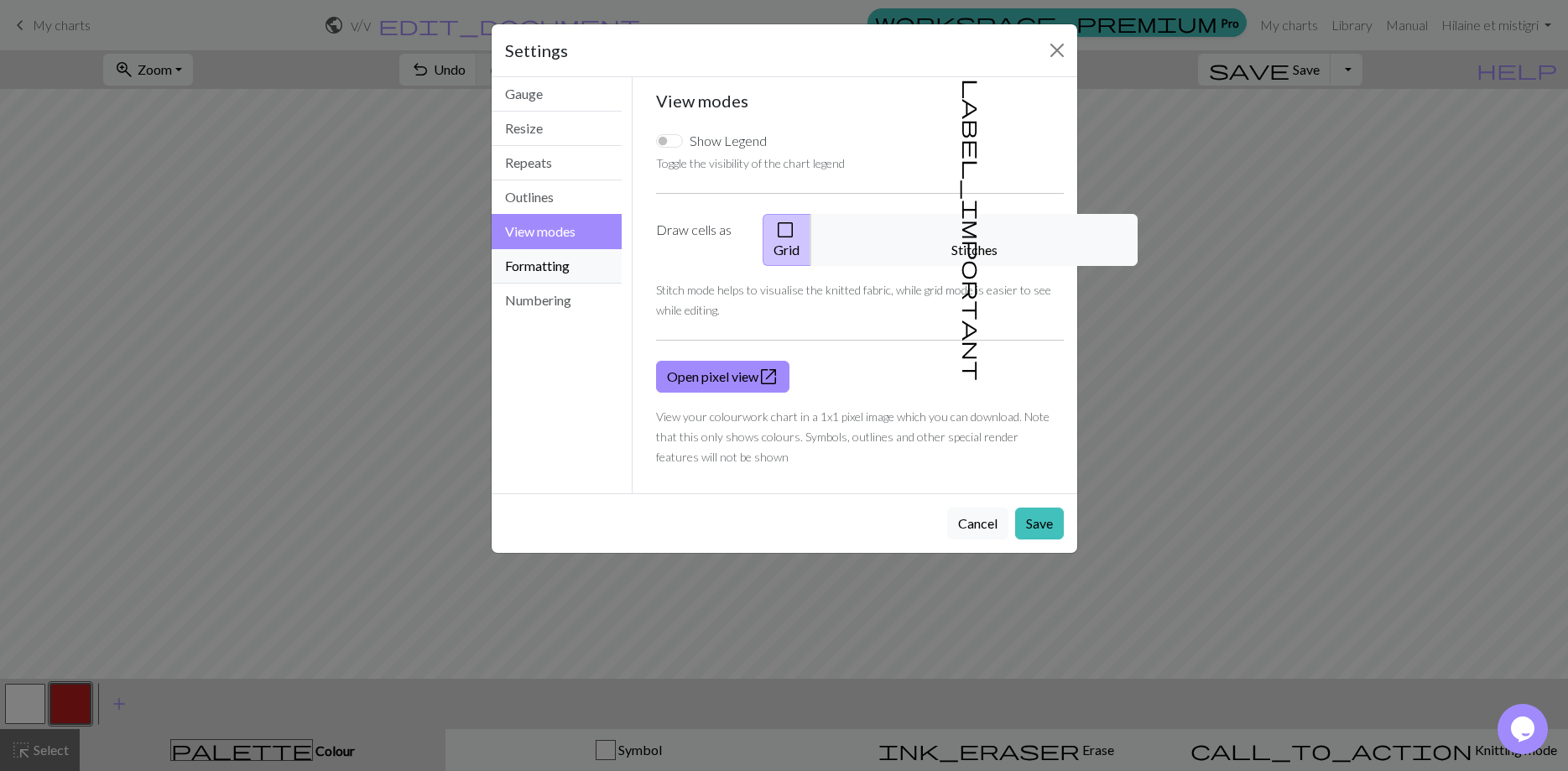
click at [561, 267] on button "Formatting" at bounding box center [557, 266] width 131 height 35
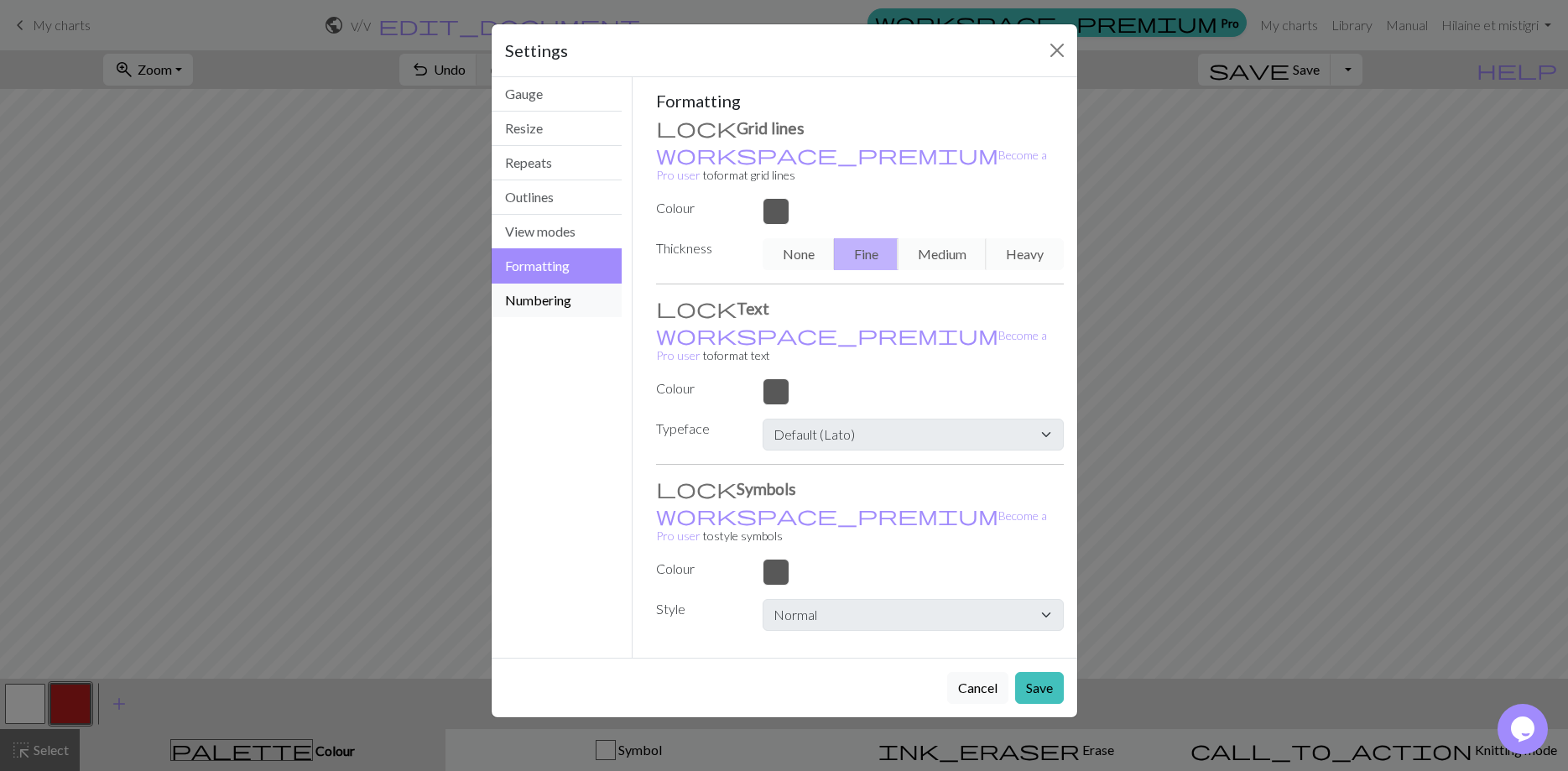
click at [556, 313] on button "Numbering" at bounding box center [557, 301] width 131 height 34
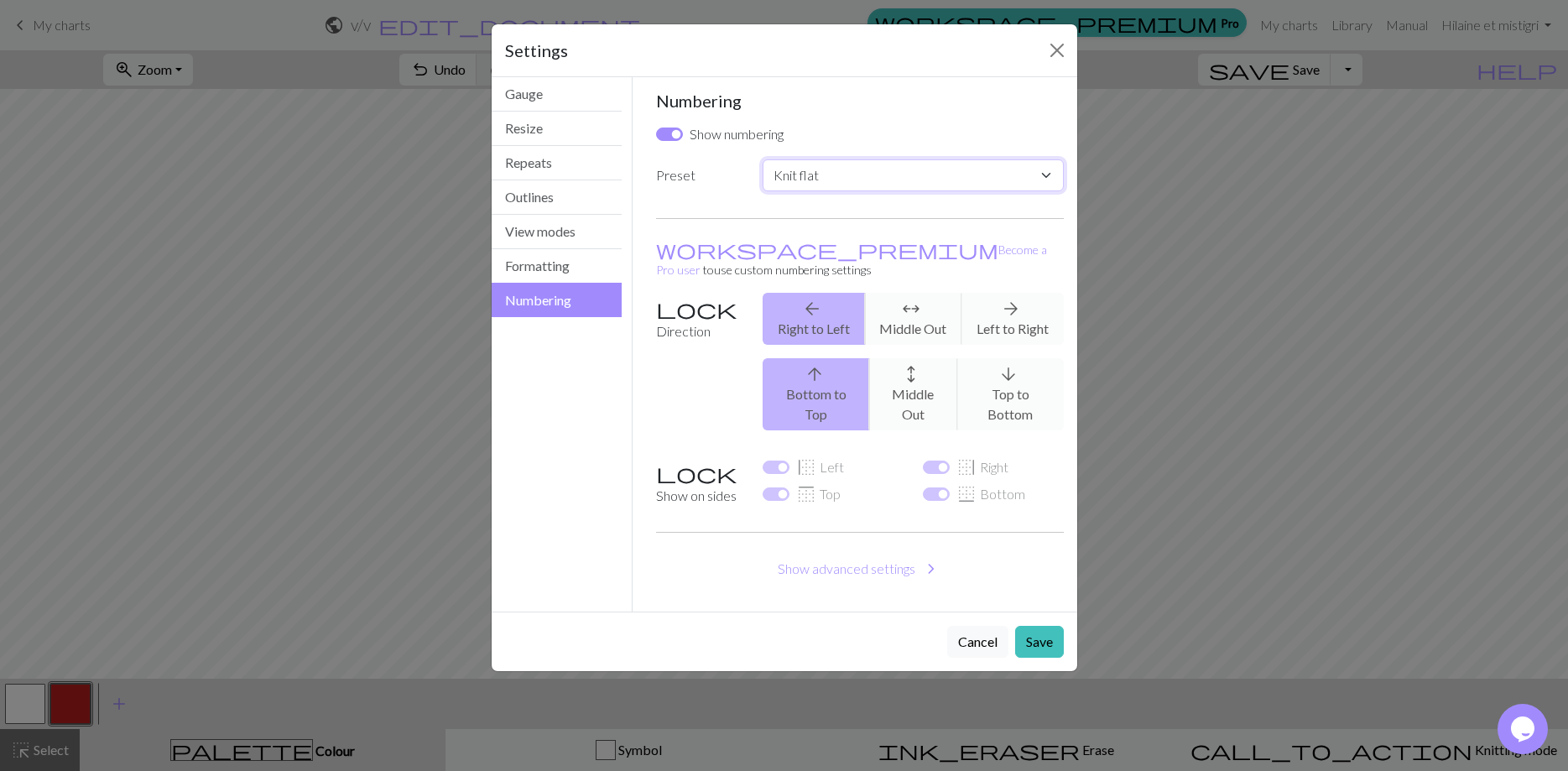
click at [762, 160] on select "Custom Knit flat Knit in the round Lace knitting Cross stitch" at bounding box center [913, 176] width 300 height 32
click at [1147, 179] on div "Settings Numbering Gauge Resize Repeats Outlines View modes Formatting Numberin…" at bounding box center [784, 385] width 1568 height 771
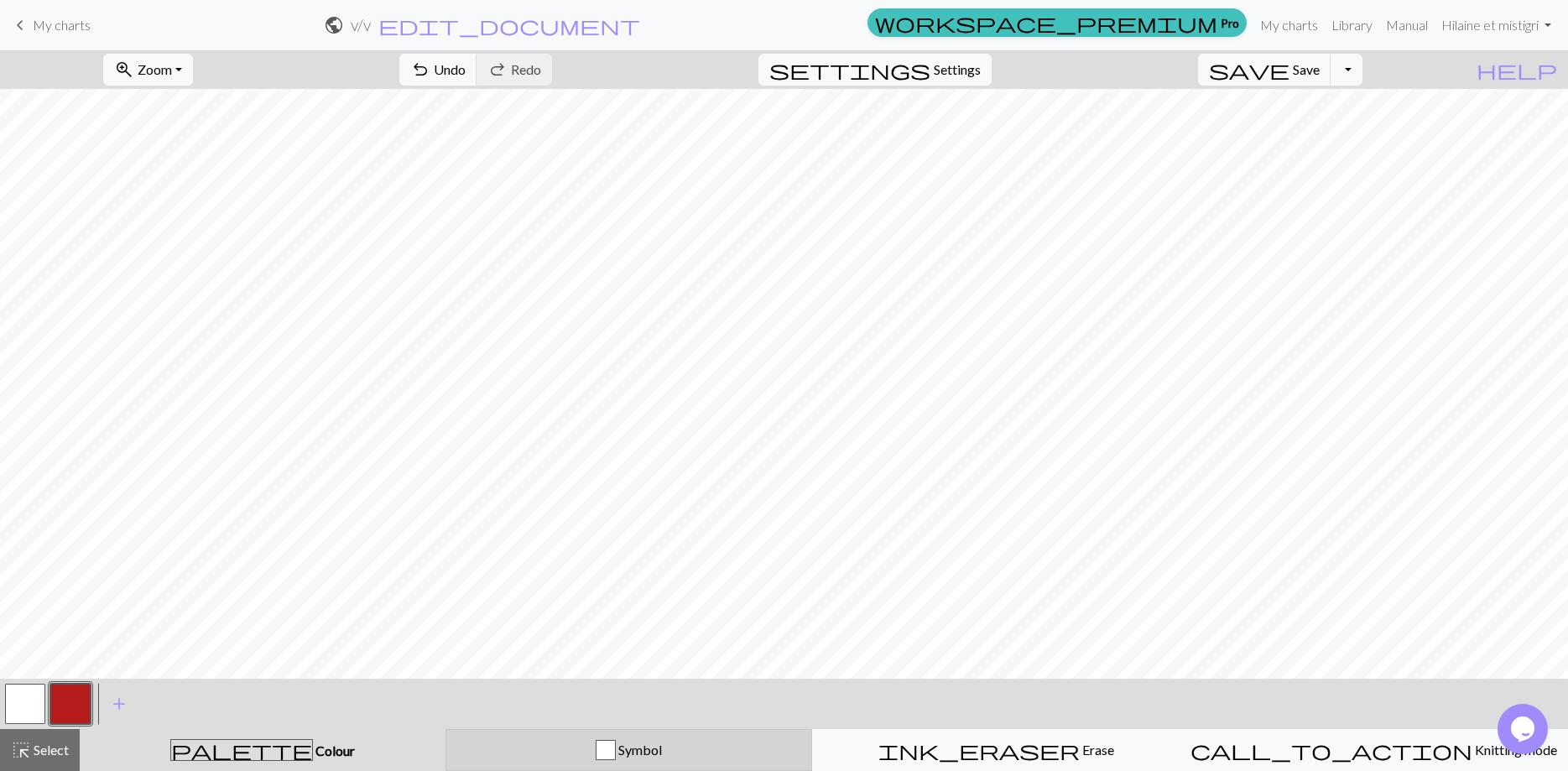
click at [503, 733] on button "Symbol" at bounding box center [628, 750] width 367 height 42
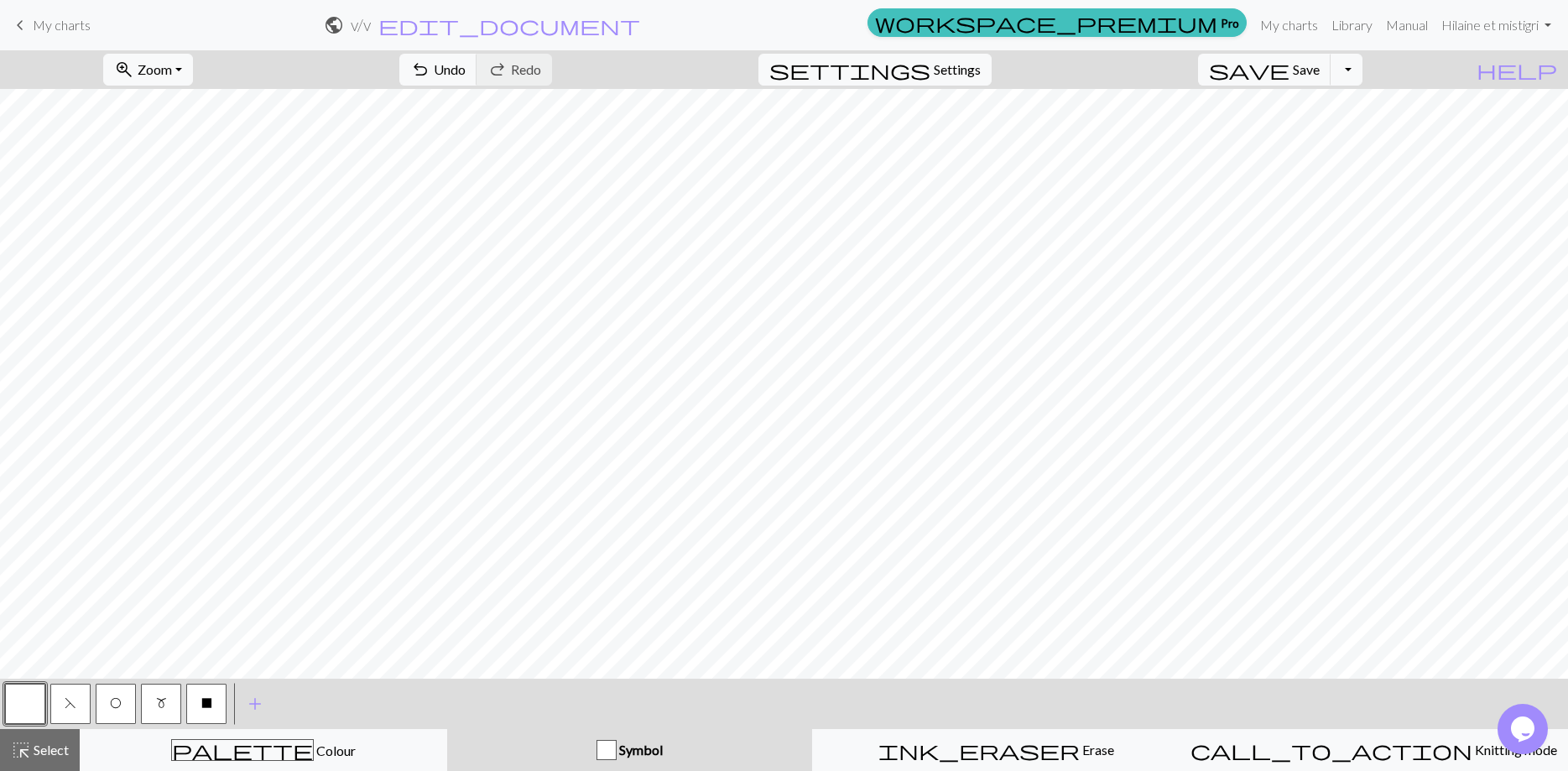
click at [154, 699] on button "m" at bounding box center [161, 703] width 40 height 40
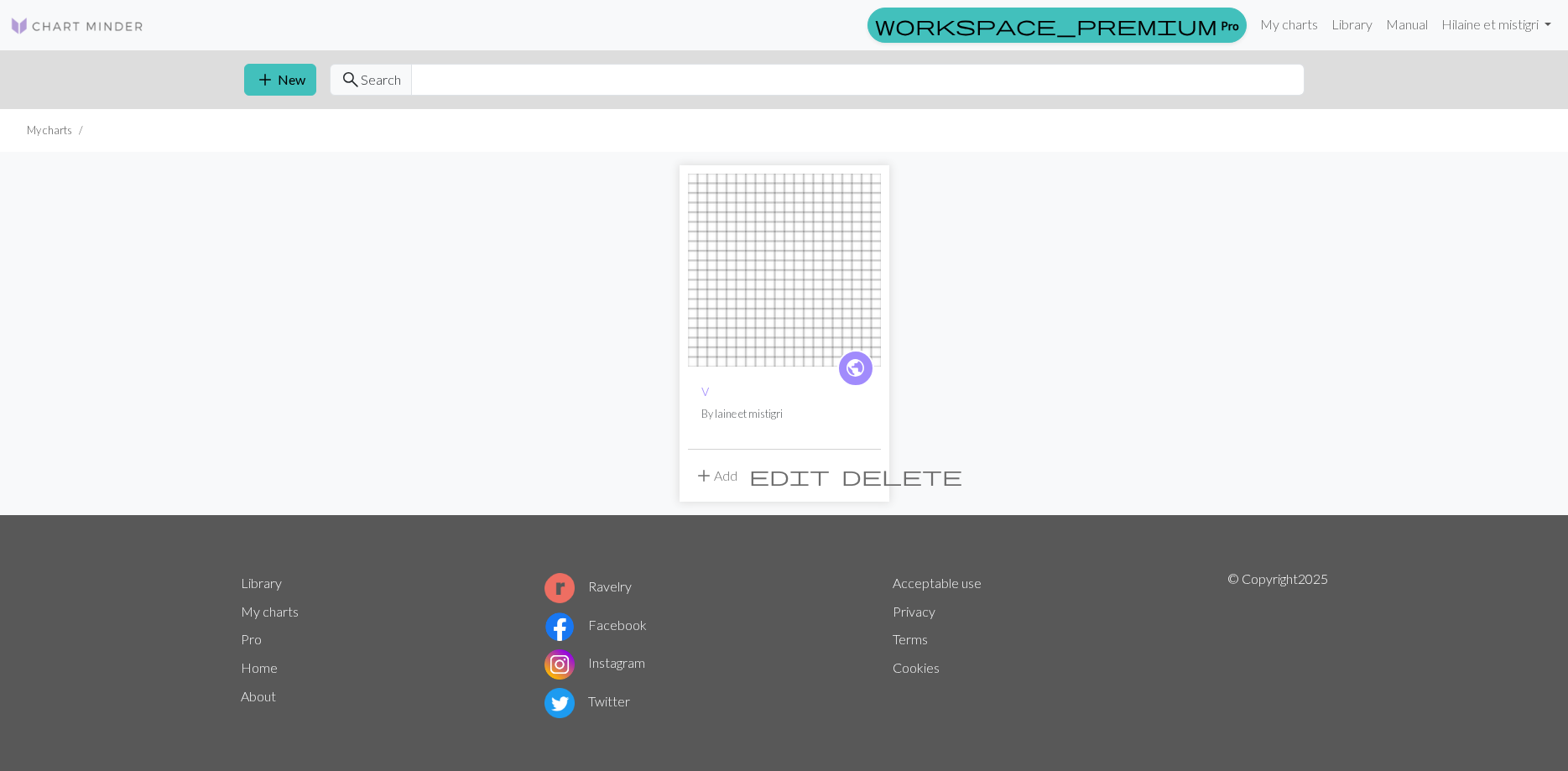
click at [860, 370] on span "public" at bounding box center [855, 368] width 21 height 26
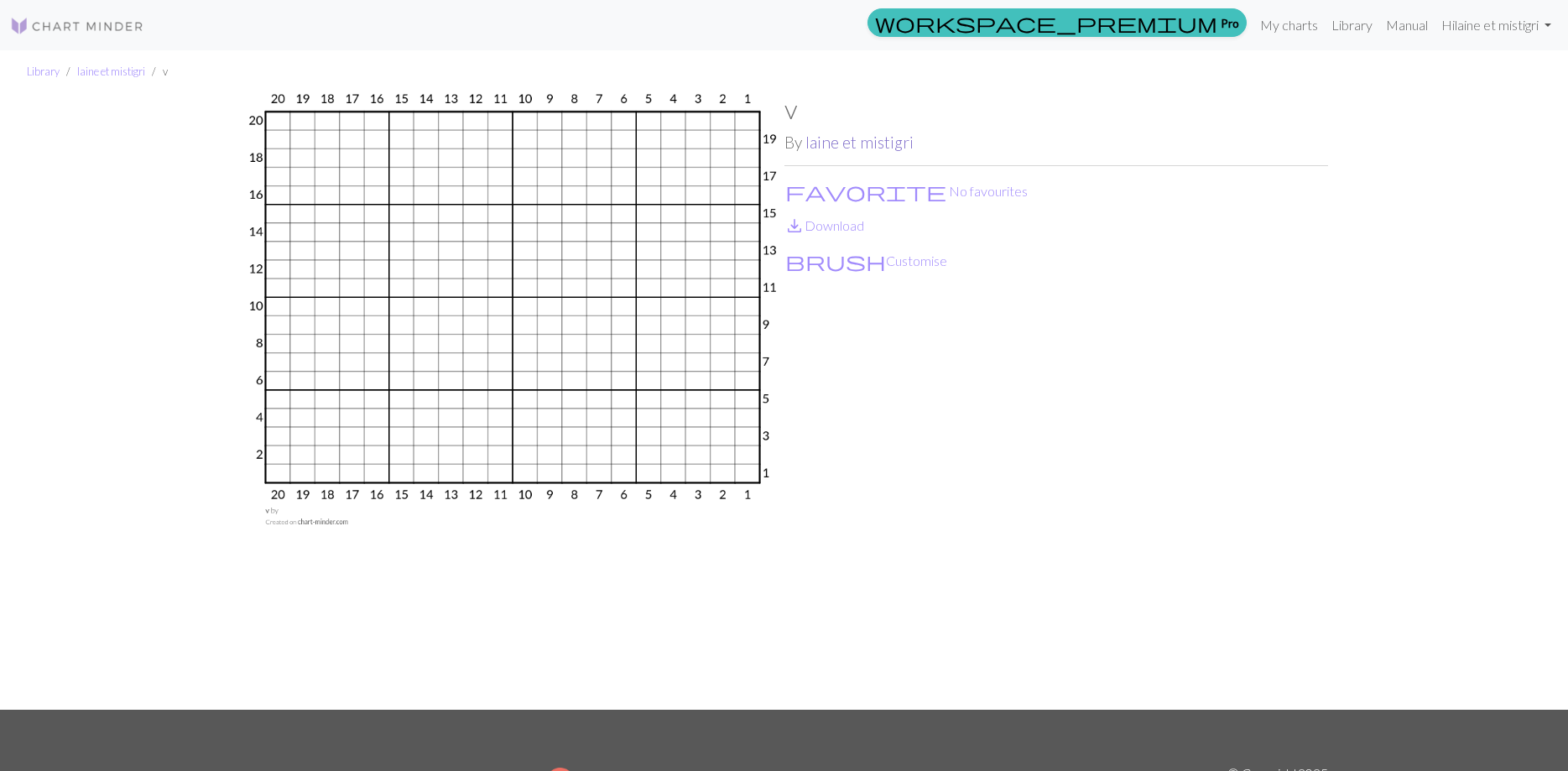
click at [819, 146] on link "laine et mistigri" at bounding box center [859, 142] width 108 height 20
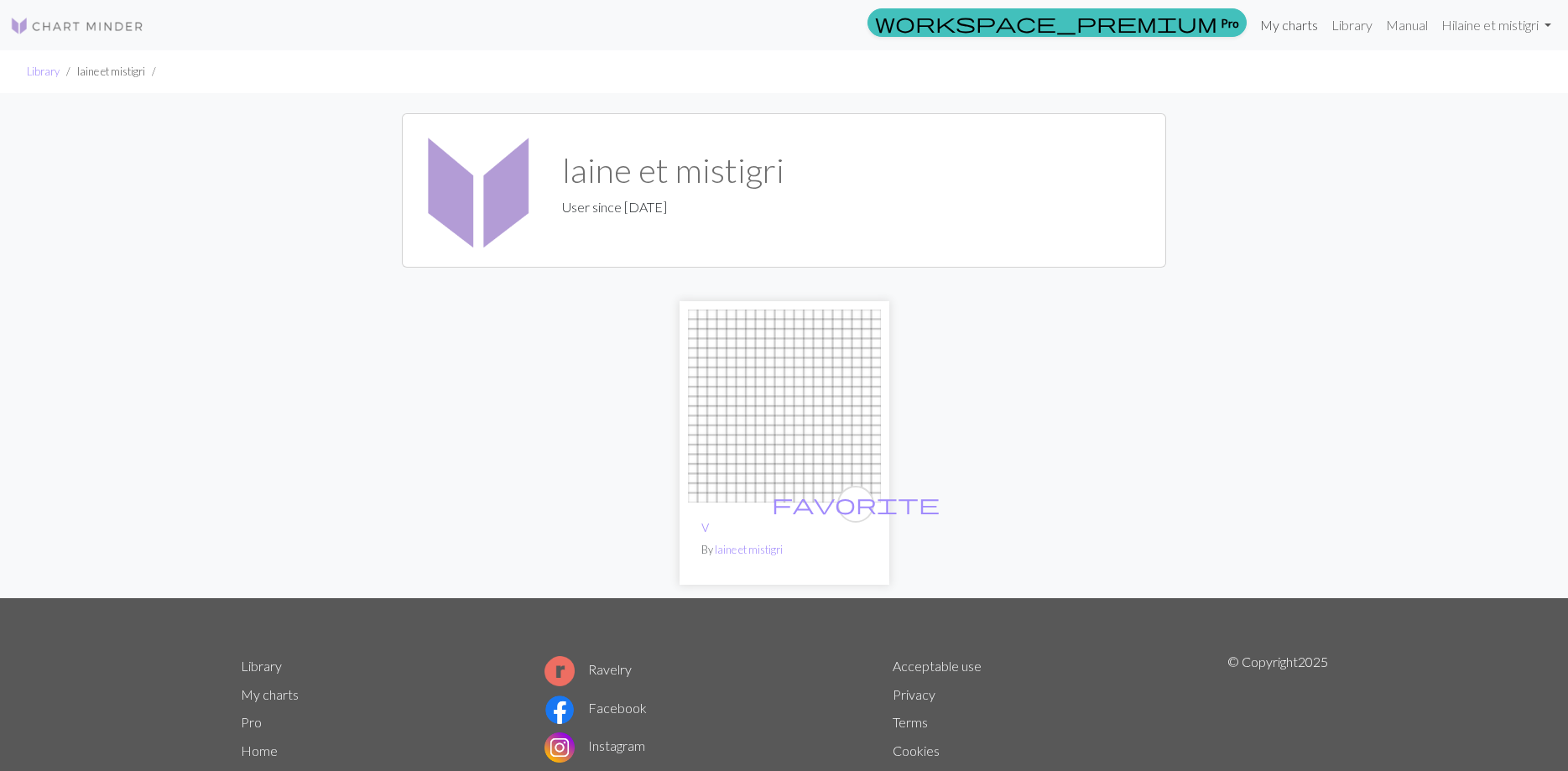
click at [1282, 20] on link "My charts" at bounding box center [1289, 25] width 71 height 34
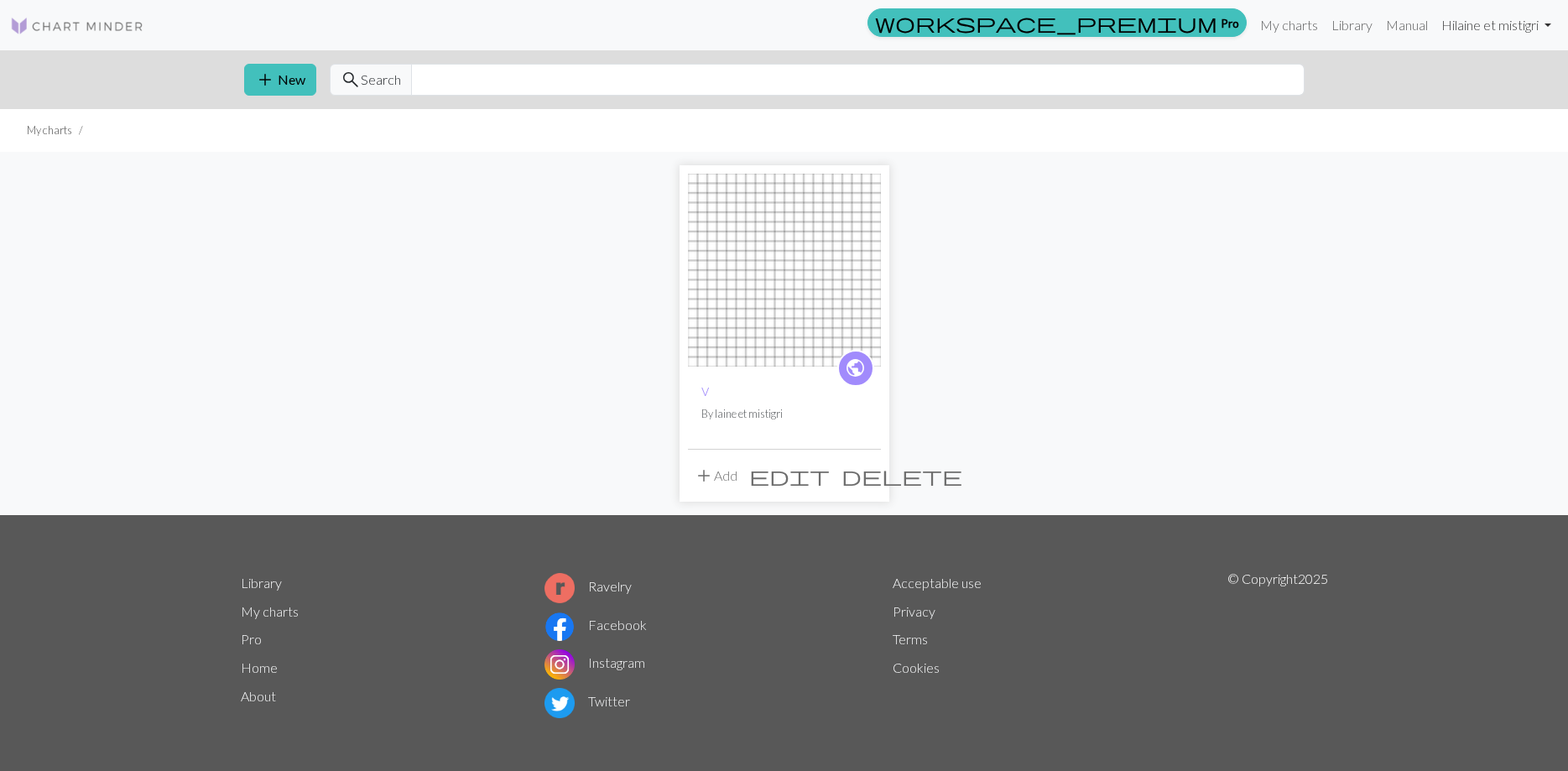
click at [1549, 23] on link "Hi [PERSON_NAME] et mistigri" at bounding box center [1496, 25] width 123 height 34
click at [1155, 327] on div "public v By [PERSON_NAME] et mistigri add Add edit delete" at bounding box center [785, 333] width 1108 height 363
click at [715, 470] on button "add Add" at bounding box center [715, 476] width 55 height 32
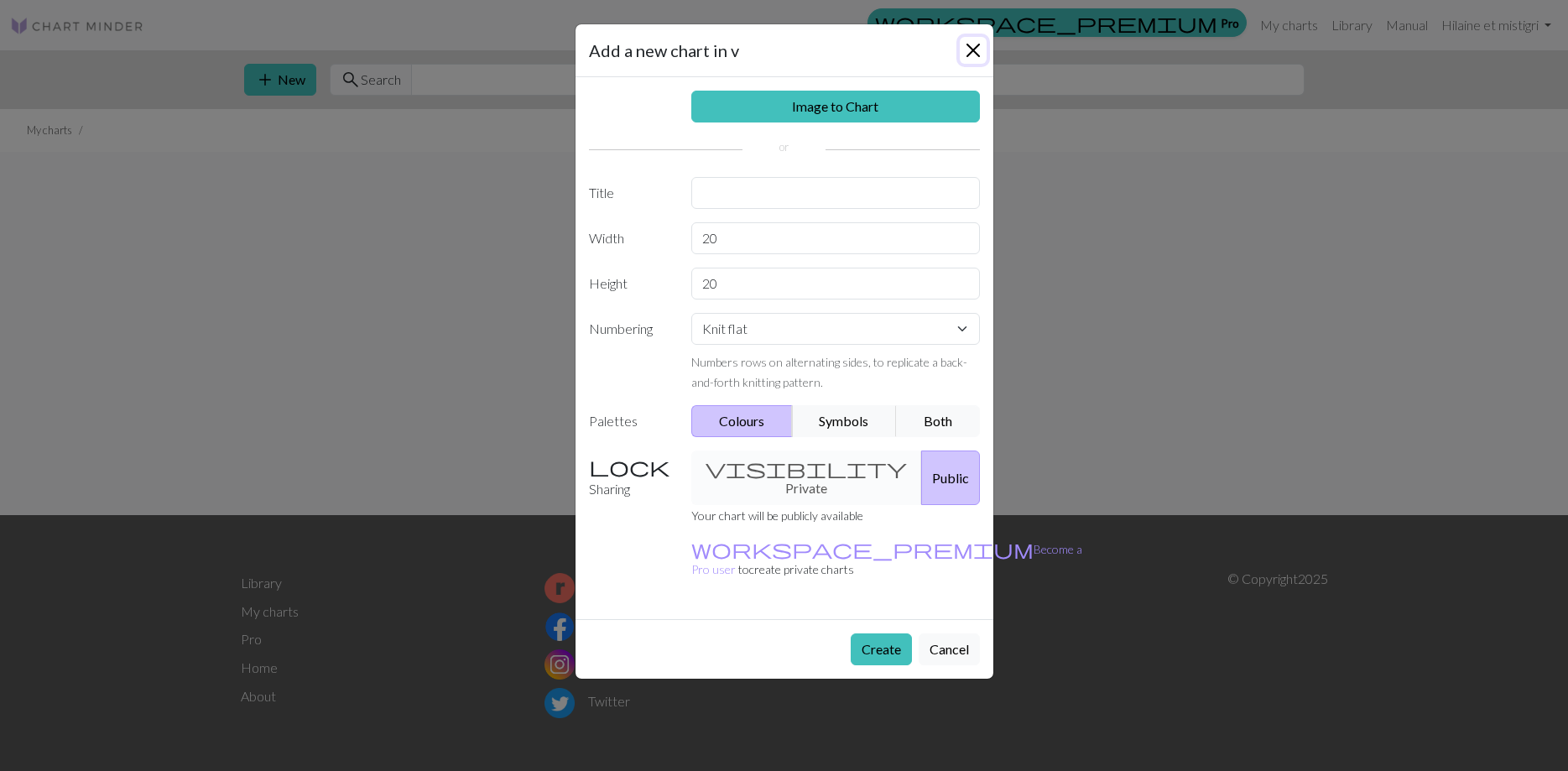
click at [971, 46] on button "Close" at bounding box center [973, 50] width 27 height 27
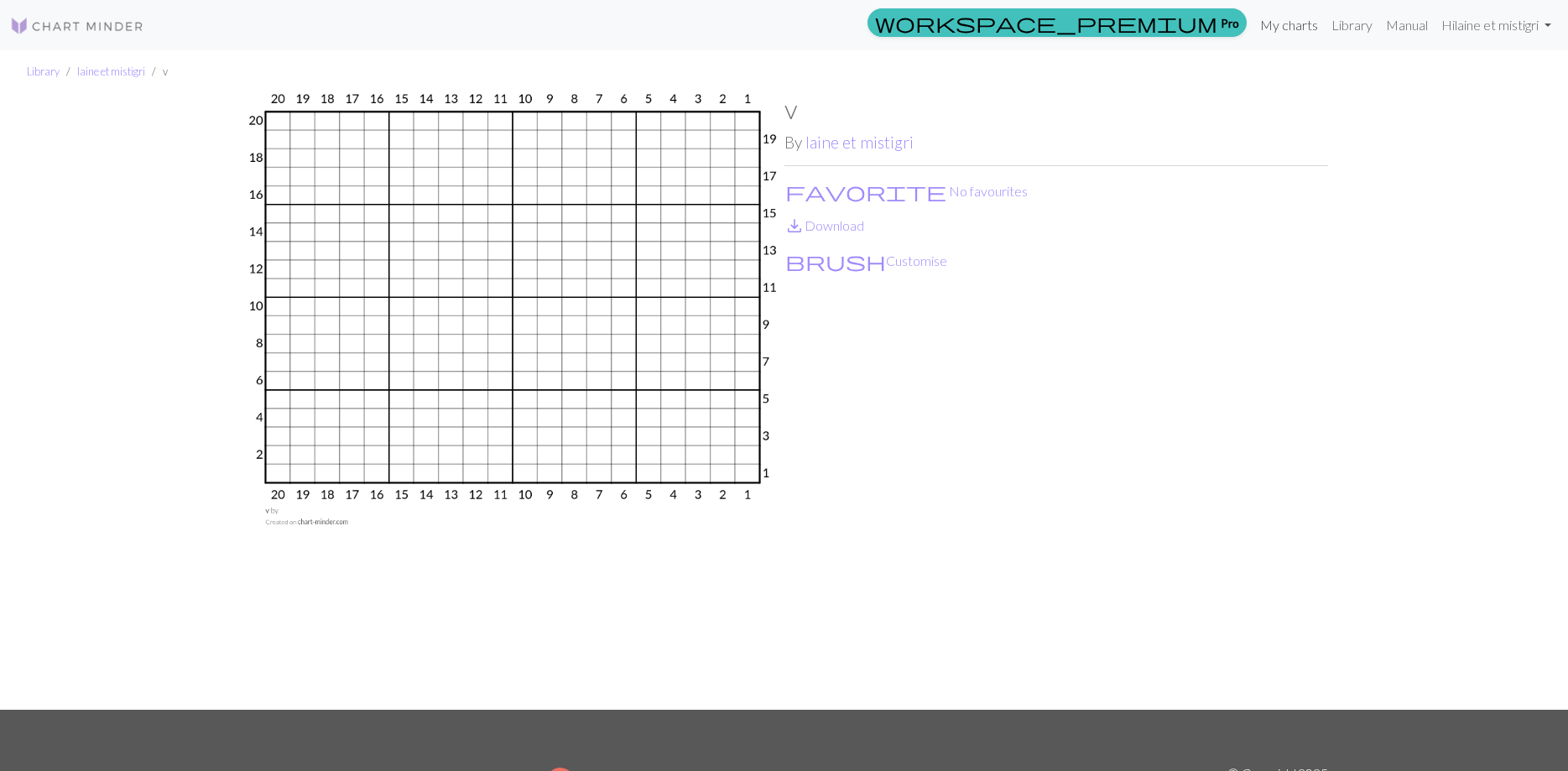
click at [1273, 27] on link "My charts" at bounding box center [1289, 25] width 71 height 34
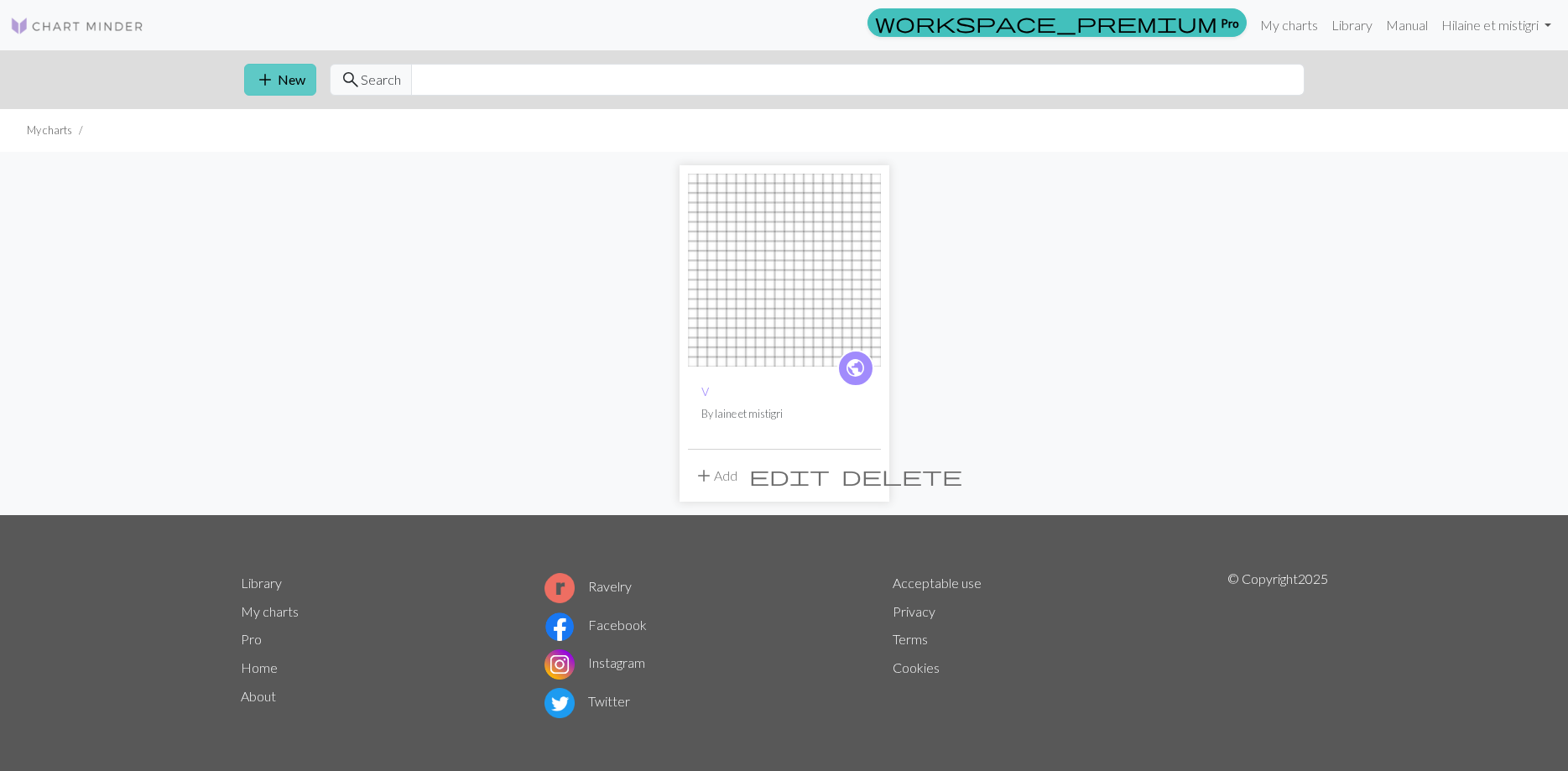
click at [287, 77] on button "add New" at bounding box center [280, 80] width 72 height 32
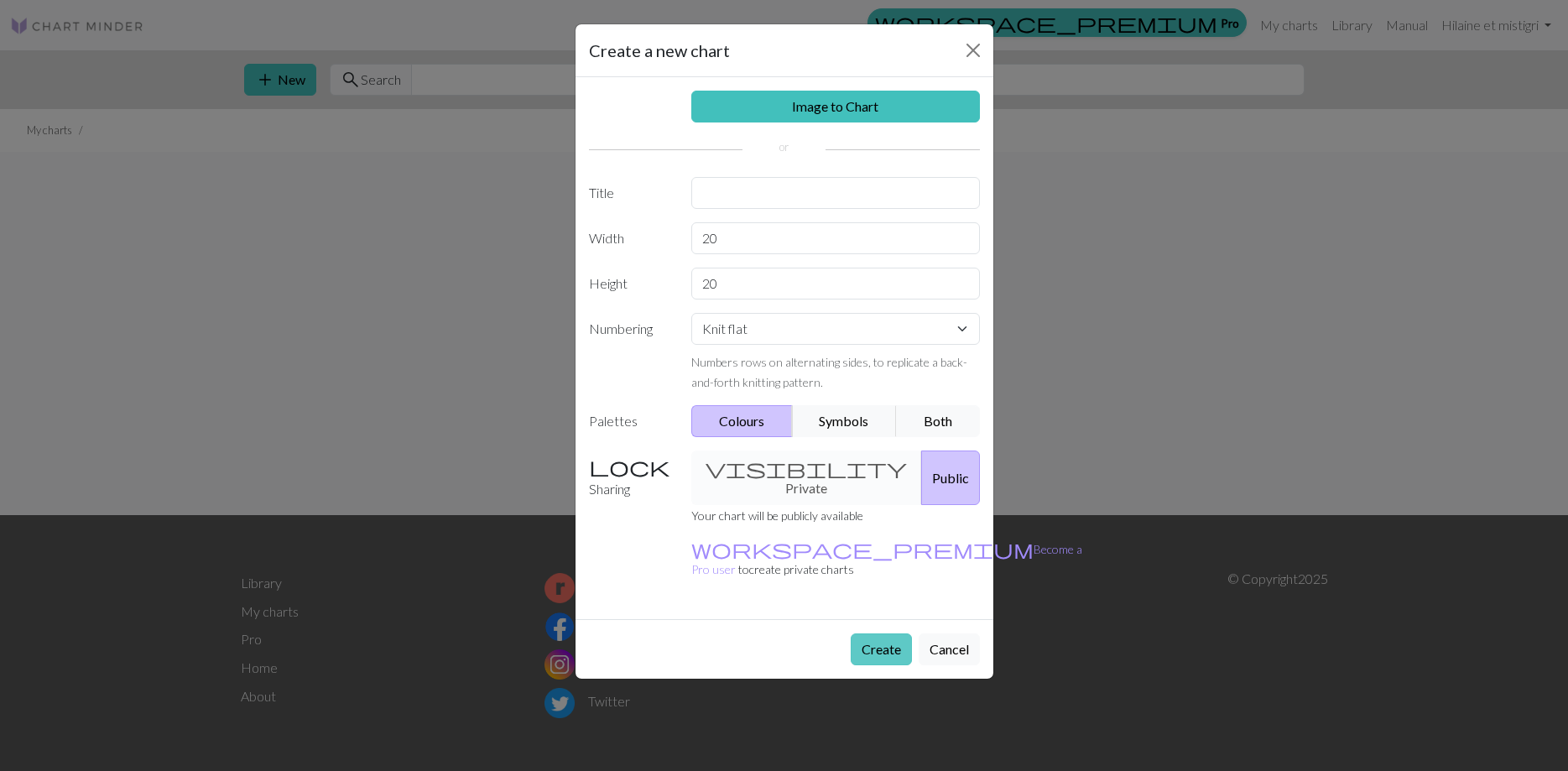
click at [874, 634] on button "Create" at bounding box center [881, 650] width 61 height 32
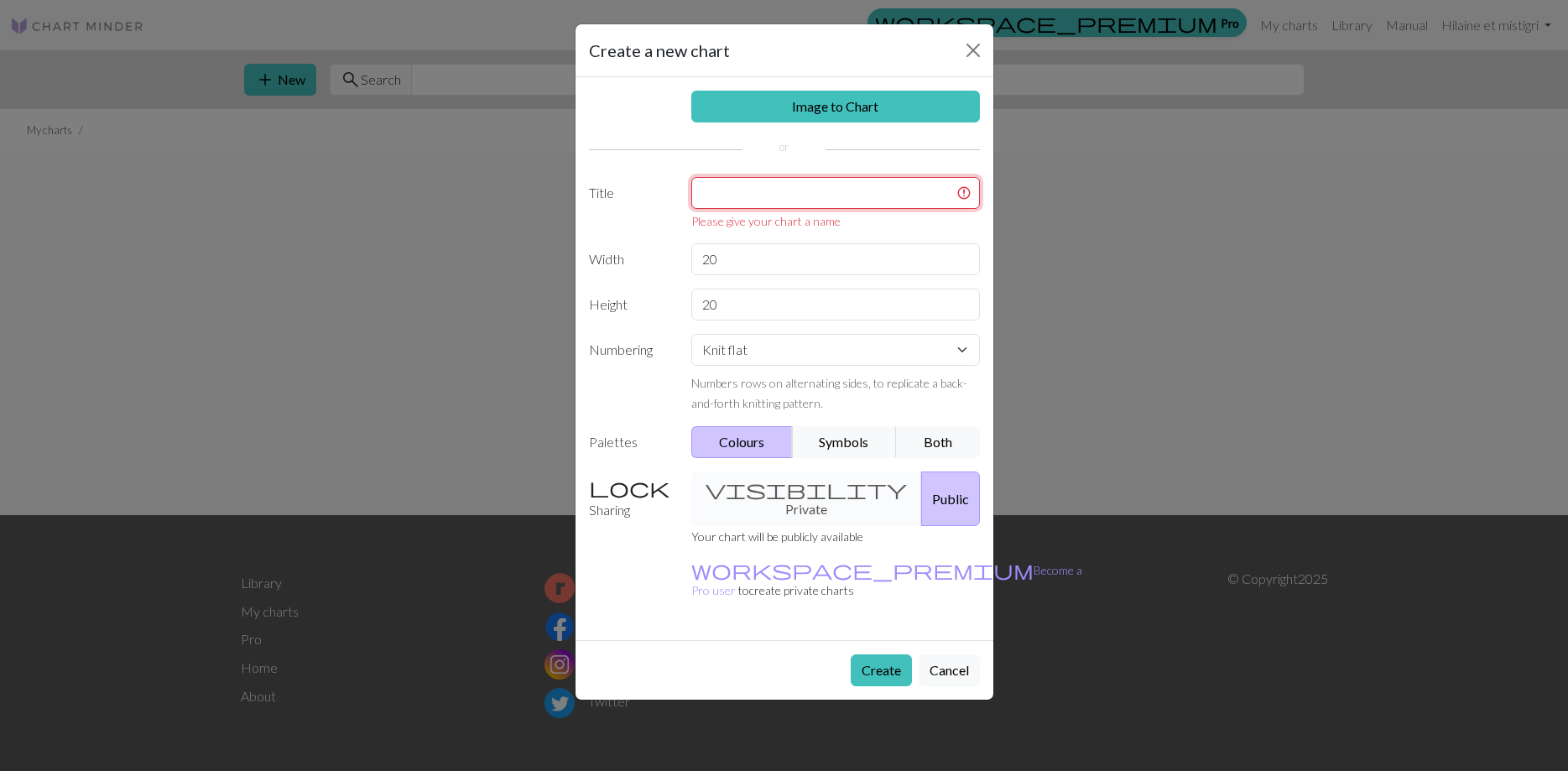
click at [753, 187] on input "text" at bounding box center [835, 193] width 288 height 32
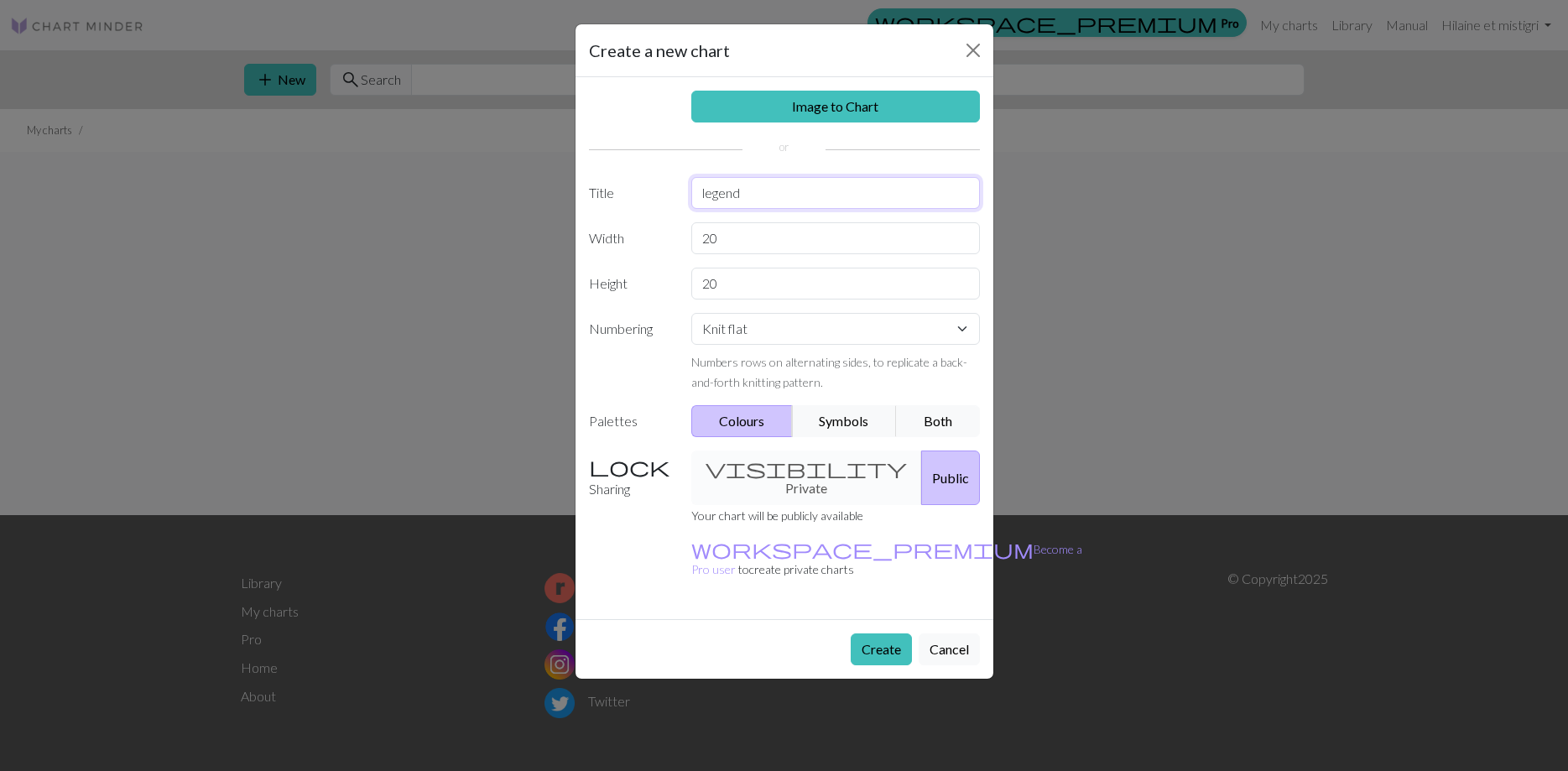
type input "legend"
click at [864, 634] on button "Create" at bounding box center [881, 650] width 61 height 32
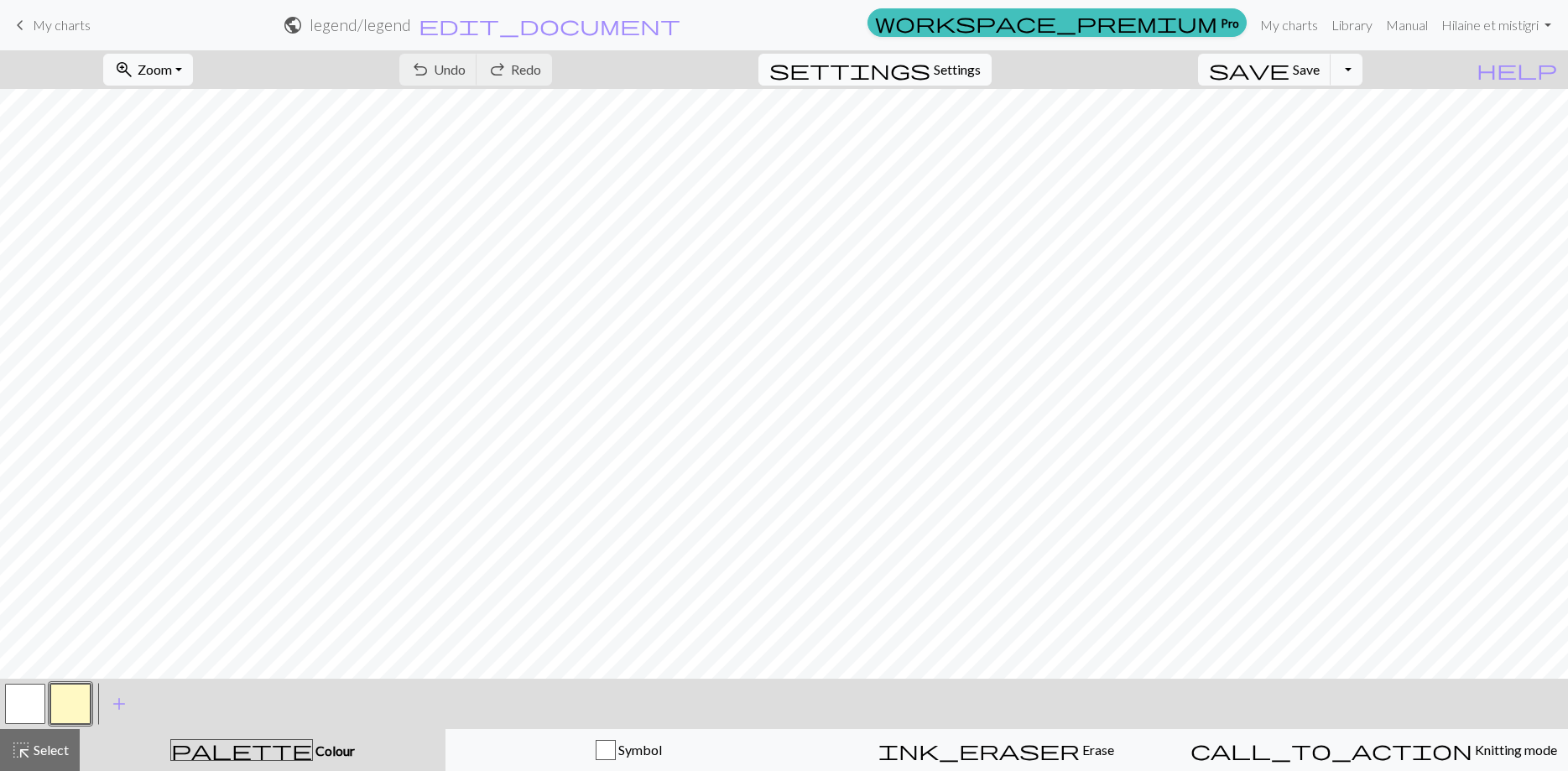
click at [981, 59] on span "Settings" at bounding box center [958, 69] width 47 height 20
select select "aran"
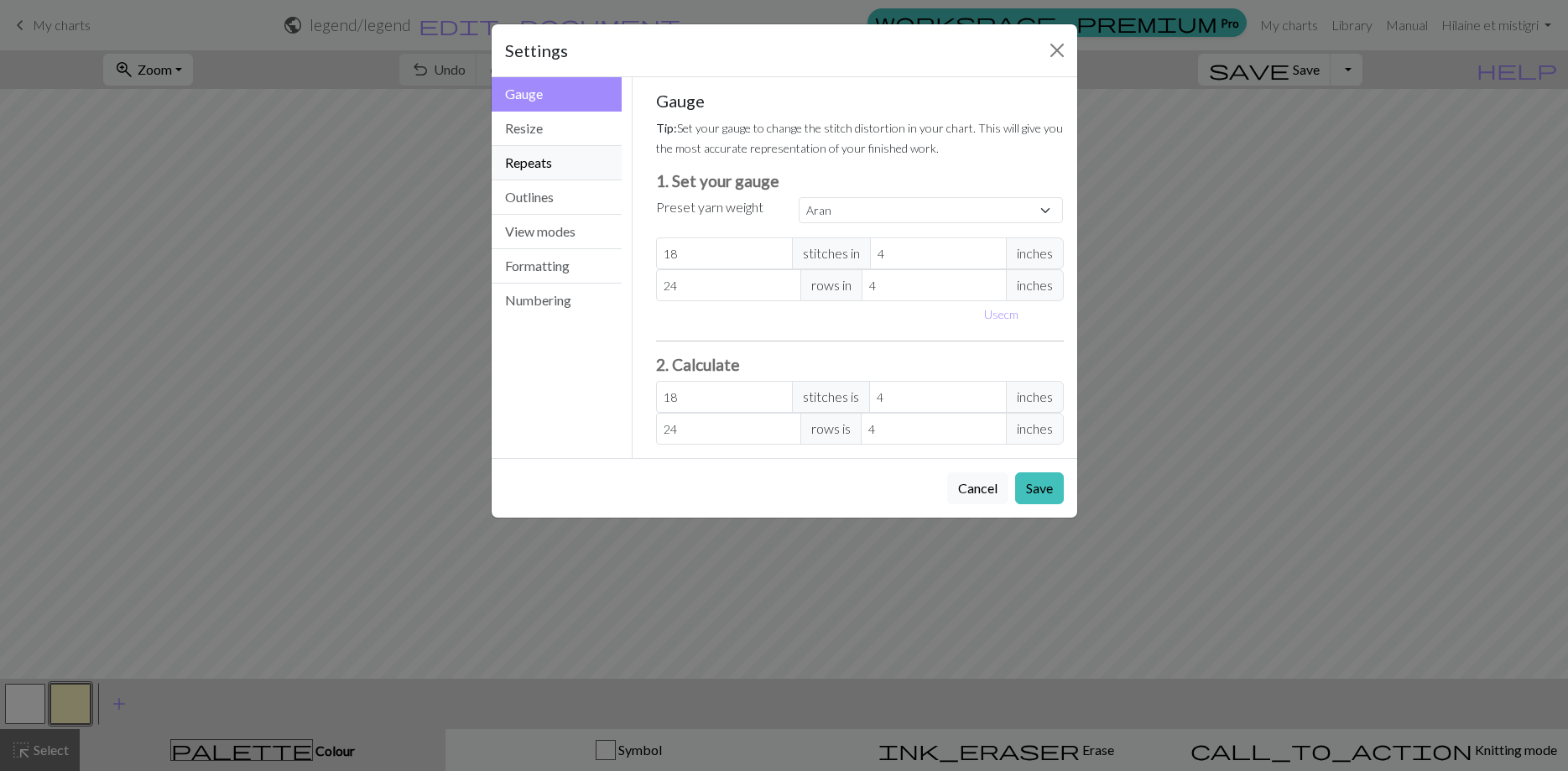
click at [540, 167] on button "Repeats" at bounding box center [557, 162] width 131 height 35
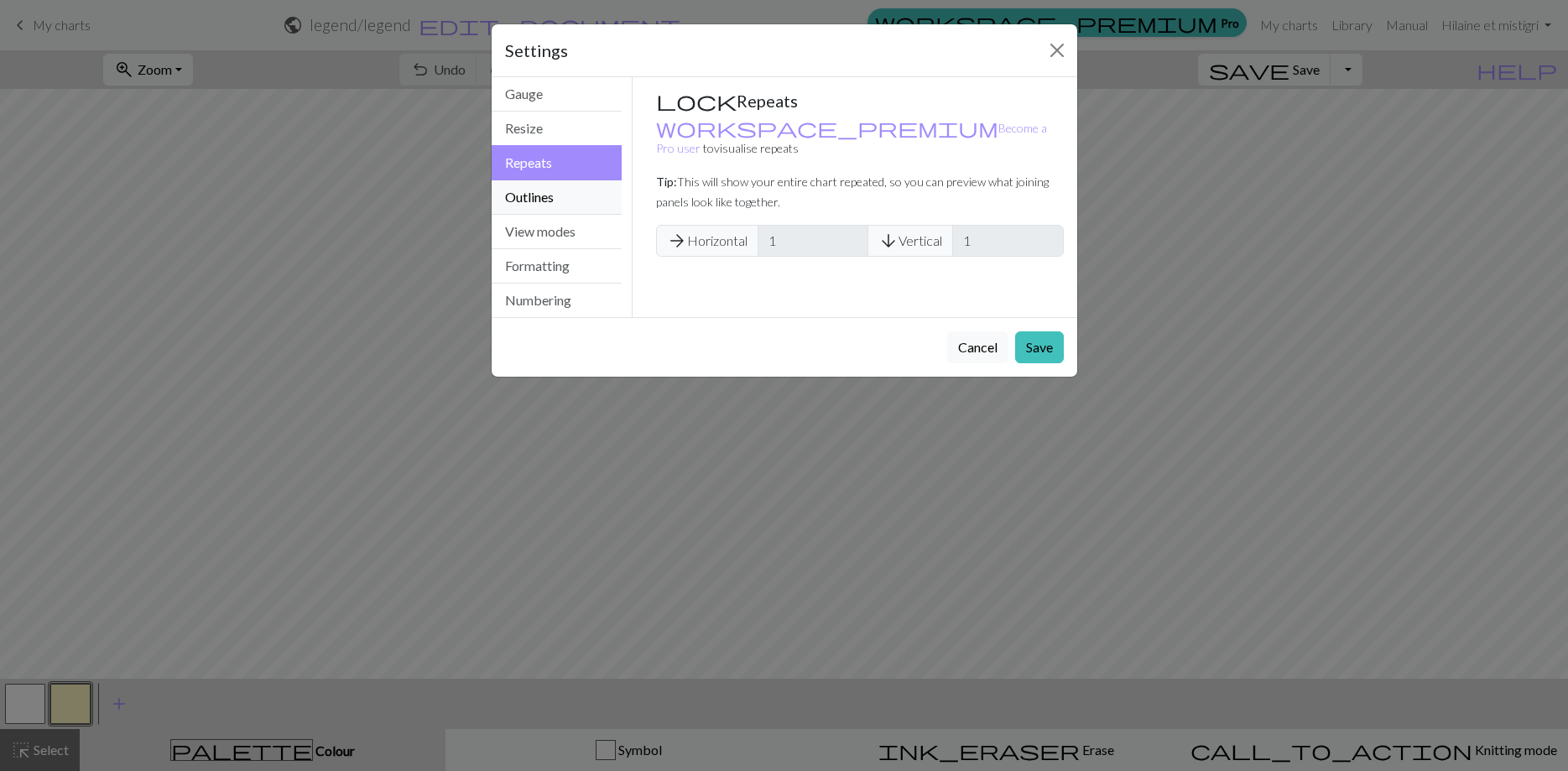
click at [542, 193] on button "Outlines" at bounding box center [557, 197] width 131 height 35
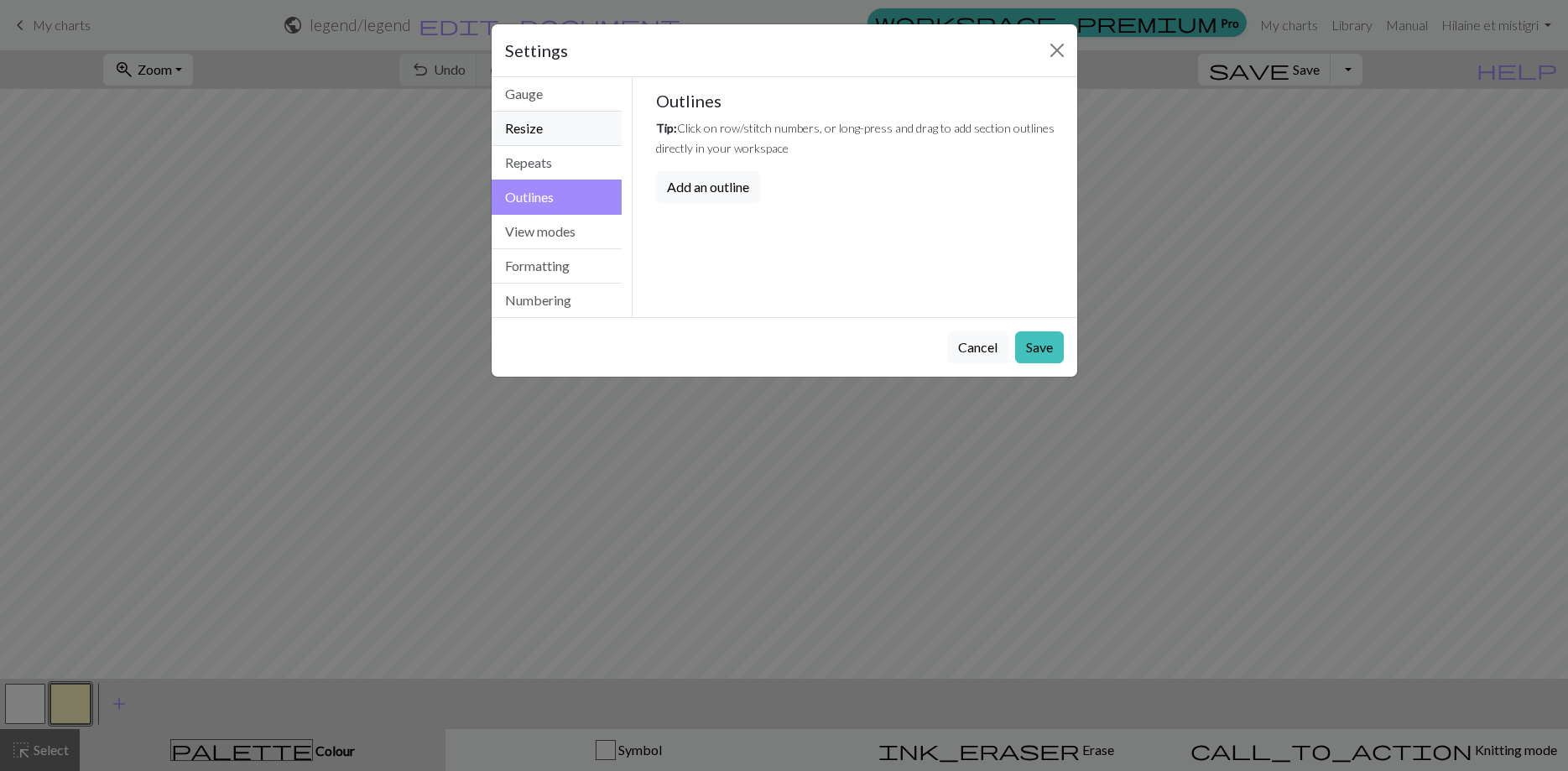
click at [542, 131] on button "Resize" at bounding box center [557, 129] width 131 height 35
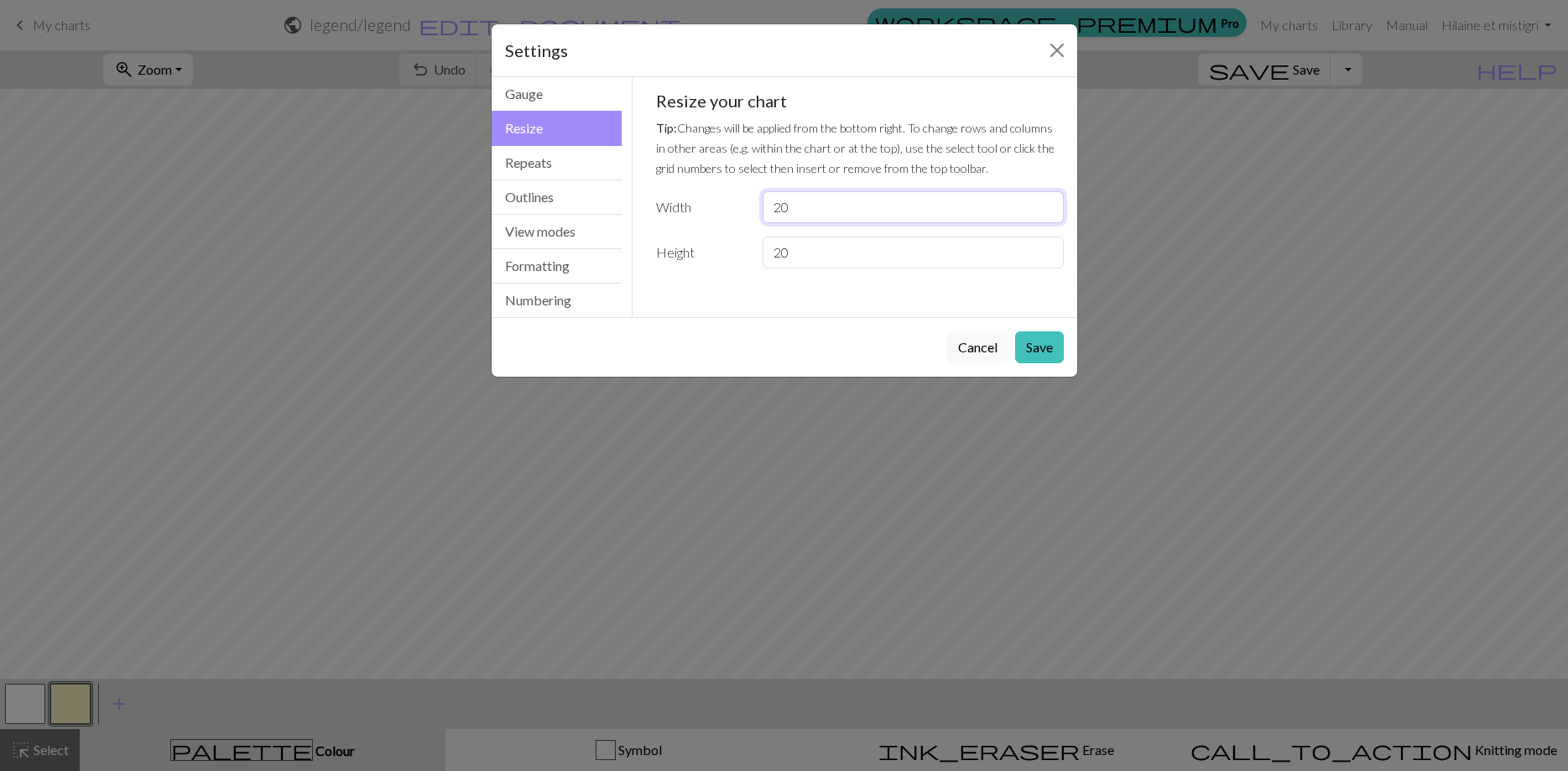
click at [802, 212] on input "20" at bounding box center [913, 208] width 300 height 32
type input "2"
type input "1"
click at [800, 249] on input "20" at bounding box center [913, 253] width 300 height 32
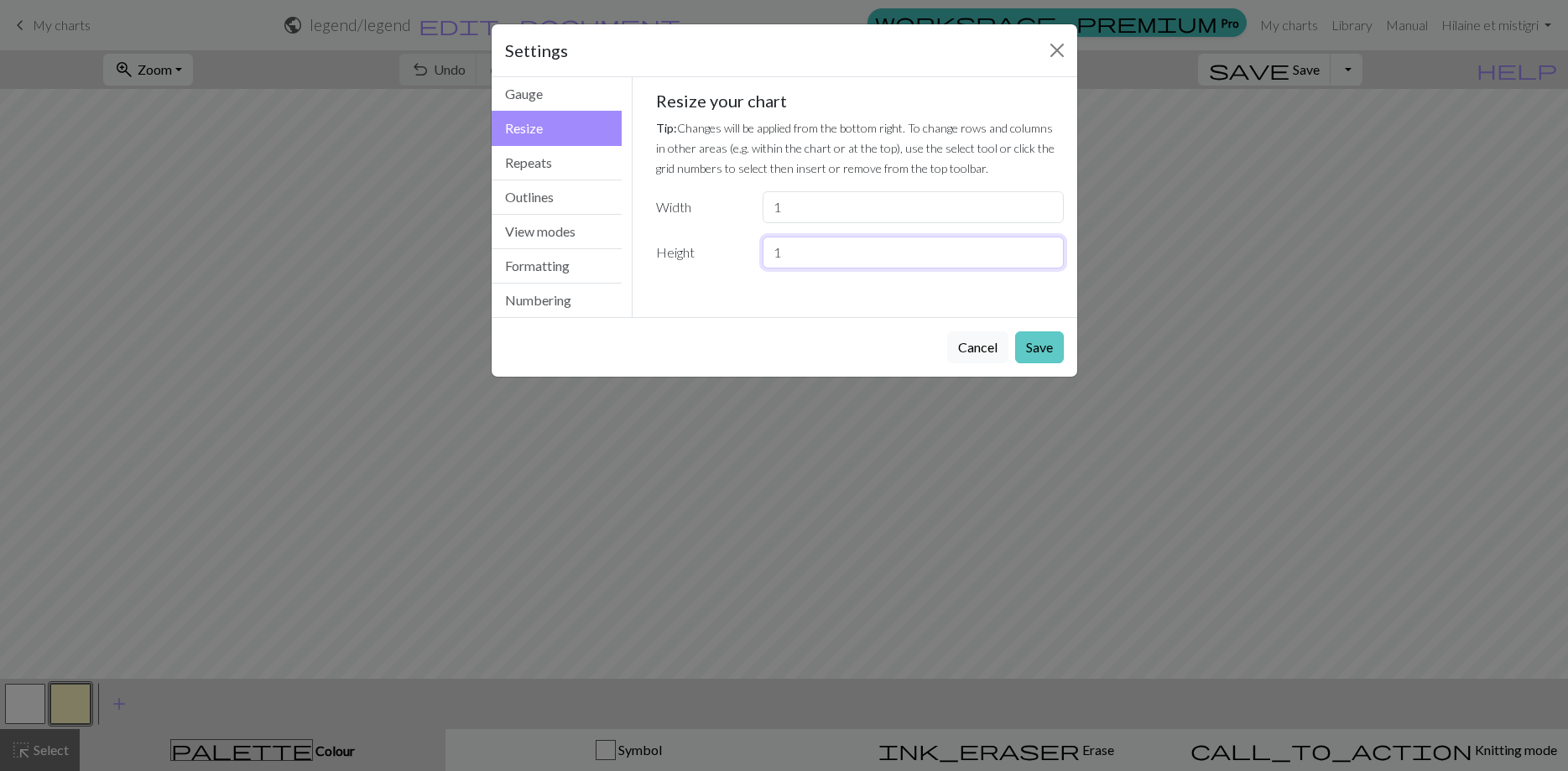
type input "1"
click at [1031, 345] on button "Save" at bounding box center [1039, 347] width 49 height 32
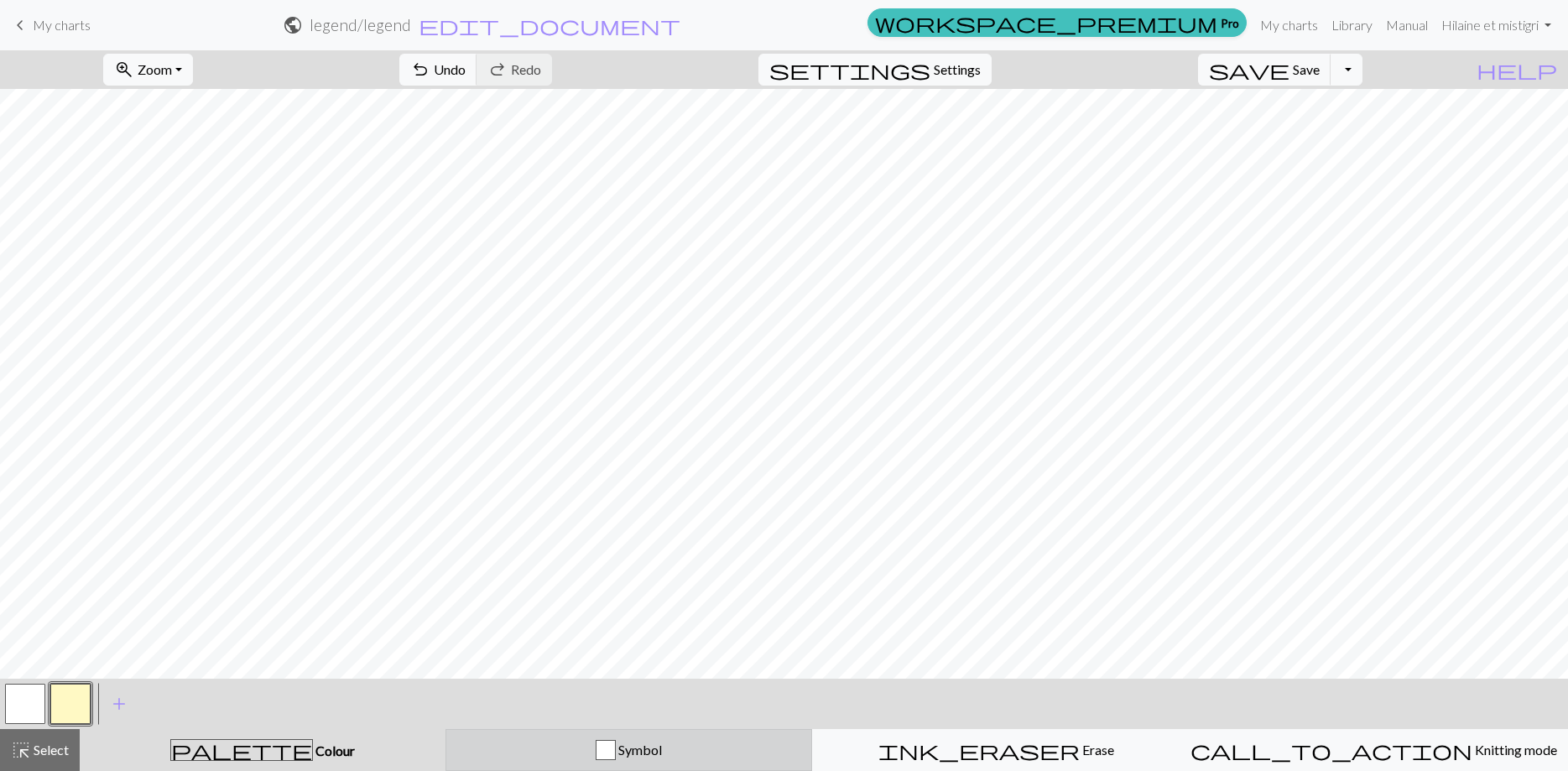
click at [558, 754] on div "Symbol" at bounding box center [629, 749] width 346 height 20
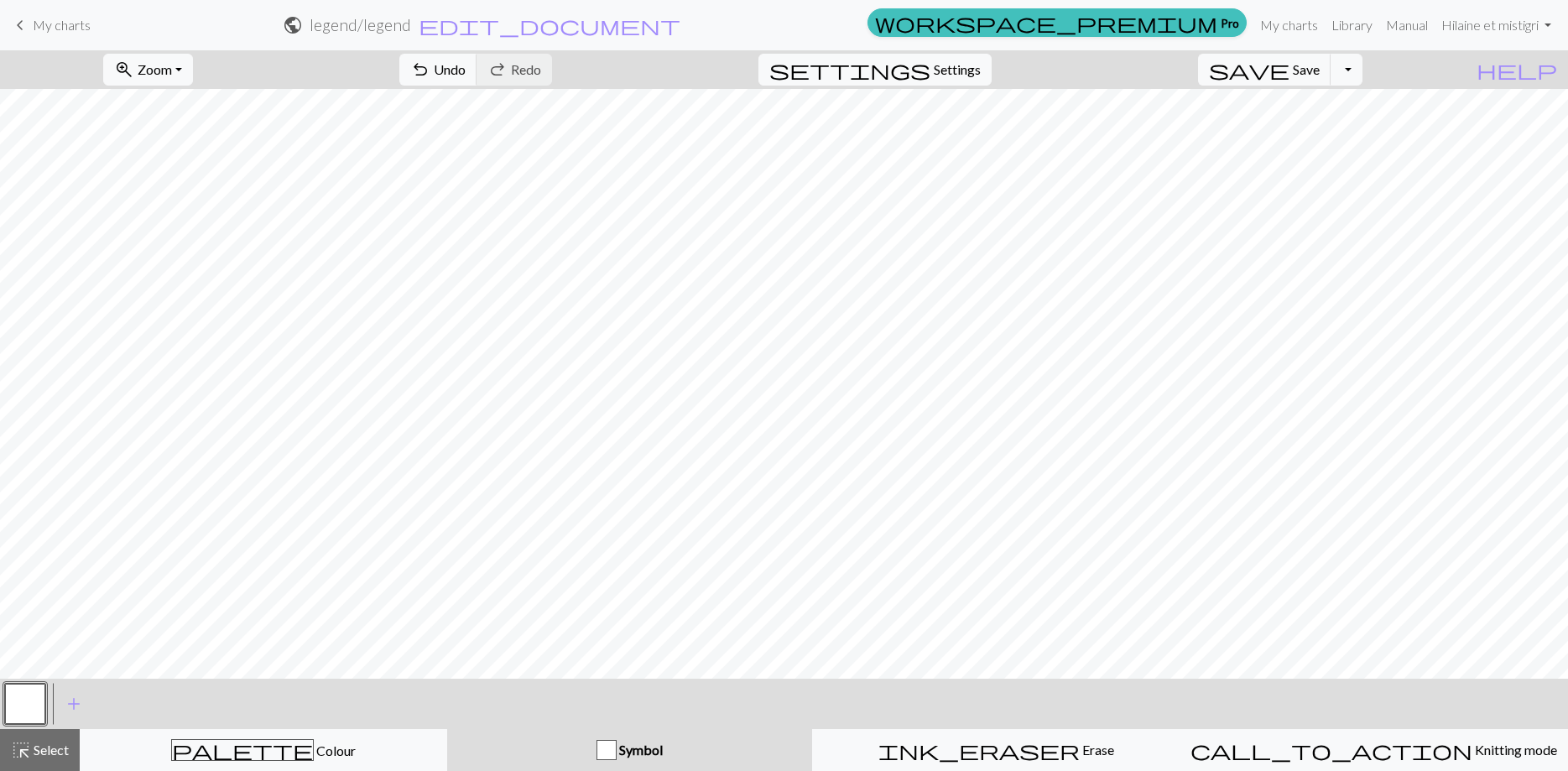
click at [22, 704] on button "button" at bounding box center [24, 703] width 40 height 40
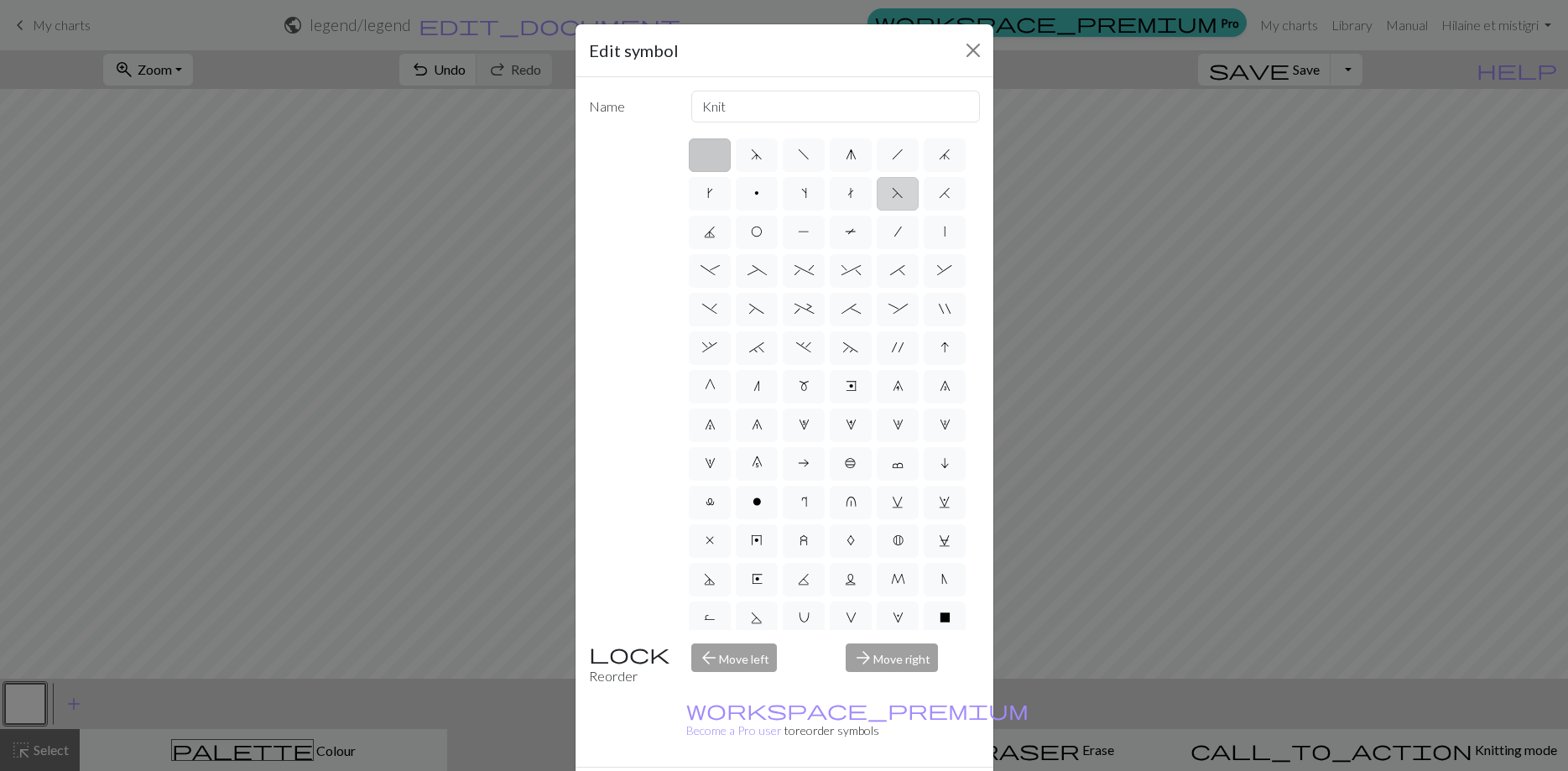
click at [896, 196] on span "F" at bounding box center [898, 193] width 12 height 13
click at [896, 193] on input "F" at bounding box center [898, 189] width 11 height 11
radio input "true"
type input "ssk"
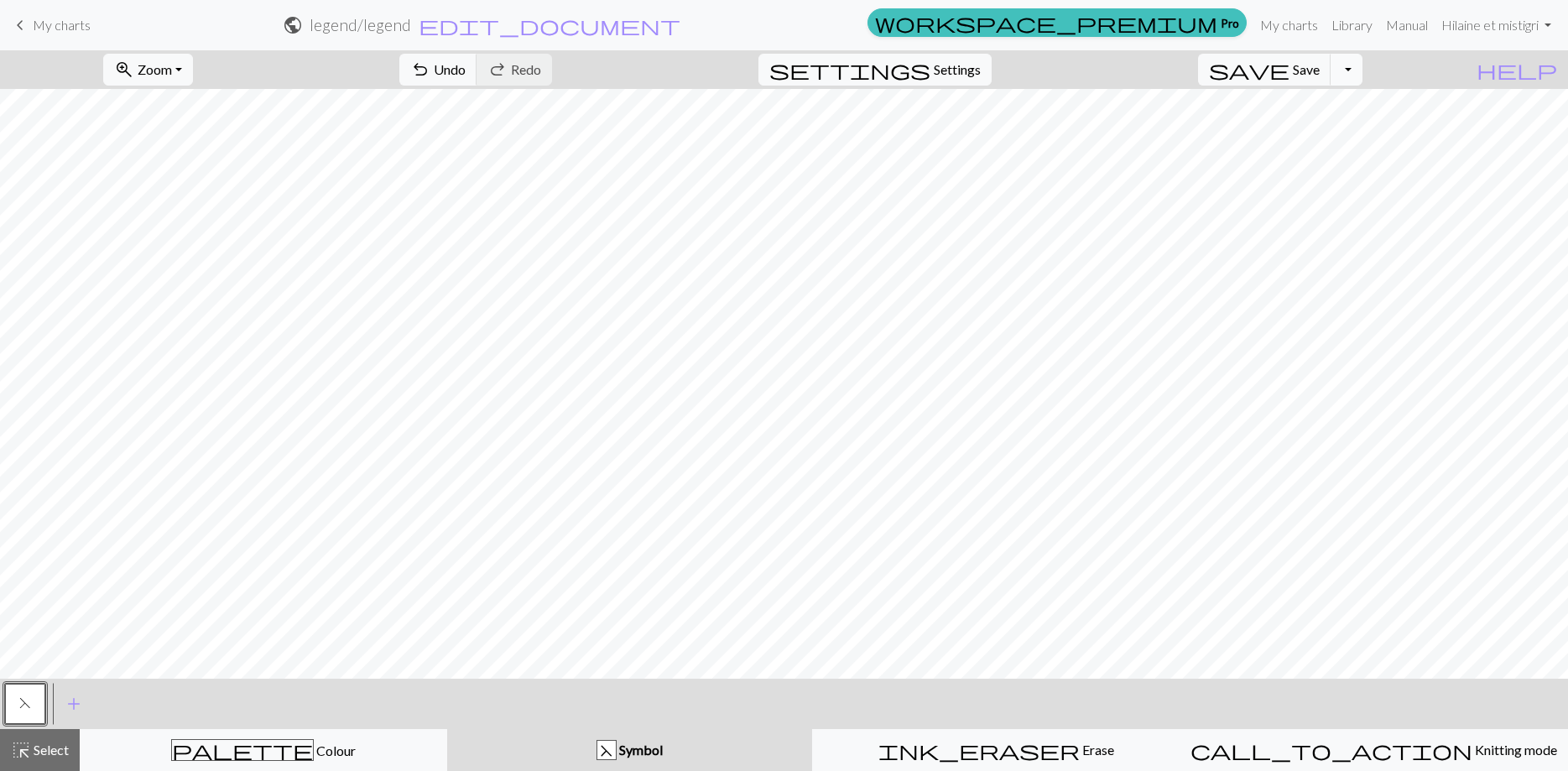
click at [1362, 63] on button "Toggle Dropdown" at bounding box center [1346, 69] width 32 height 32
click at [1333, 131] on button "save_alt Download" at bounding box center [1222, 133] width 277 height 27
click at [775, 27] on p "Your download is being prepared..." at bounding box center [785, 28] width 193 height 20
click at [745, 52] on button "Download" at bounding box center [744, 54] width 82 height 32
click at [21, 709] on span "F" at bounding box center [25, 703] width 12 height 13
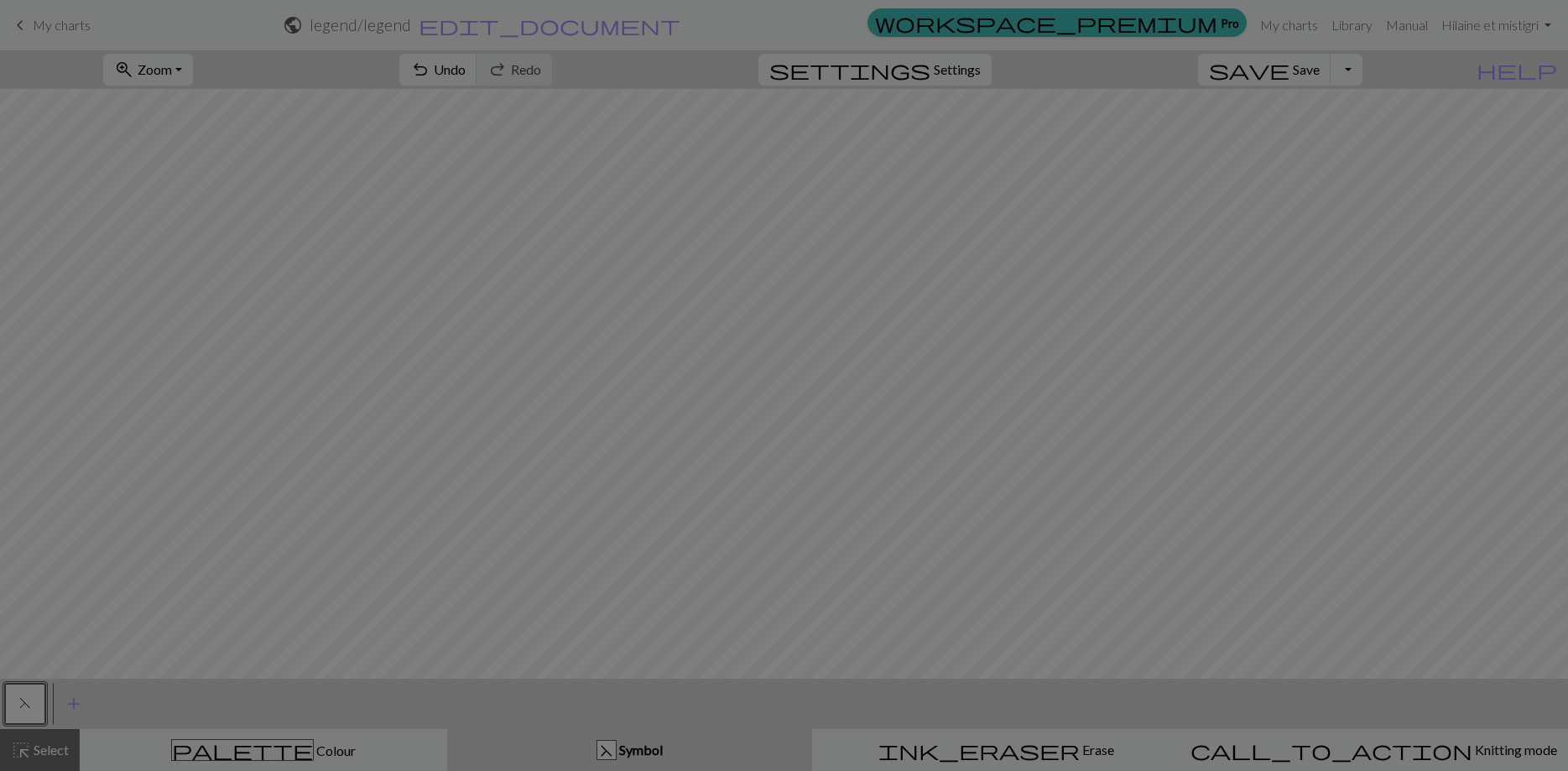
click at [21, 709] on div "Edit symbol Name ssk d f g h j k p s t F H J O P T / | - _ % ^ * & ) ( + ; : " …" at bounding box center [784, 385] width 1568 height 771
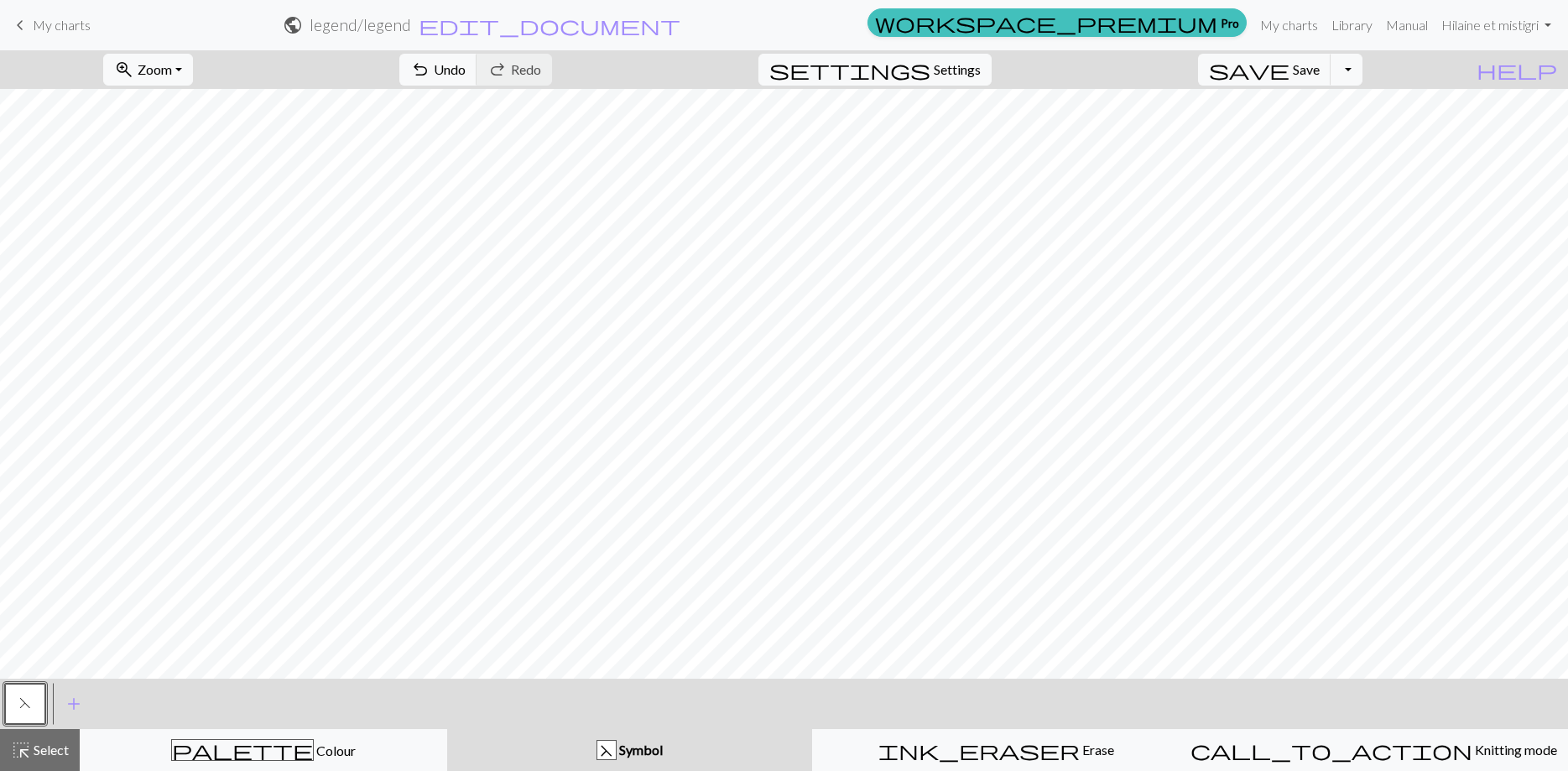
click at [21, 709] on span "F" at bounding box center [25, 703] width 12 height 13
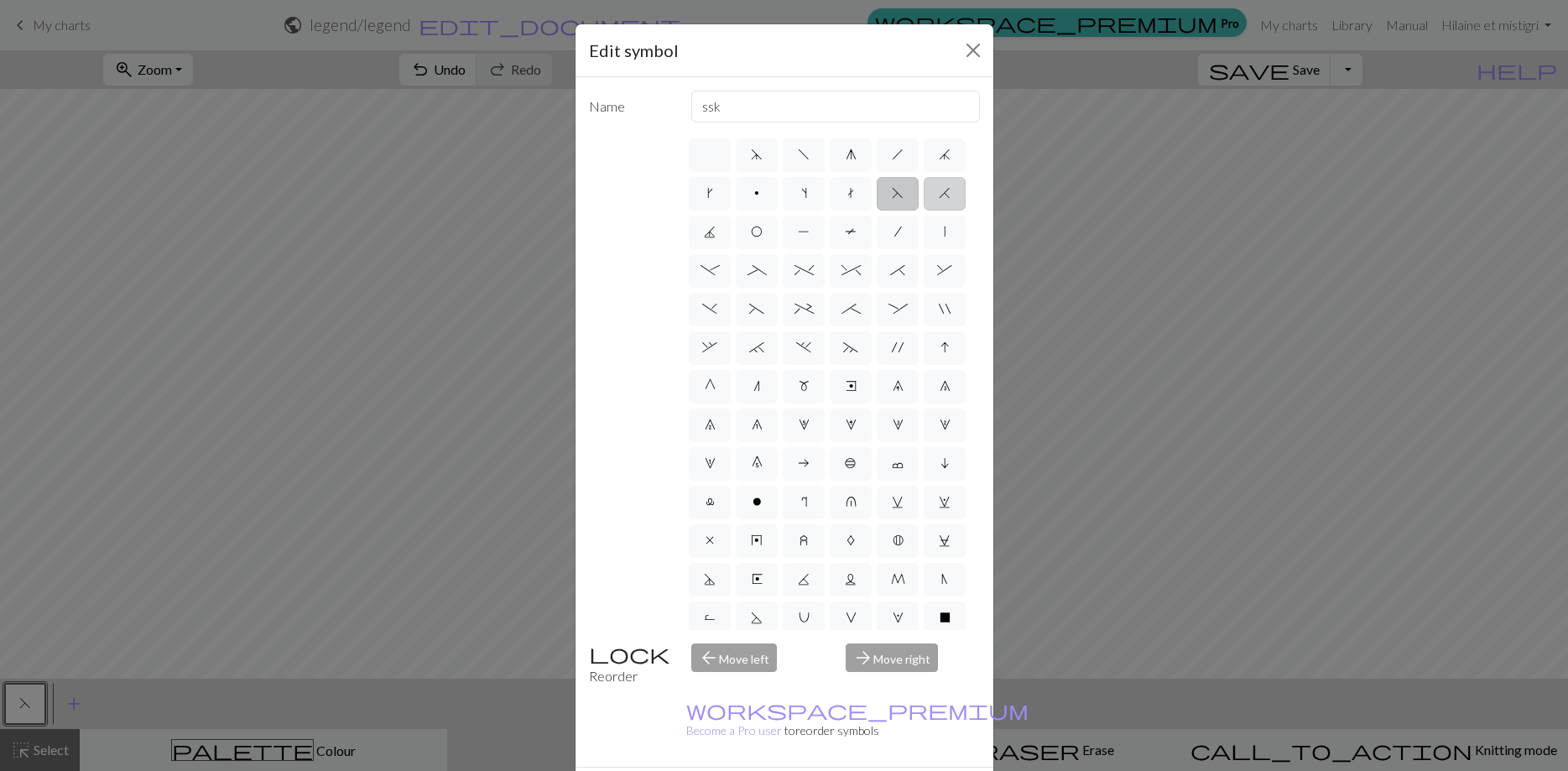
click at [954, 200] on label "H" at bounding box center [945, 194] width 42 height 34
click at [950, 193] on input "H" at bounding box center [945, 189] width 11 height 11
radio input "true"
type input "k2tog"
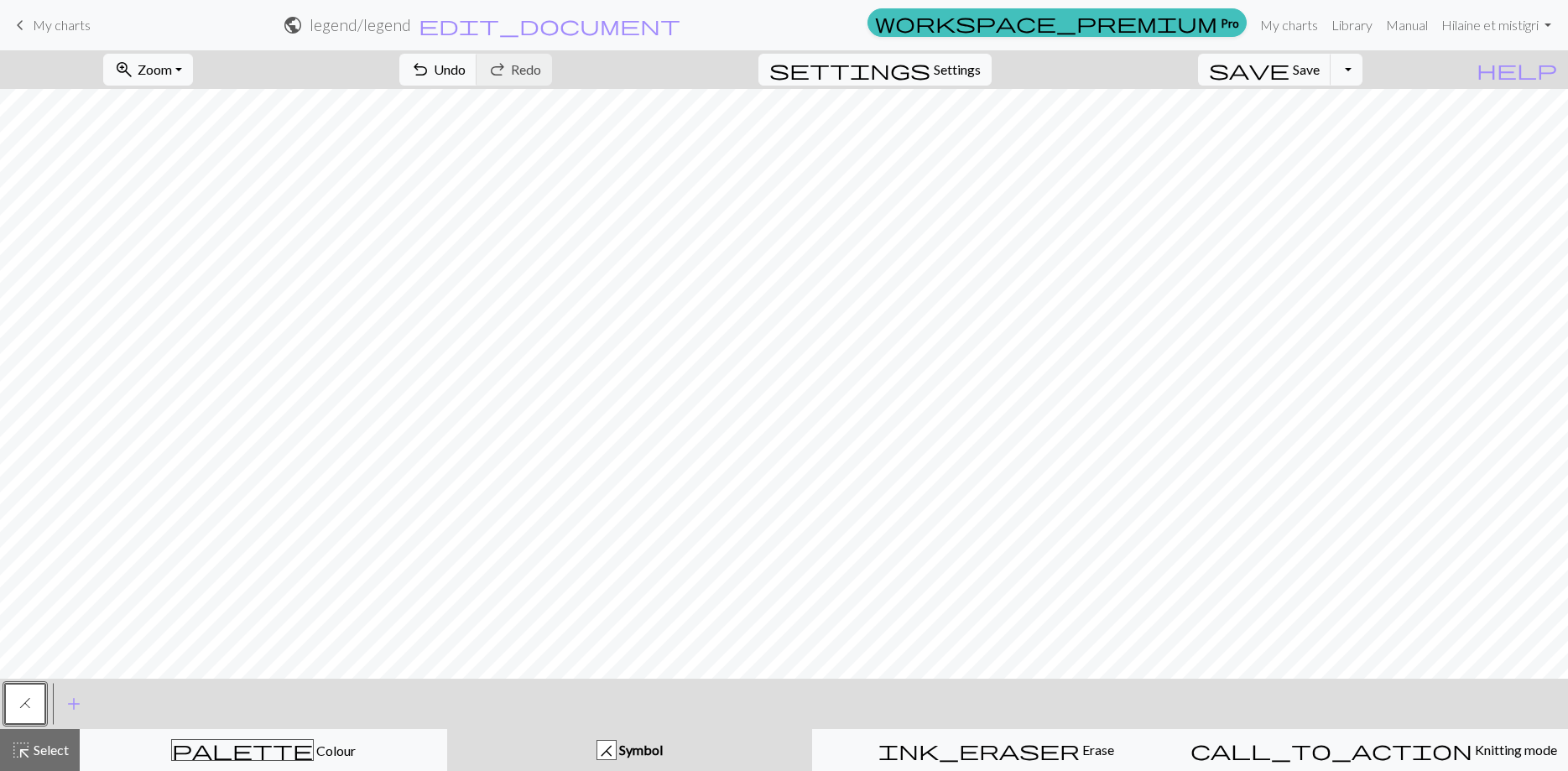
click at [31, 696] on button "H" at bounding box center [24, 703] width 40 height 40
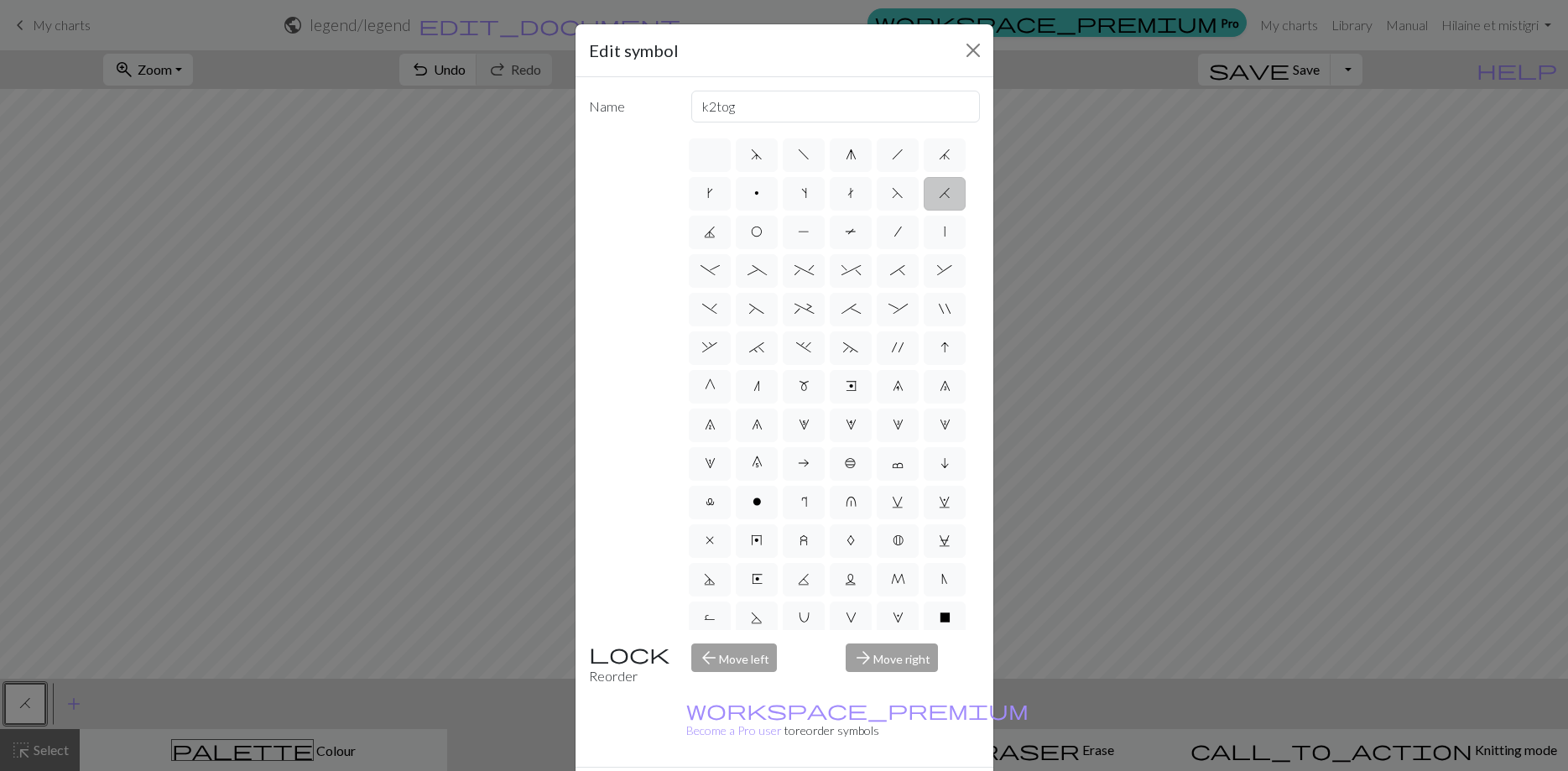
click at [456, 466] on div "Edit symbol Name k2tog d f g h j k p s t F H J O P T / | - _ % ^ * & ) ( + ; : …" at bounding box center [784, 385] width 1568 height 771
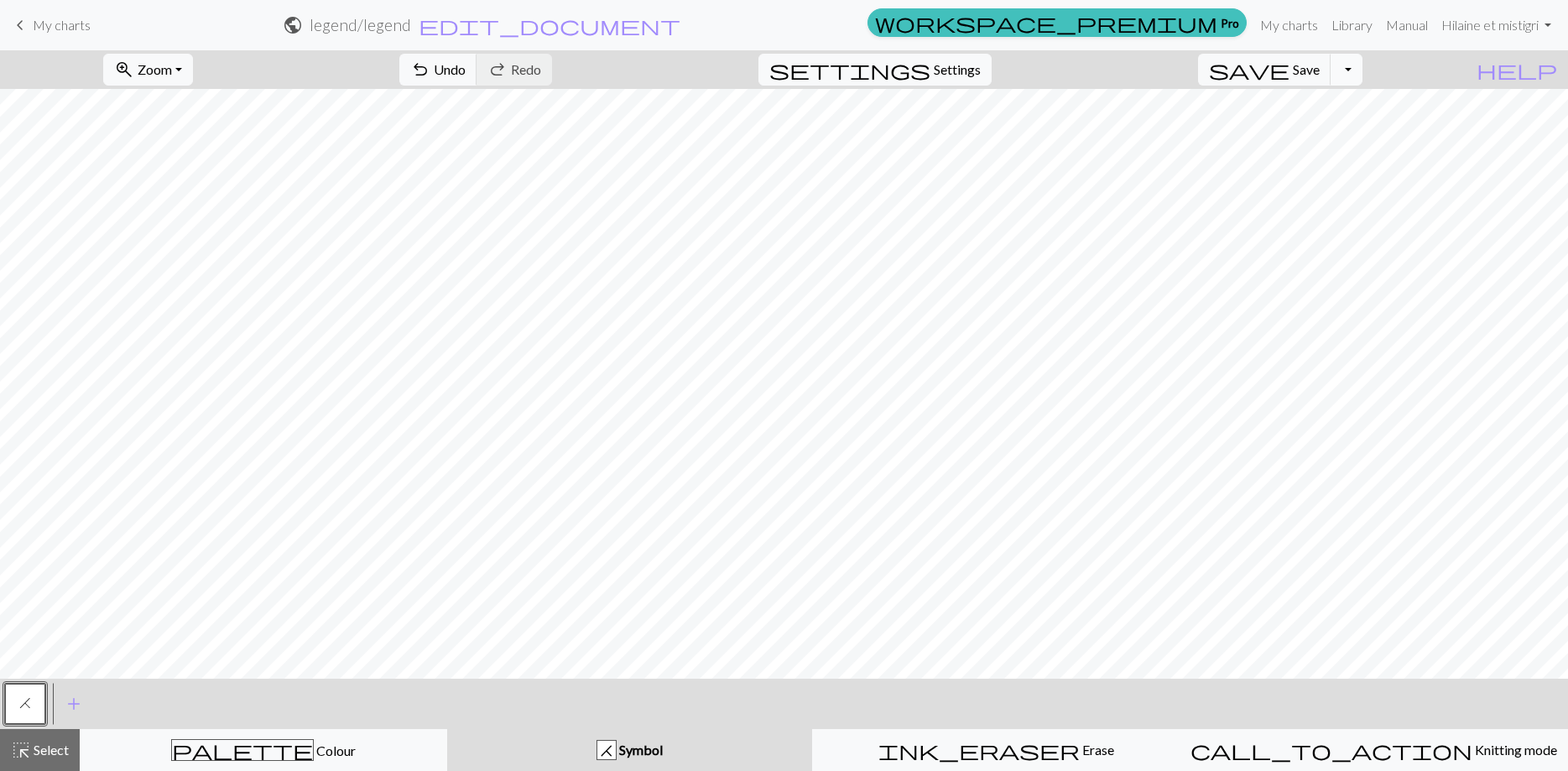
click at [1362, 67] on button "Toggle Dropdown" at bounding box center [1346, 69] width 32 height 32
click at [1337, 132] on button "save_alt Download" at bounding box center [1222, 133] width 277 height 27
click at [756, 56] on button "Download" at bounding box center [744, 54] width 82 height 32
click at [20, 698] on span "H" at bounding box center [25, 703] width 12 height 13
click at [20, 698] on div "Edit symbol Name k2tog d f g h j k p s t F H J O P T / | - _ % ^ * & ) ( + ; : …" at bounding box center [784, 385] width 1568 height 771
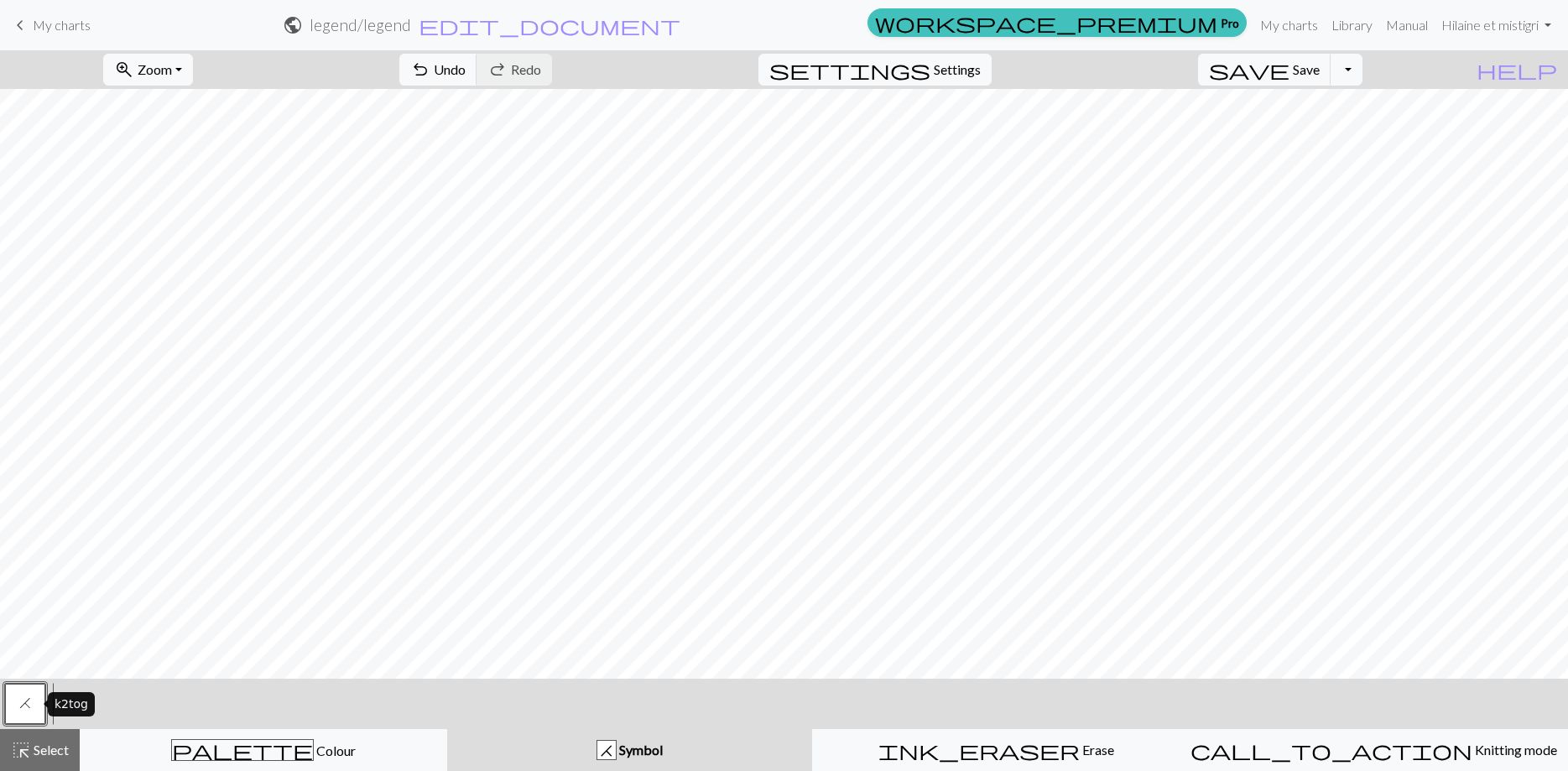
click at [20, 698] on span "H" at bounding box center [25, 703] width 12 height 13
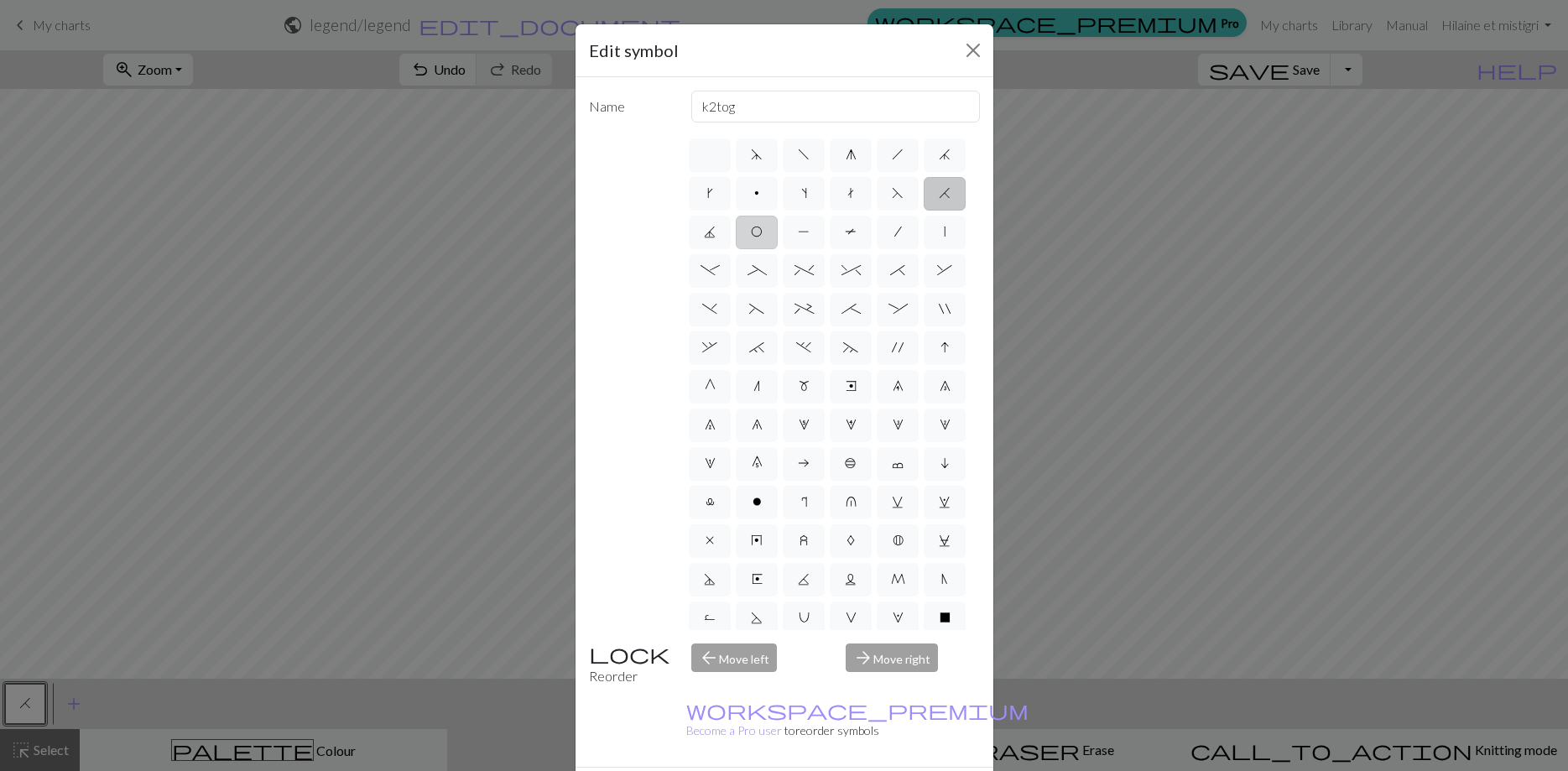
click at [759, 234] on span "O" at bounding box center [757, 231] width 12 height 13
click at [759, 233] on input "O" at bounding box center [757, 227] width 11 height 11
radio input "true"
type input "yo"
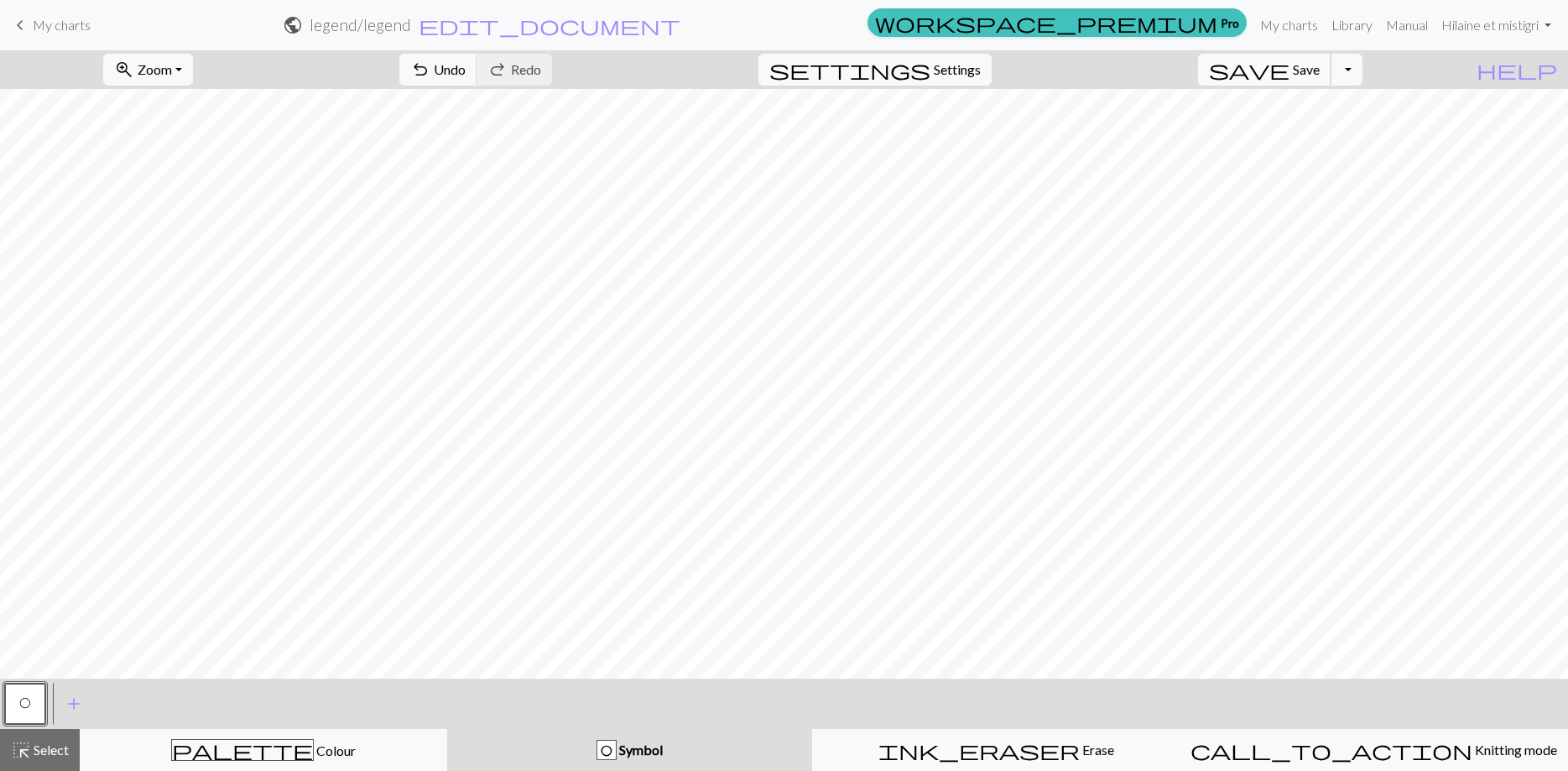
click at [1320, 73] on span "Save" at bounding box center [1306, 69] width 27 height 16
click at [1362, 73] on button "Toggle Dropdown" at bounding box center [1346, 69] width 32 height 32
click at [1302, 133] on button "save_alt Download" at bounding box center [1222, 133] width 277 height 27
click at [764, 59] on button "Download" at bounding box center [744, 54] width 82 height 32
